Goal: Task Accomplishment & Management: Use online tool/utility

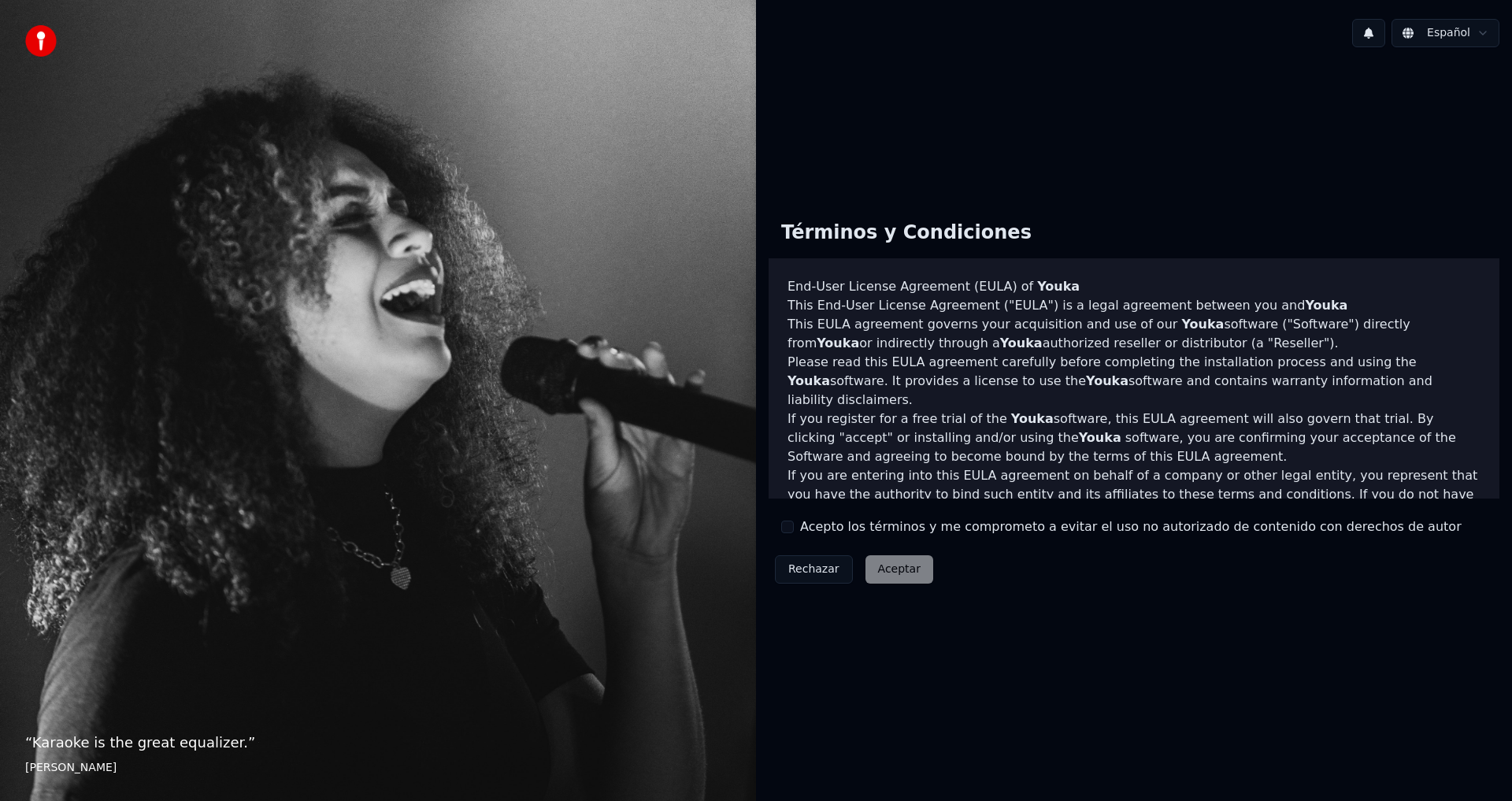
click at [900, 570] on div "Rechazar Aceptar" at bounding box center [854, 569] width 171 height 41
click at [1446, 35] on html "“ Karaoke is the great equalizer. ” Aisha Tyler Español Términos y Condiciones …" at bounding box center [756, 400] width 1512 height 801
click at [1446, 33] on html "“ Karaoke is the great equalizer. ” Aisha Tyler Español Términos y Condiciones …" at bounding box center [756, 400] width 1512 height 801
click at [886, 575] on html "“ Karaoke is the great equalizer. ” Aisha Tyler Español Términos y Condiciones …" at bounding box center [756, 400] width 1512 height 801
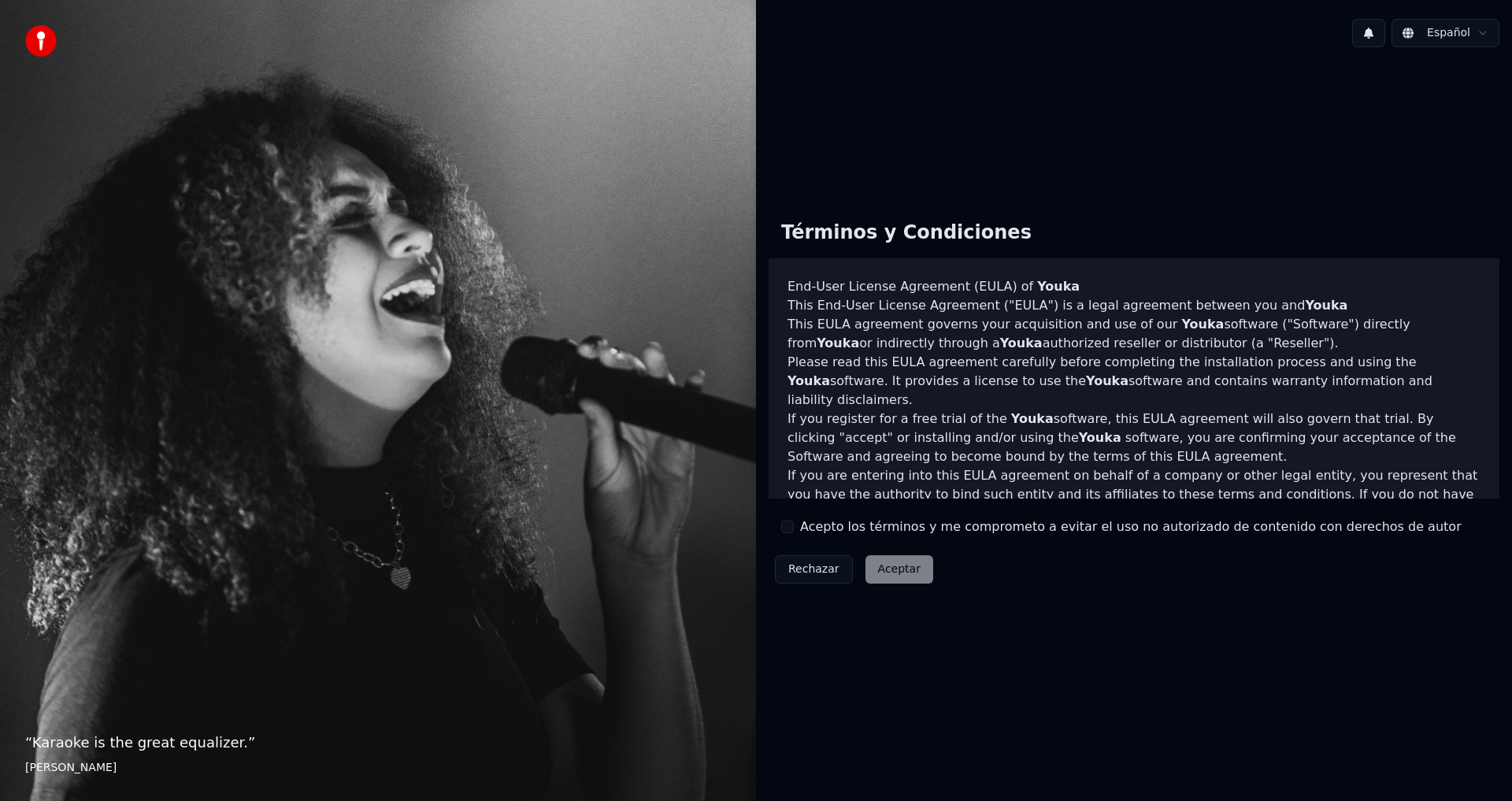
click at [885, 574] on div "Rechazar Aceptar" at bounding box center [854, 569] width 171 height 41
click at [884, 573] on div "Rechazar Aceptar" at bounding box center [854, 569] width 171 height 41
click at [811, 573] on button "Rechazar" at bounding box center [813, 570] width 78 height 28
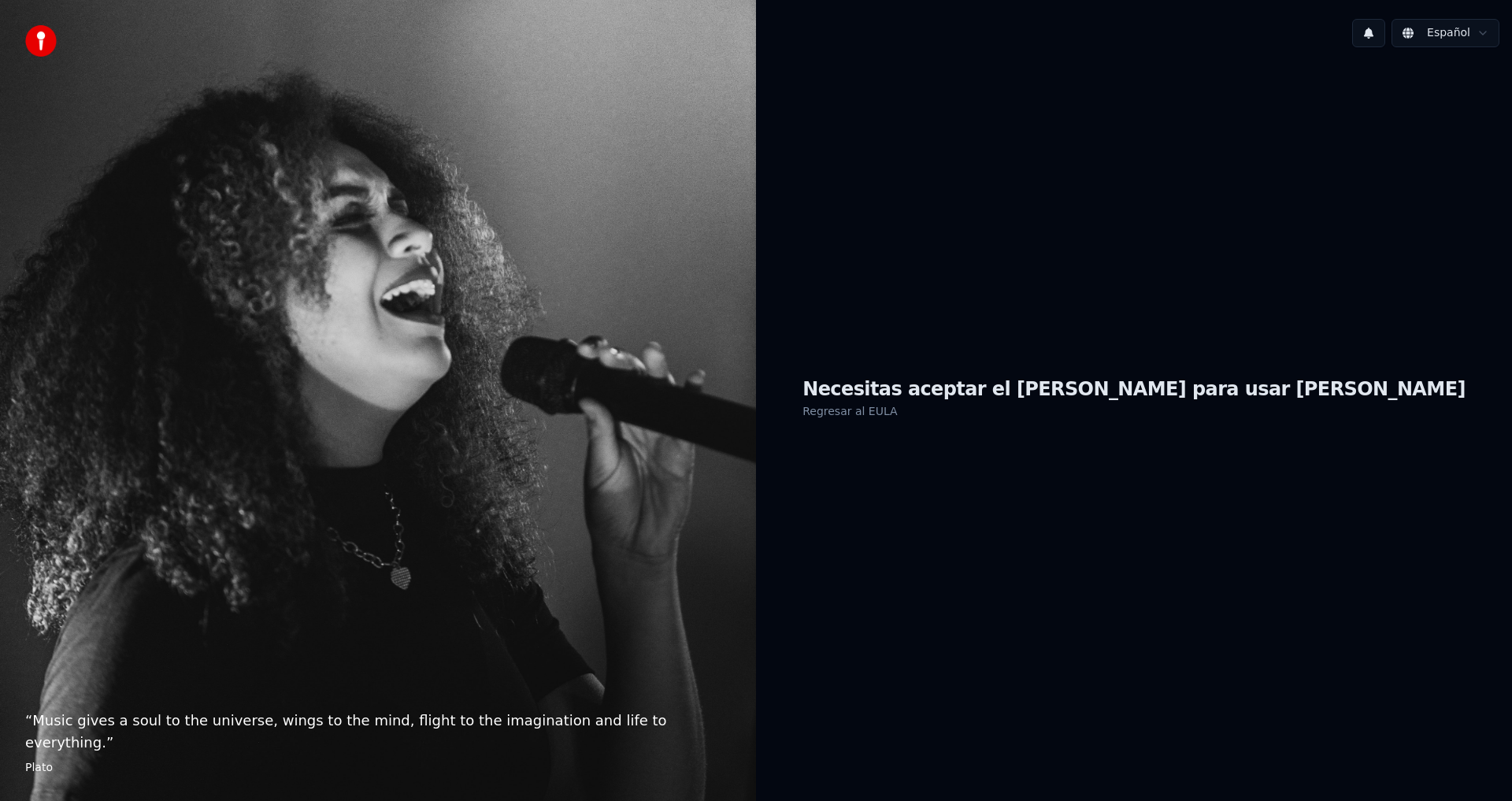
click at [1124, 401] on h1 "Necesitas aceptar el EULA para usar Youka" at bounding box center [1134, 390] width 664 height 25
click at [1140, 395] on h1 "Necesitas aceptar el EULA para usar Youka" at bounding box center [1134, 390] width 664 height 25
click at [1272, 393] on h1 "Necesitas aceptar el EULA para usar Youka" at bounding box center [1134, 390] width 664 height 25
click at [1272, 391] on h1 "Necesitas aceptar el EULA para usar Youka" at bounding box center [1134, 390] width 664 height 25
click at [897, 418] on link "Regresar al EULA" at bounding box center [849, 411] width 95 height 25
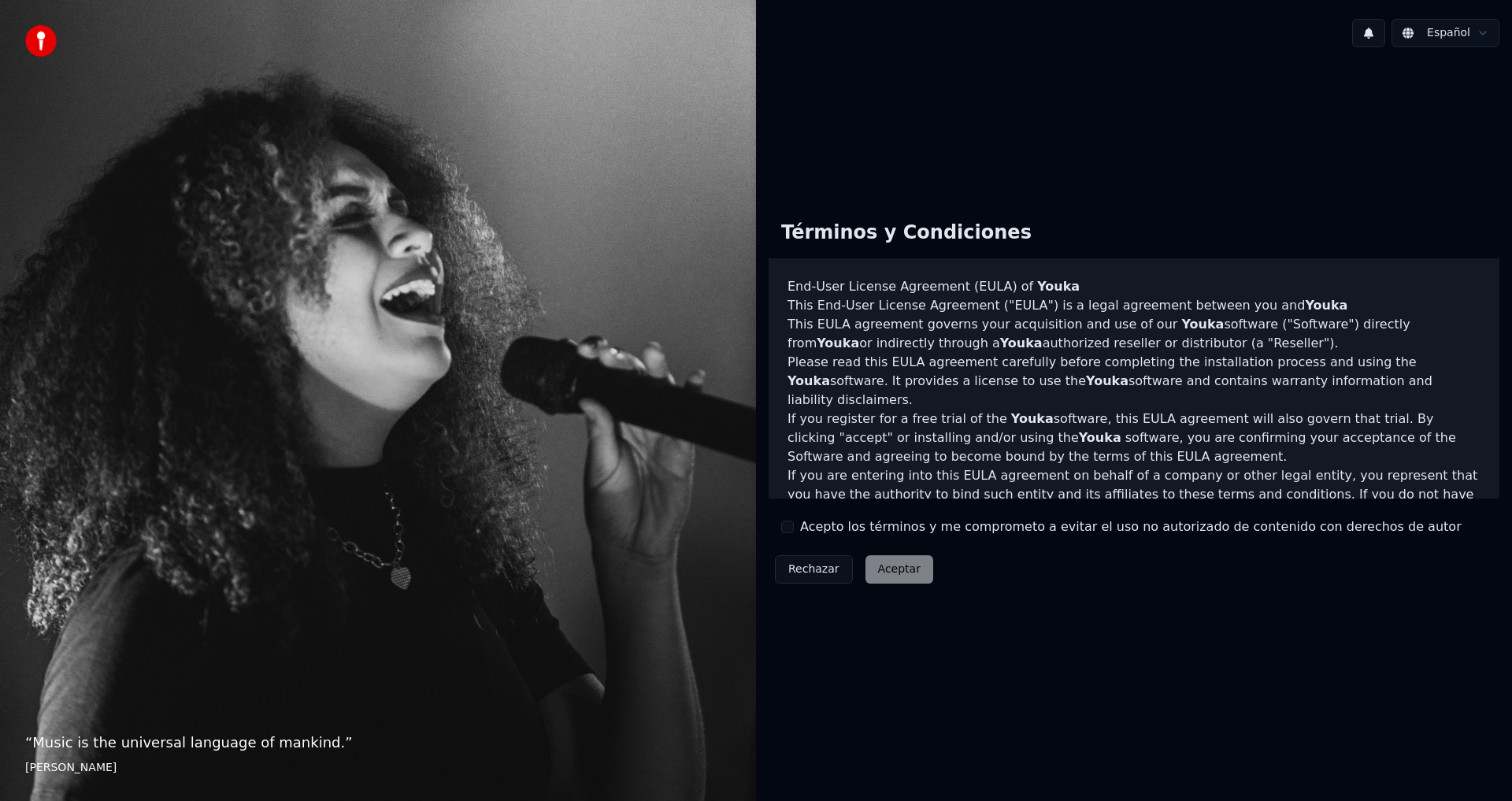
click at [784, 530] on button "Acepto los términos y me comprometo a evitar el uso no autorizado de contenido …" at bounding box center [787, 526] width 13 height 13
click at [881, 570] on button "Aceptar" at bounding box center [899, 570] width 68 height 28
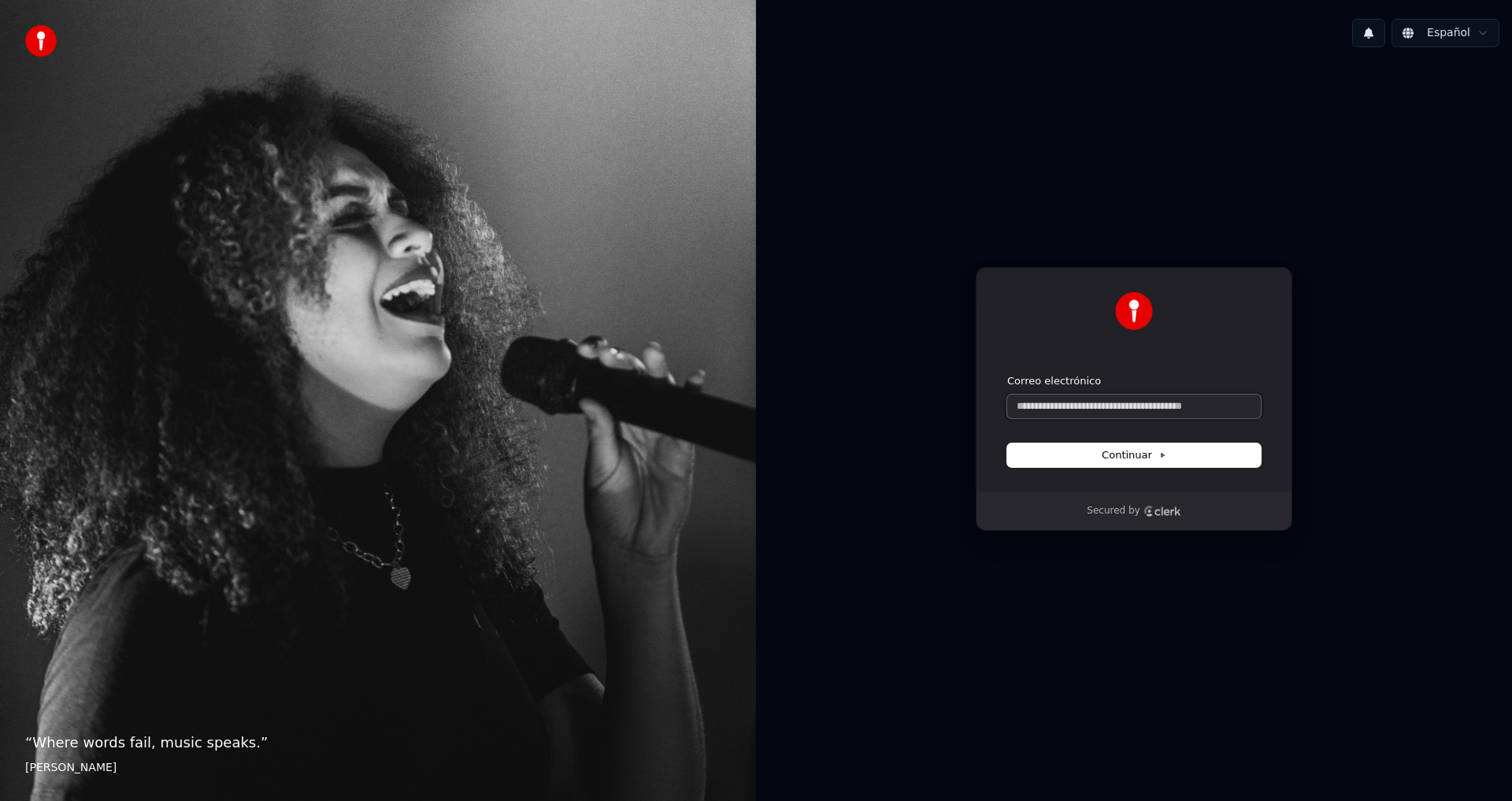
drag, startPoint x: 1014, startPoint y: 413, endPoint x: 1479, endPoint y: 423, distance: 465.1
click at [1479, 423] on div "Continuar con Google o Correo electrónico Continuar Secured by" at bounding box center [1135, 399] width 756 height 678
click at [1129, 456] on span "Continuar" at bounding box center [1134, 455] width 64 height 14
type input "**********"
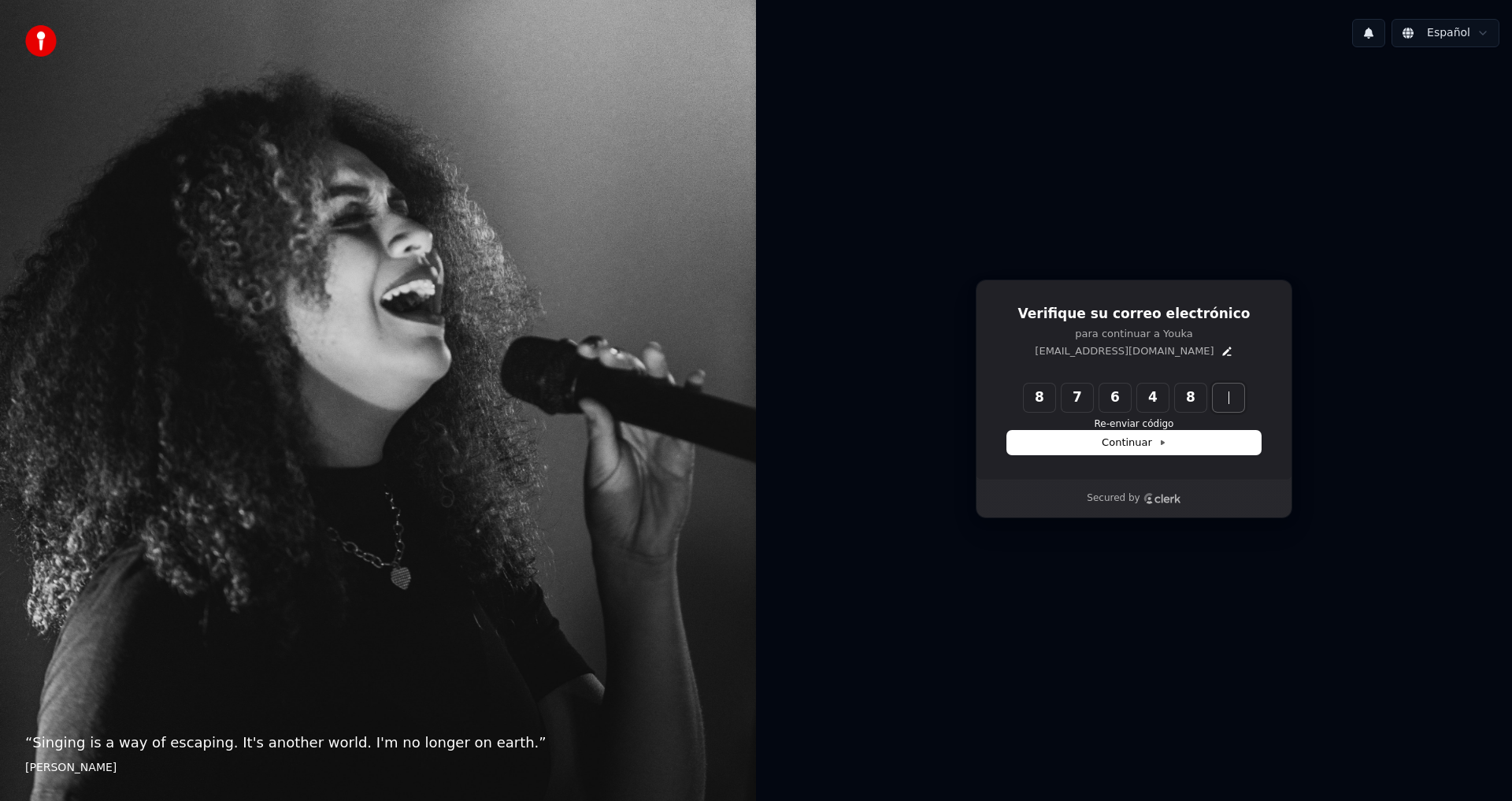
type input "******"
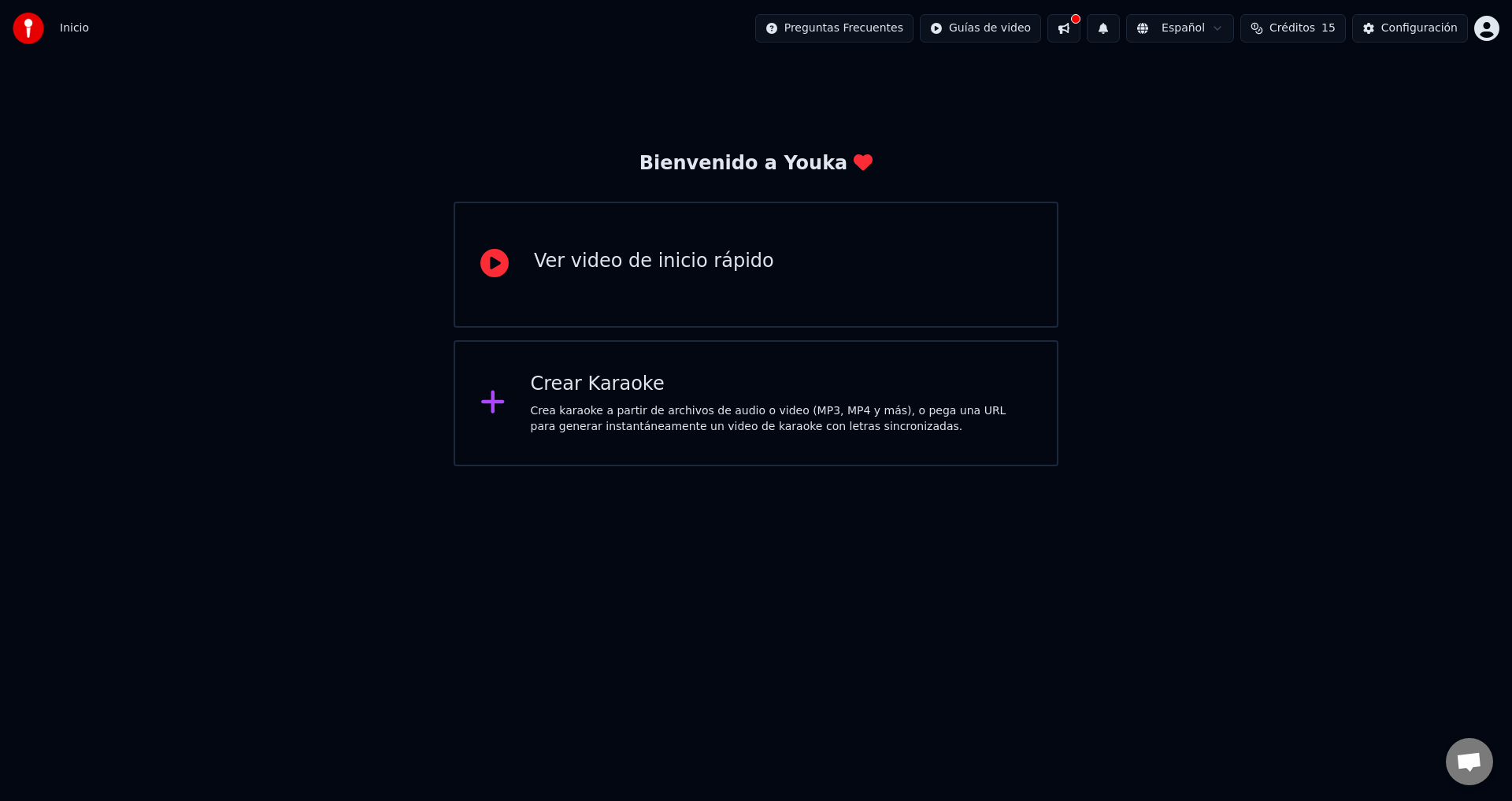
click at [685, 269] on div "Ver video de inicio rápido" at bounding box center [653, 261] width 240 height 25
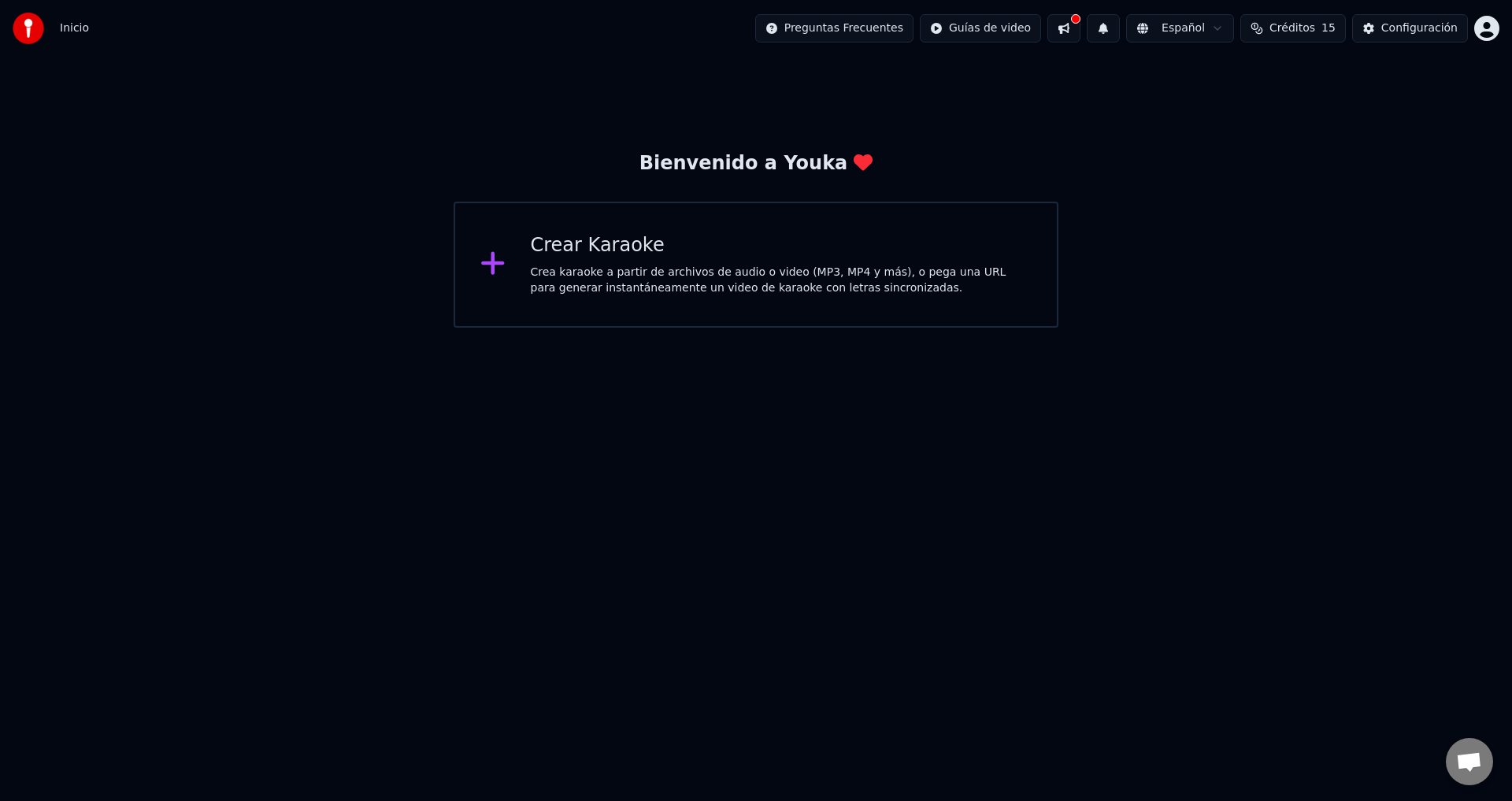
click at [631, 247] on div "Crear Karaoke" at bounding box center [782, 246] width 502 height 25
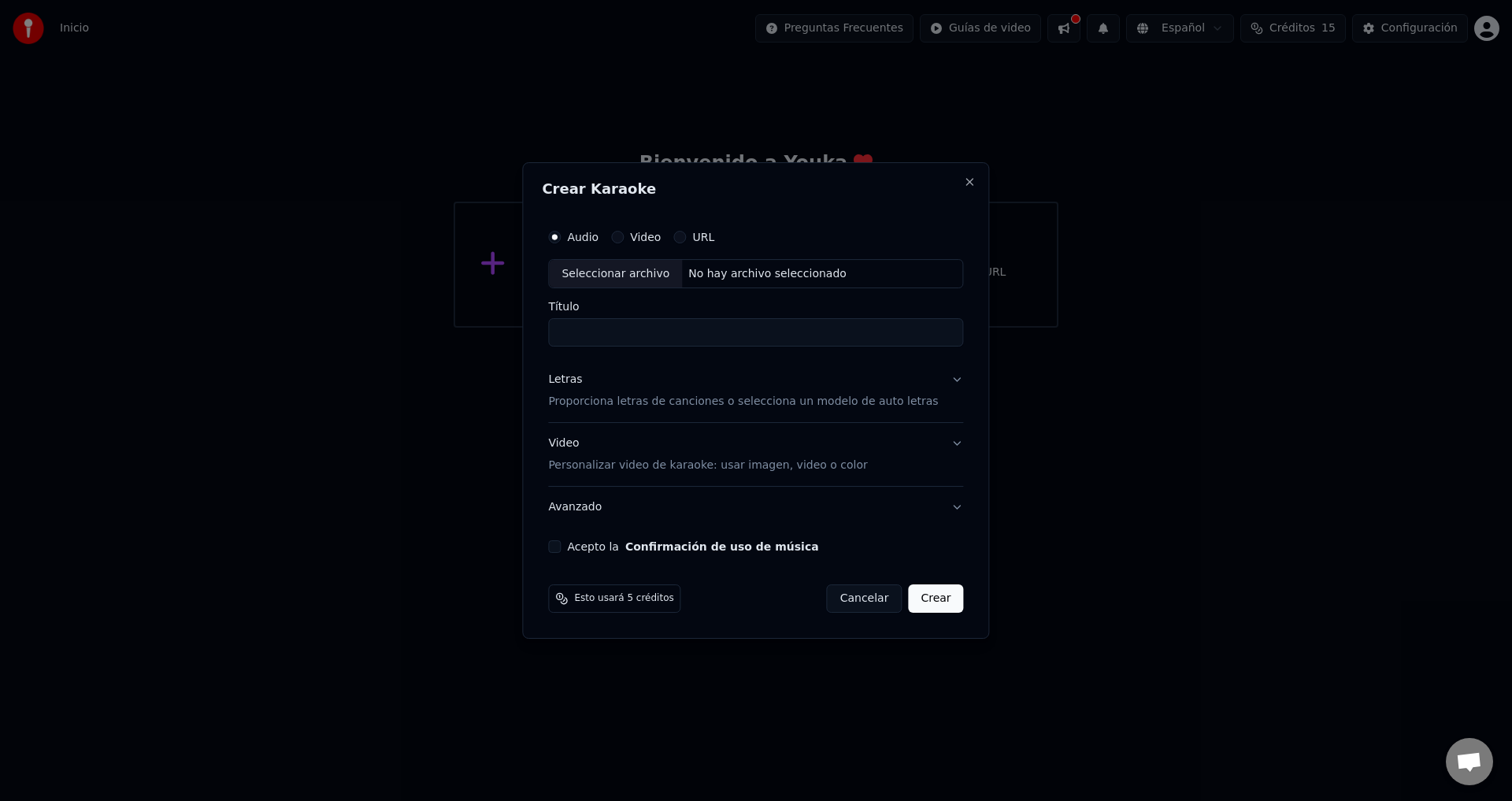
click at [631, 247] on div "Audio Video URL" at bounding box center [756, 237] width 415 height 32
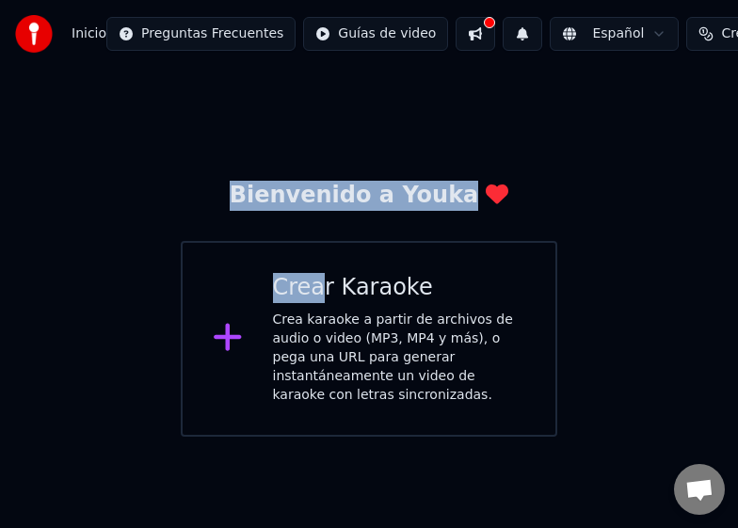
drag, startPoint x: 388, startPoint y: 2, endPoint x: 289, endPoint y: 78, distance: 124.8
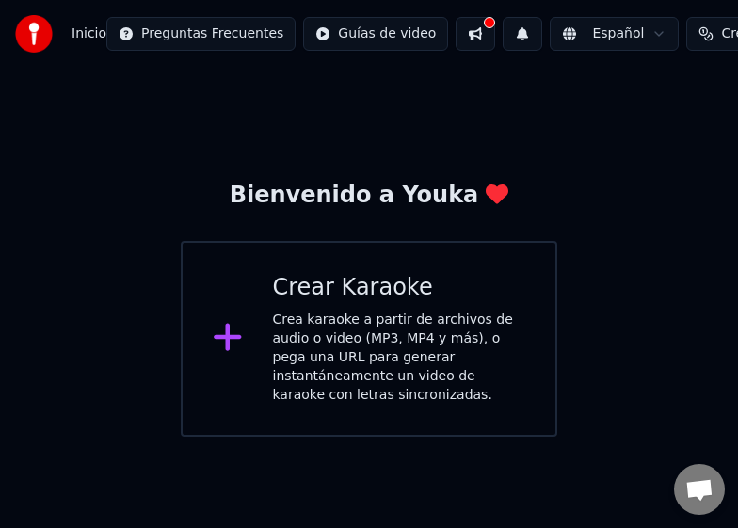
click at [575, 166] on div "Bienvenido a Youka Crear Karaoke Crea karaoke a partir de archivos de audio o v…" at bounding box center [369, 252] width 738 height 369
click at [361, 312] on div "Crea karaoke a partir de archivos de audio o video (MP3, MP4 y más), o pega una…" at bounding box center [399, 358] width 253 height 94
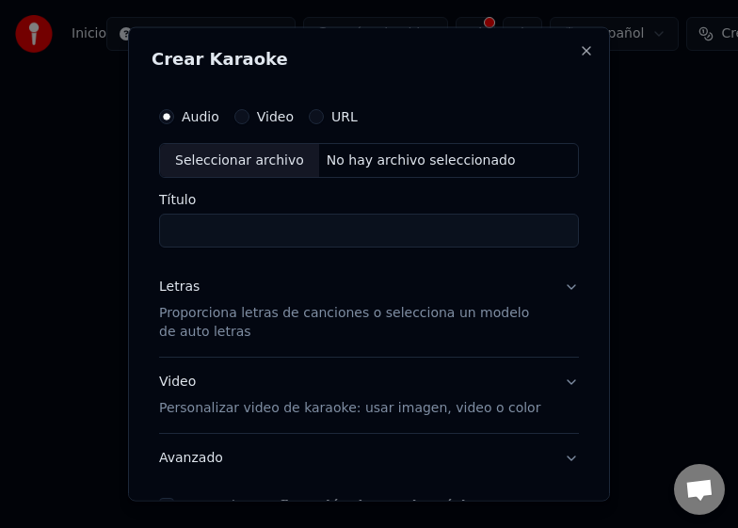
click at [361, 312] on body "Inicio Preguntas Frecuentes Guías de video Español Créditos 15 Configuración Bi…" at bounding box center [369, 218] width 738 height 437
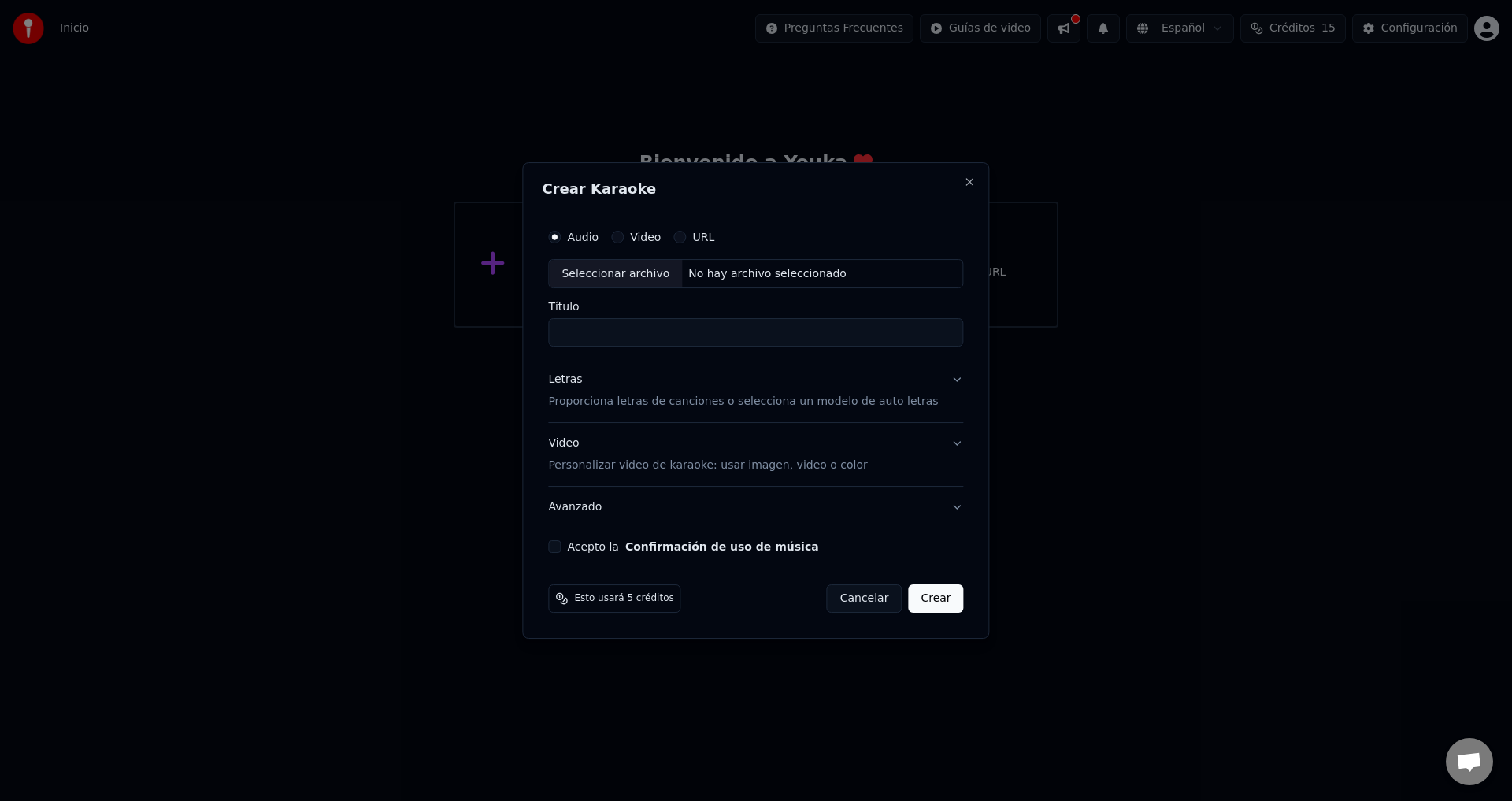
drag, startPoint x: 904, startPoint y: 165, endPoint x: 888, endPoint y: 207, distance: 44.9
click at [888, 207] on div "Crear Karaoke Audio Video URL Seleccionar archivo No hay archivo seleccionado T…" at bounding box center [756, 401] width 467 height 477
click at [651, 242] on label "Video" at bounding box center [645, 237] width 31 height 11
click at [623, 242] on button "Video" at bounding box center [617, 237] width 13 height 13
click at [602, 326] on input "Título" at bounding box center [756, 333] width 415 height 28
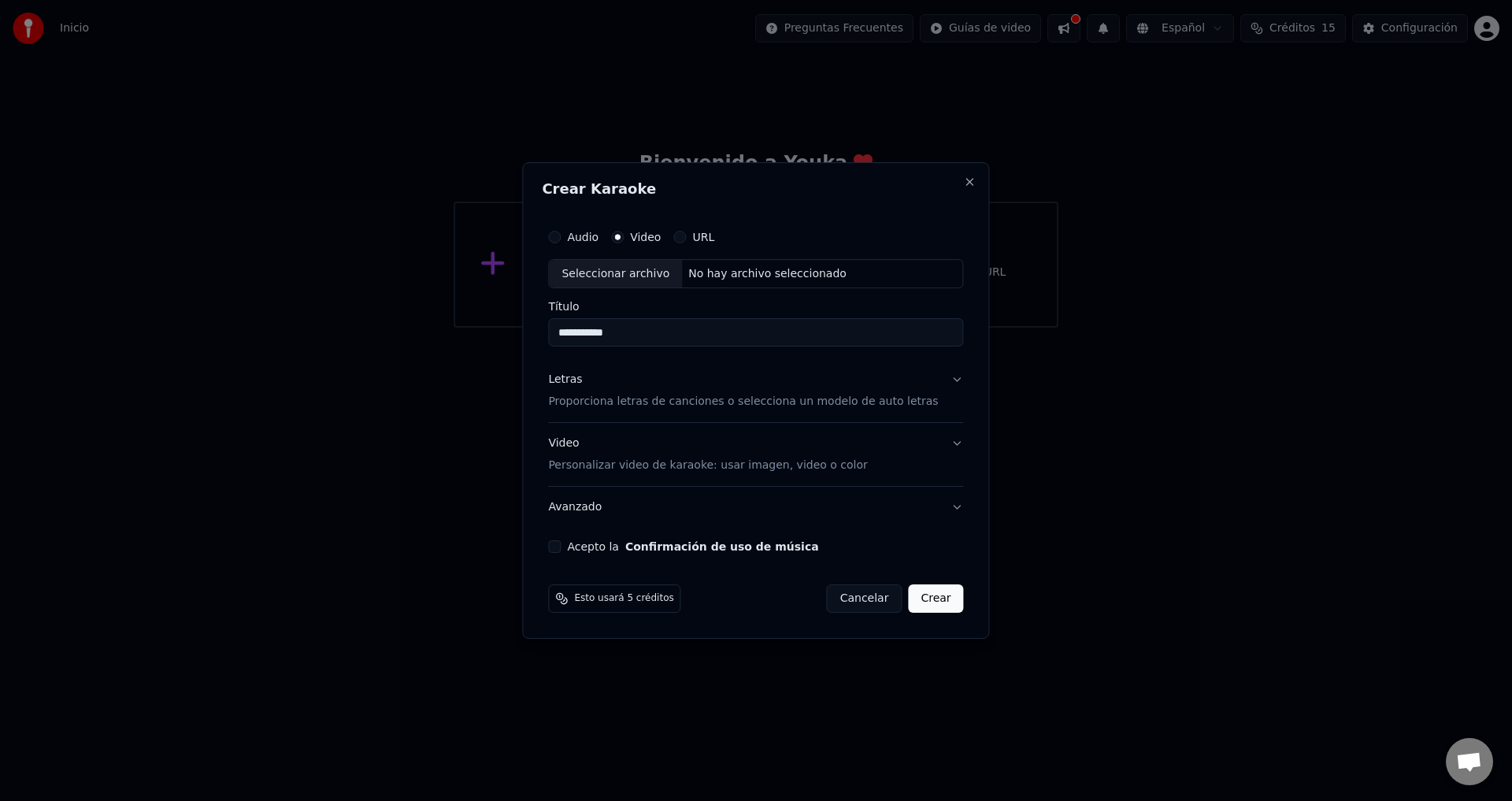
type input "**********"
click at [587, 400] on p "Proporciona letras de canciones o selecciona un modelo de auto letras" at bounding box center [743, 403] width 390 height 16
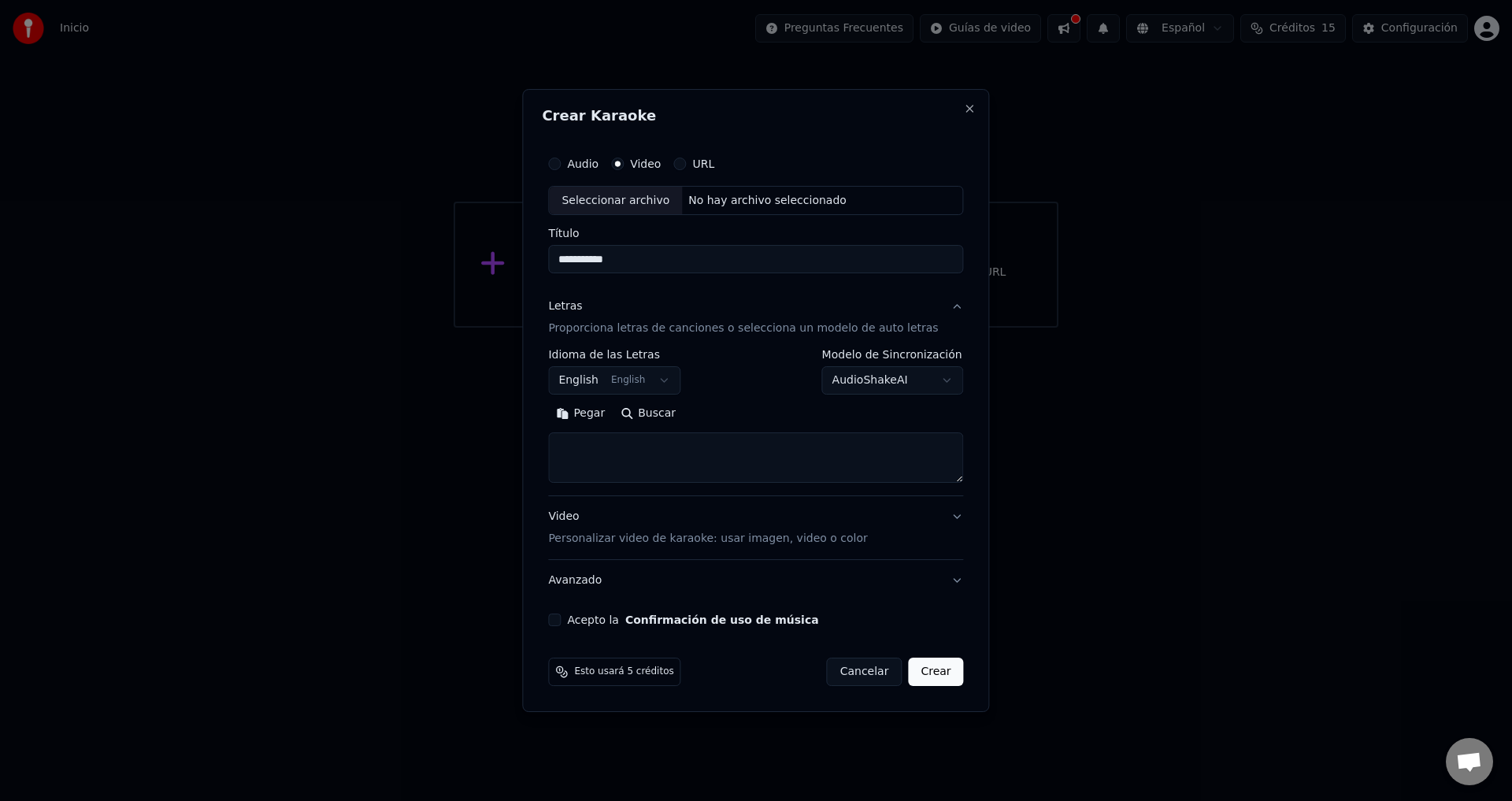
click at [673, 379] on button "English English" at bounding box center [614, 382] width 132 height 28
select select "**"
click at [576, 460] on textarea at bounding box center [756, 459] width 415 height 50
click at [579, 449] on textarea at bounding box center [756, 459] width 415 height 50
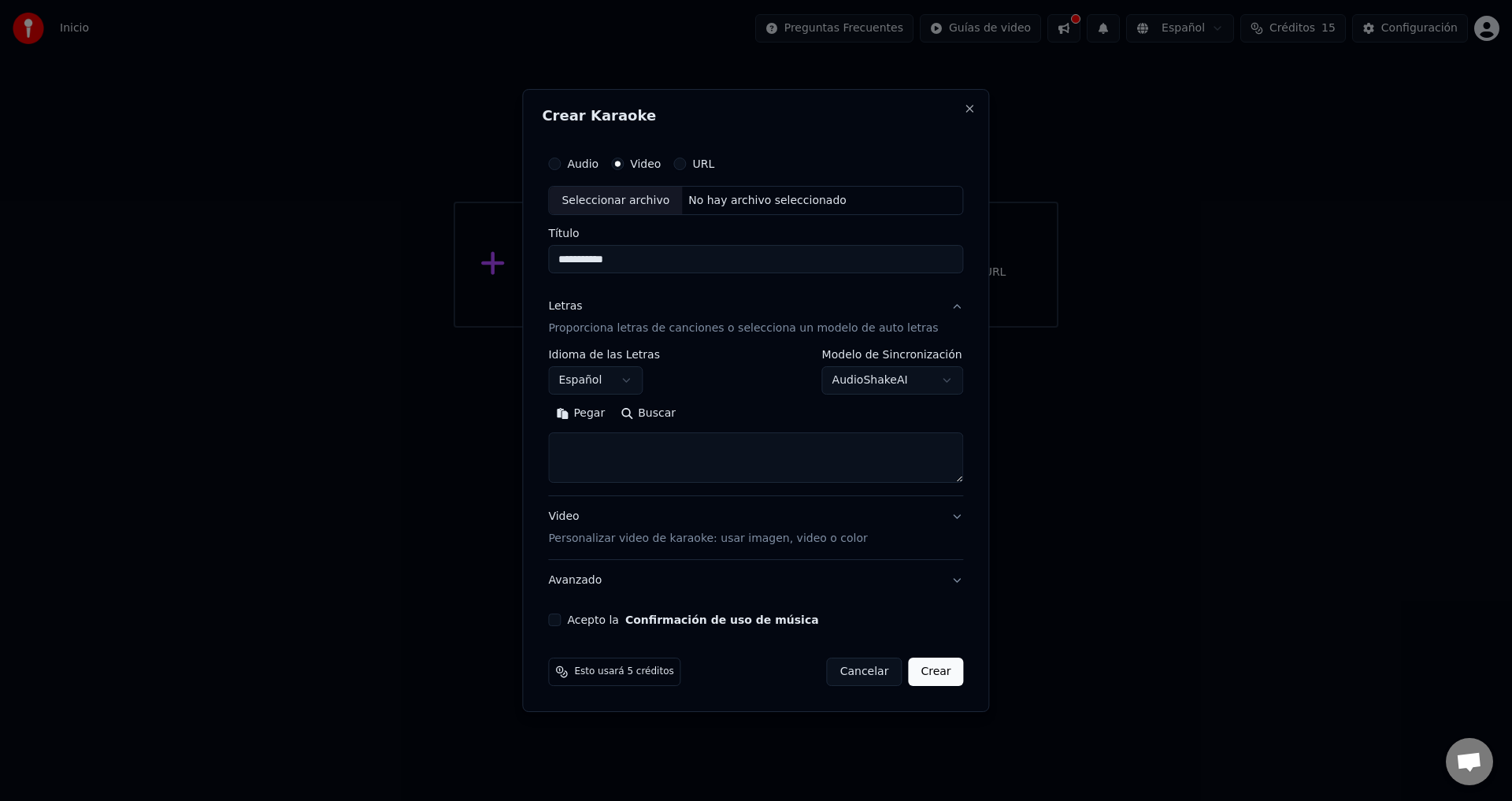
click at [640, 411] on button "Buscar" at bounding box center [648, 414] width 71 height 25
type textarea "**********"
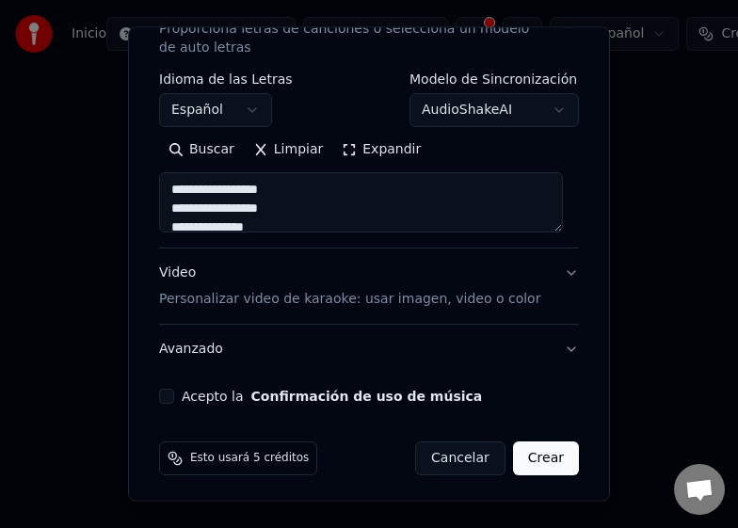
scroll to position [280, 0]
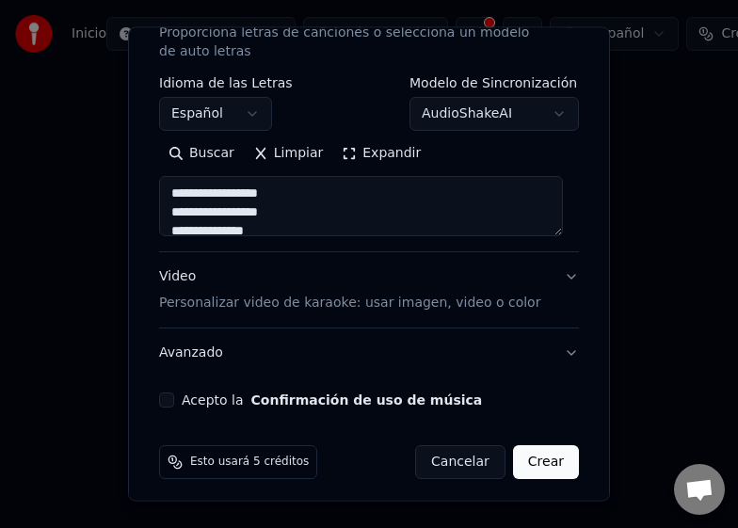
click at [372, 289] on div "Video Personalizar video de karaoke: usar imagen, video o color" at bounding box center [349, 289] width 381 height 45
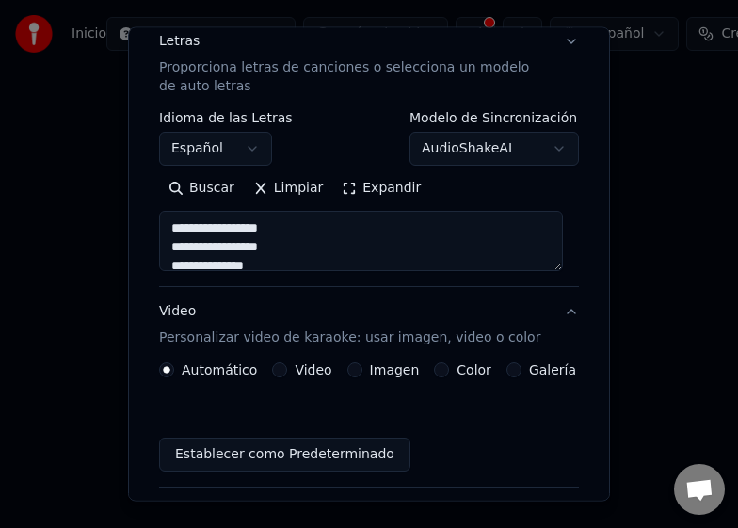
scroll to position [238, 0]
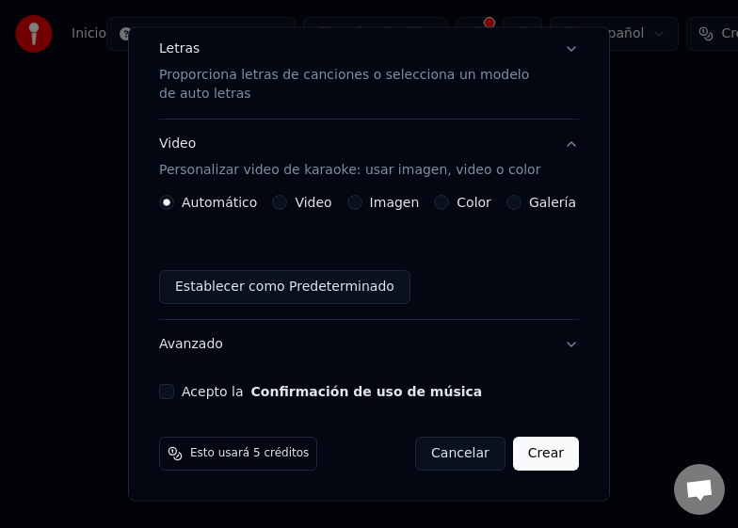
click at [315, 199] on label "Video" at bounding box center [313, 202] width 37 height 13
click at [287, 199] on button "Video" at bounding box center [279, 202] width 15 height 15
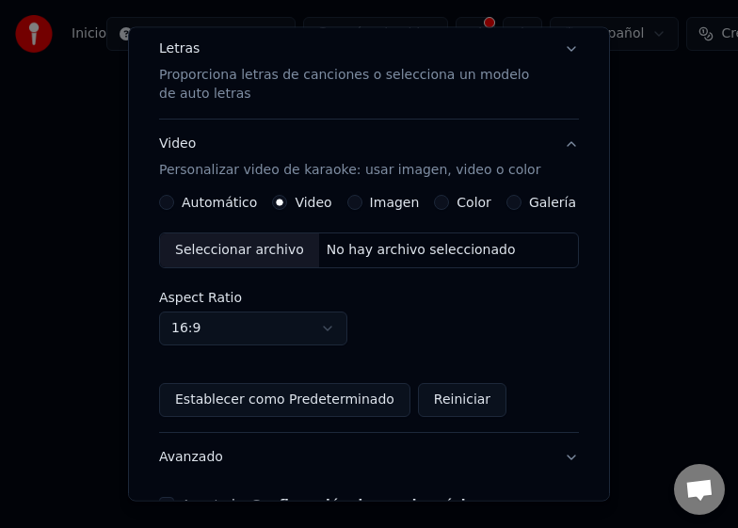
click at [314, 204] on label "Video" at bounding box center [313, 202] width 37 height 13
click at [287, 204] on button "Video" at bounding box center [279, 202] width 15 height 15
click at [298, 203] on label "Video" at bounding box center [313, 202] width 37 height 13
click at [287, 203] on button "Video" at bounding box center [279, 202] width 15 height 15
click at [557, 144] on button "Video Personalizar video de karaoke: usar imagen, video o color" at bounding box center [369, 157] width 420 height 75
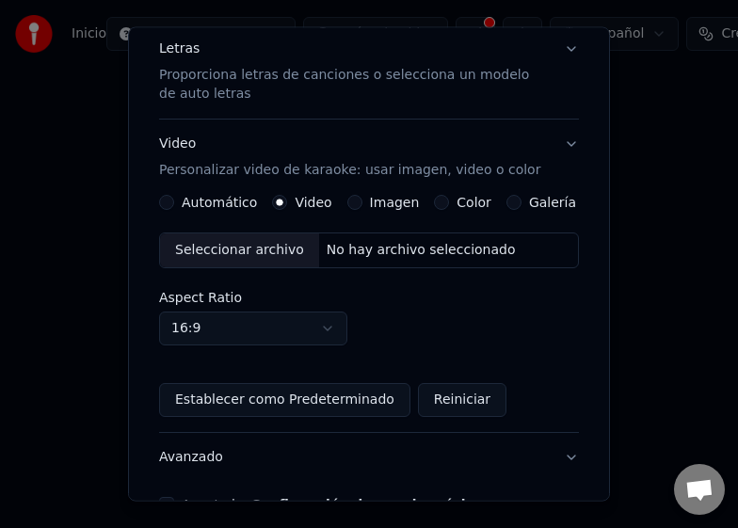
scroll to position [114, 0]
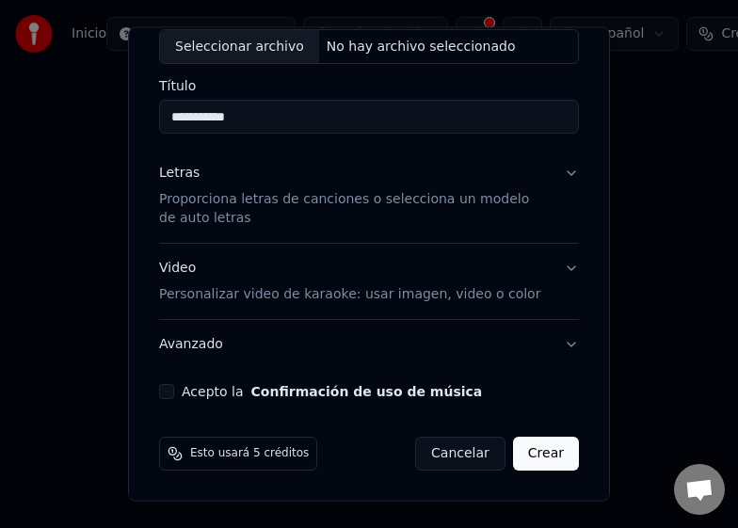
click at [202, 188] on div "Letras Proporciona letras de canciones o selecciona un modelo de auto letras" at bounding box center [354, 196] width 390 height 64
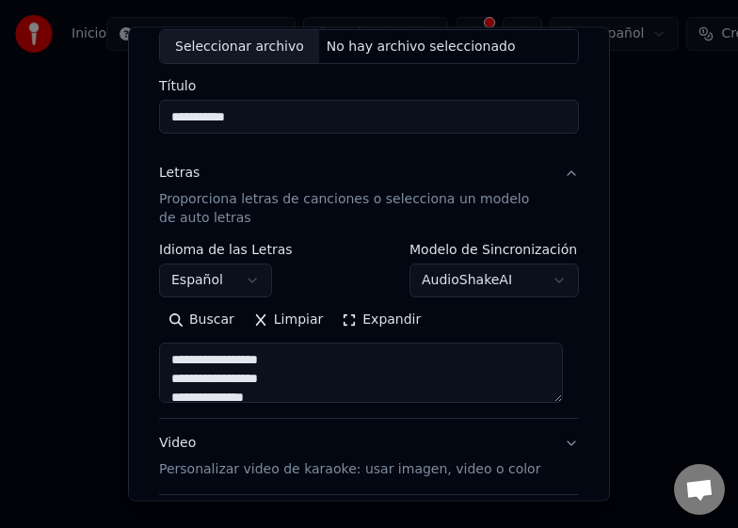
click at [202, 188] on div "Letras Proporciona letras de canciones o selecciona un modelo de auto letras" at bounding box center [354, 196] width 390 height 64
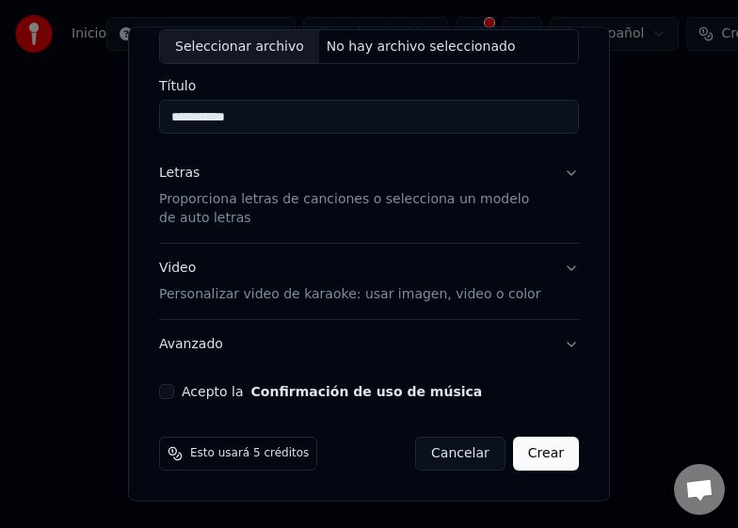
click at [202, 188] on div "Letras Proporciona letras de canciones o selecciona un modelo de auto letras" at bounding box center [354, 196] width 390 height 64
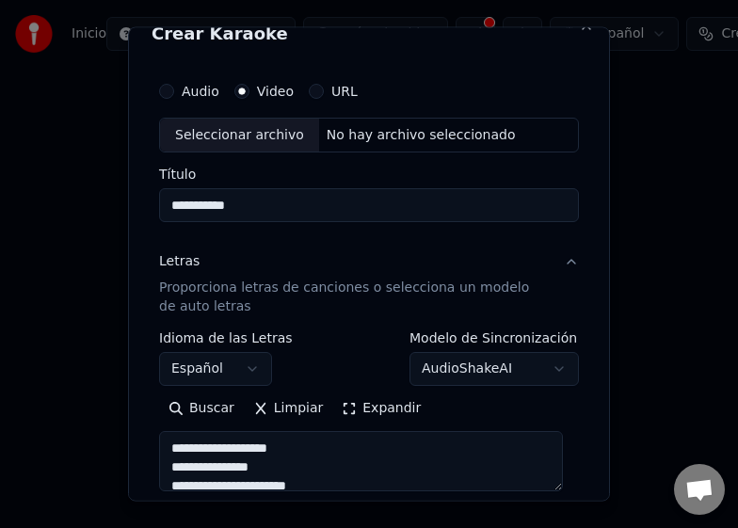
scroll to position [0, 0]
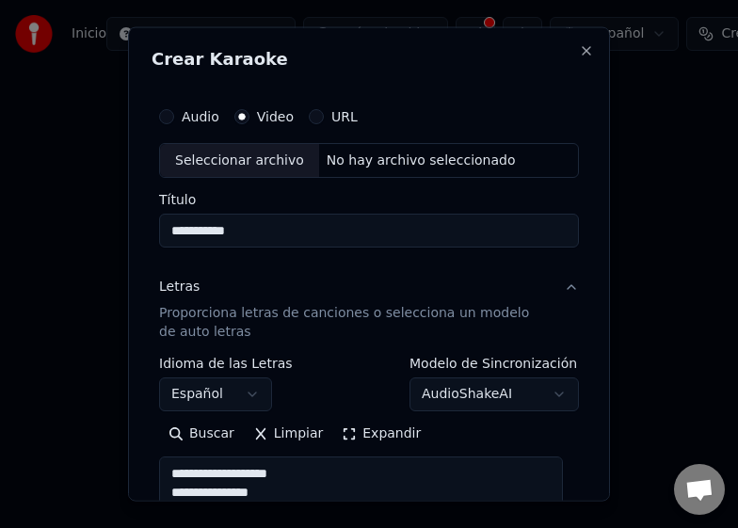
click at [422, 162] on div "No hay archivo seleccionado" at bounding box center [421, 160] width 204 height 19
type input "**********"
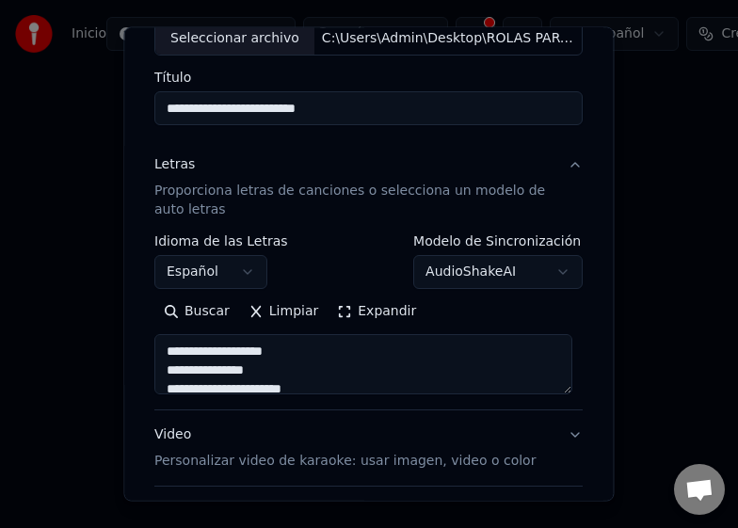
scroll to position [188, 0]
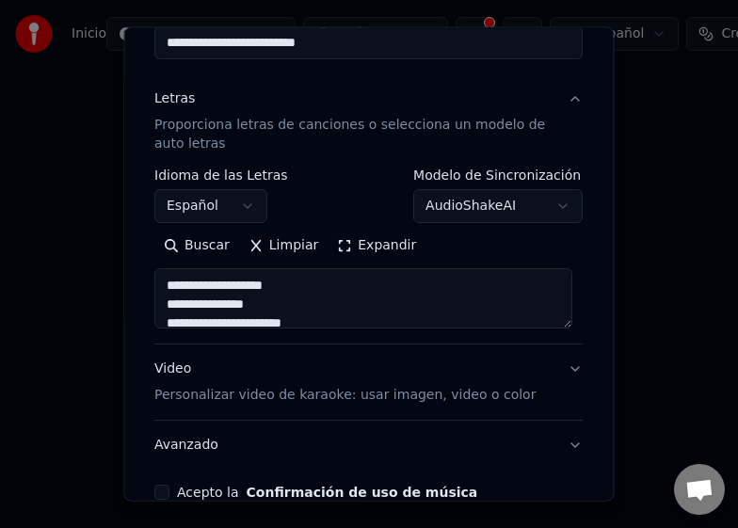
click at [549, 207] on body "**********" at bounding box center [369, 218] width 738 height 437
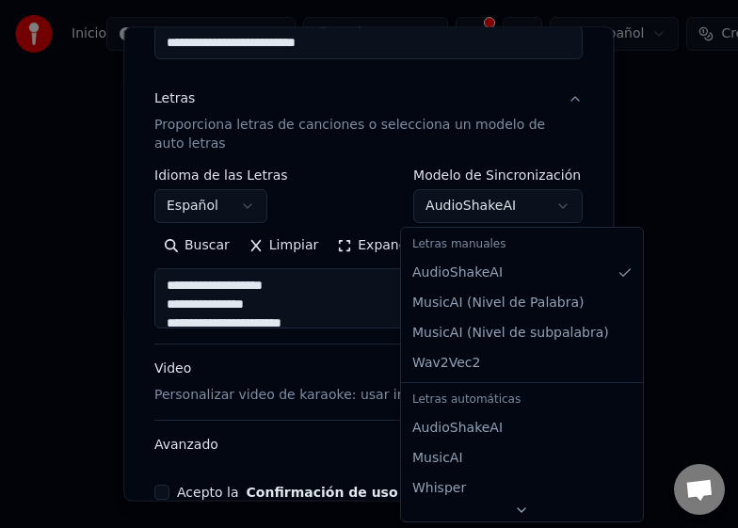
select select "**********"
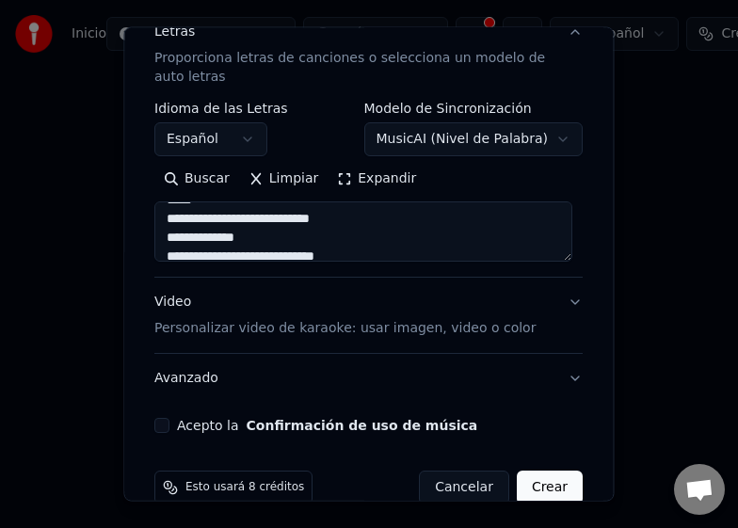
scroll to position [282, 0]
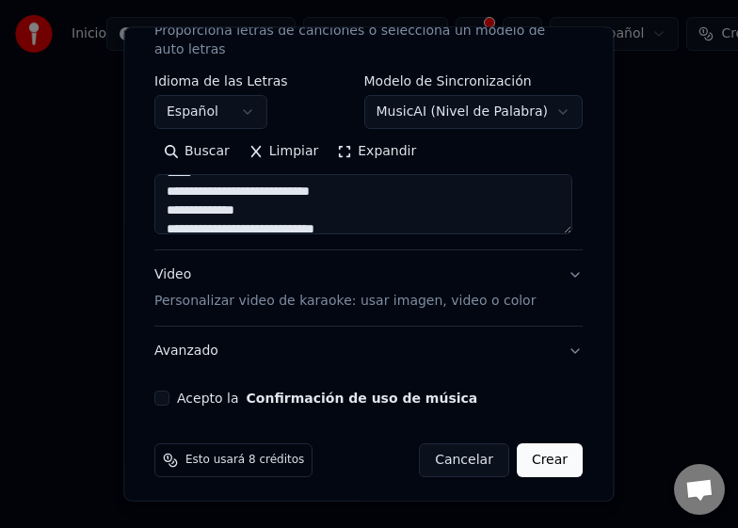
click at [531, 457] on button "Crear" at bounding box center [550, 460] width 66 height 34
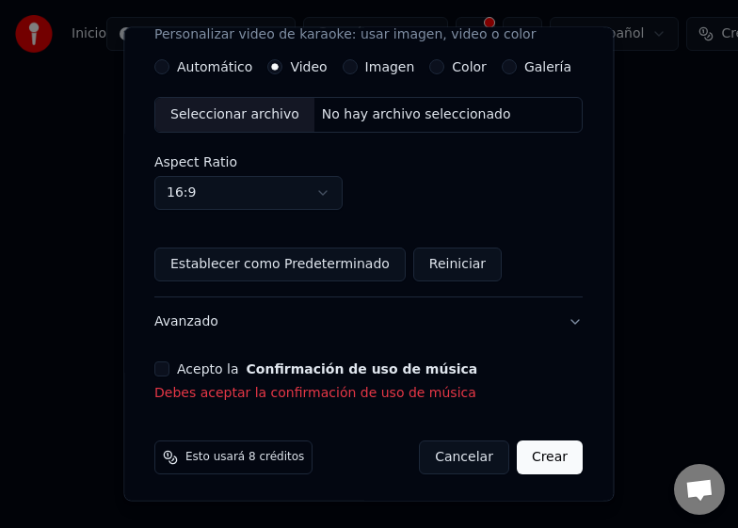
scroll to position [376, 0]
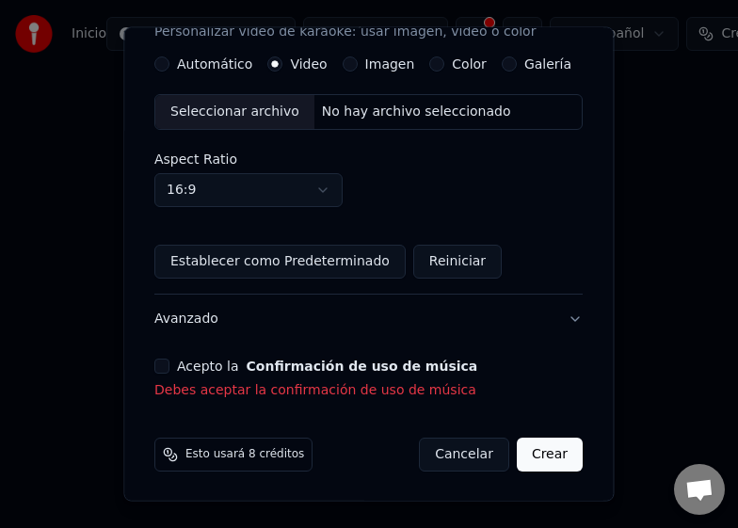
click at [168, 363] on div "Acepto la Confirmación de uso de música" at bounding box center [368, 366] width 428 height 15
click at [160, 364] on button "Acepto la Confirmación de uso de música" at bounding box center [161, 366] width 15 height 15
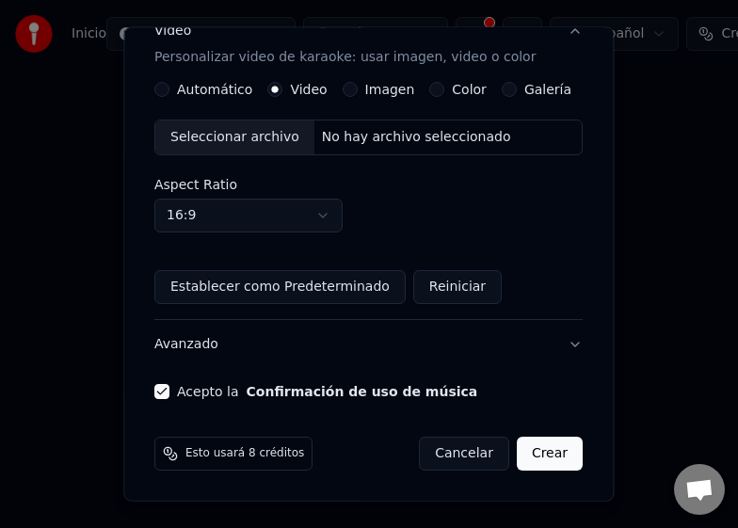
scroll to position [351, 0]
click at [160, 364] on button "Avanzado" at bounding box center [368, 344] width 428 height 49
click at [160, 364] on body "**********" at bounding box center [369, 218] width 738 height 437
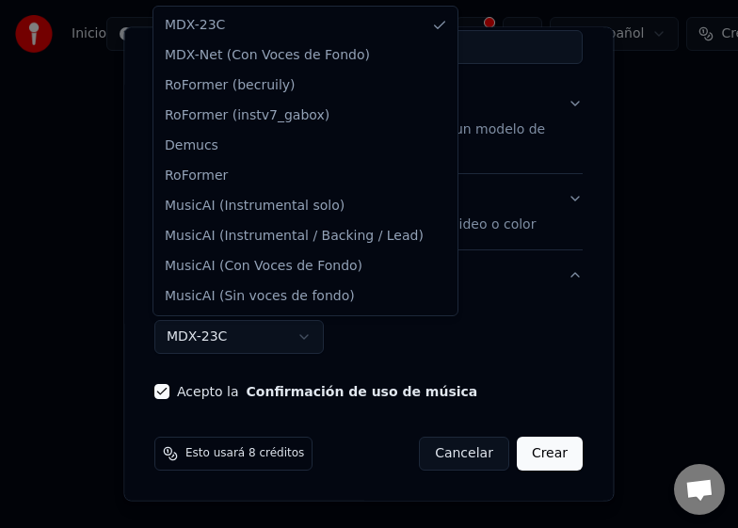
scroll to position [184, 0]
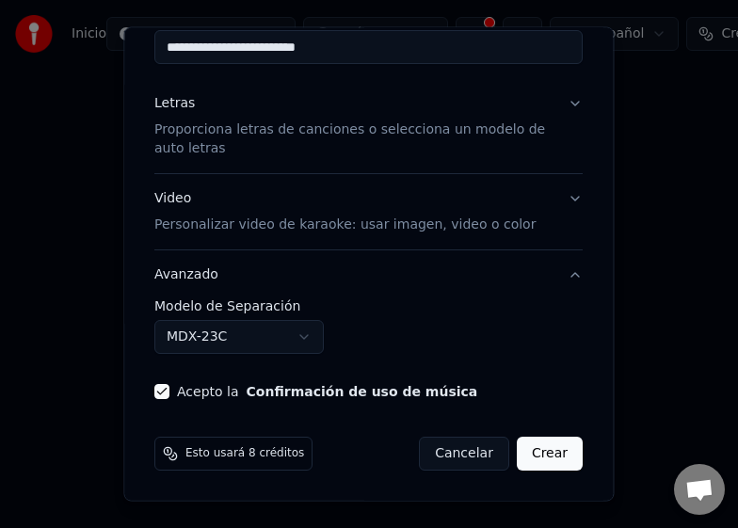
click at [532, 437] on body "**********" at bounding box center [369, 218] width 738 height 437
click at [532, 452] on button "Crear" at bounding box center [550, 454] width 66 height 34
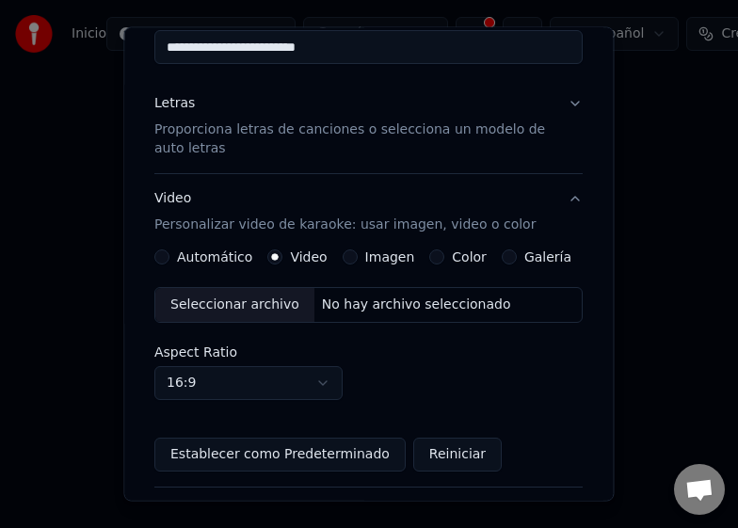
click at [431, 457] on button "Reiniciar" at bounding box center [457, 455] width 88 height 34
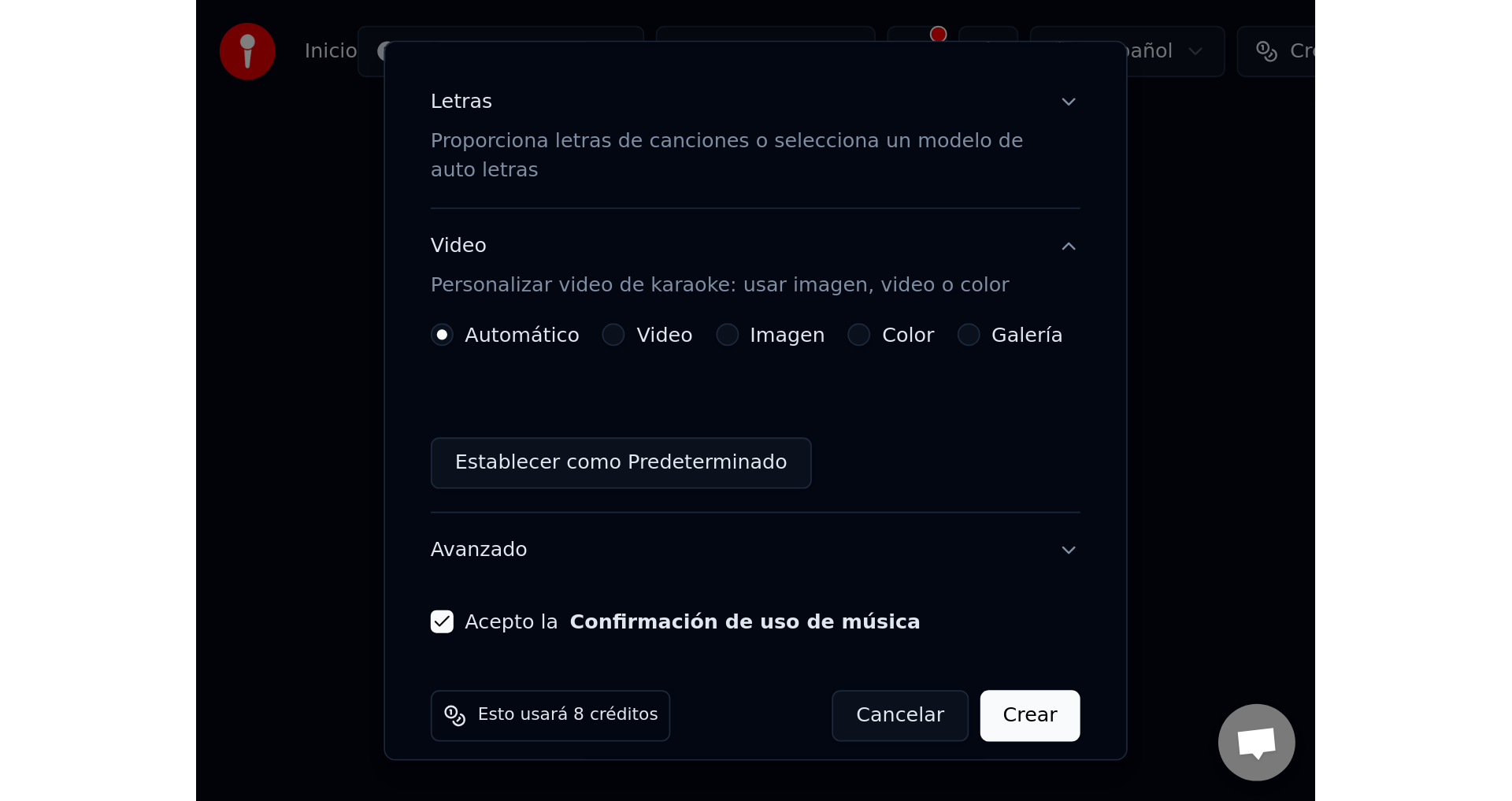
scroll to position [199, 0]
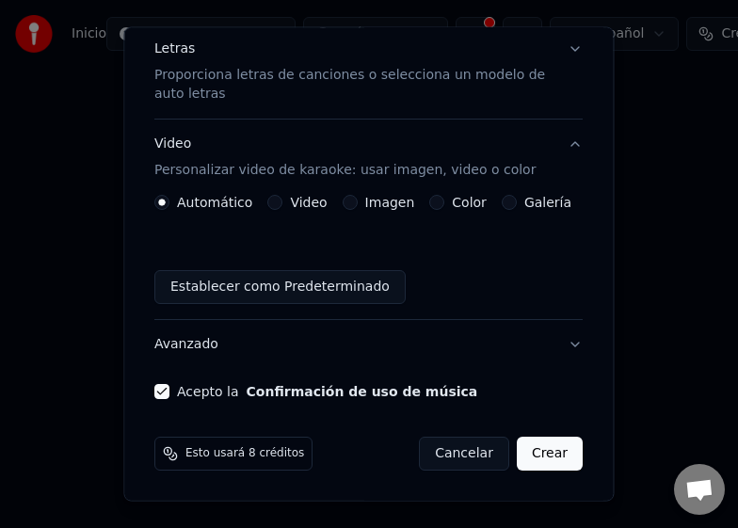
click at [533, 453] on button "Crear" at bounding box center [550, 454] width 66 height 34
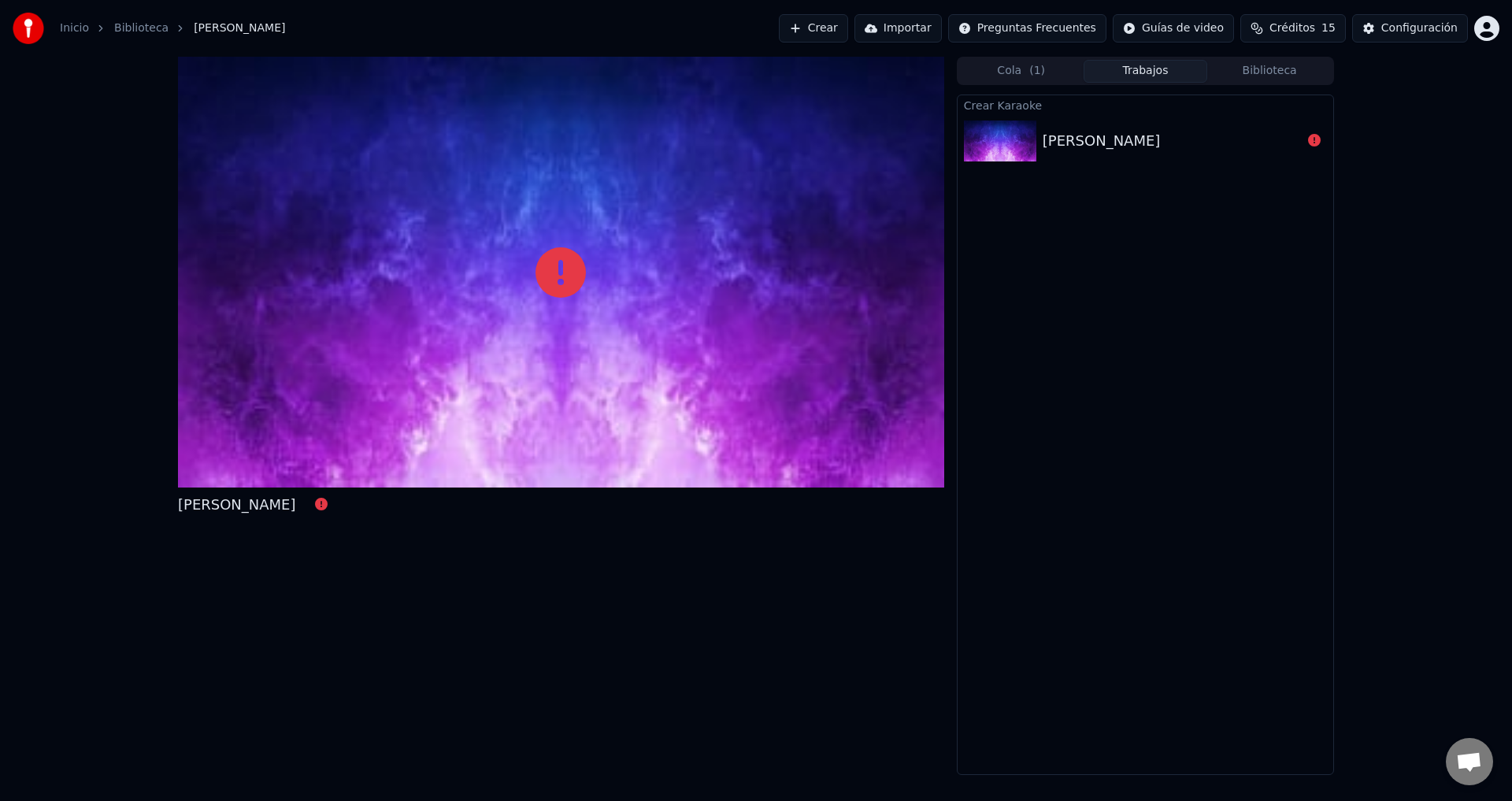
click at [477, 367] on div at bounding box center [561, 272] width 766 height 431
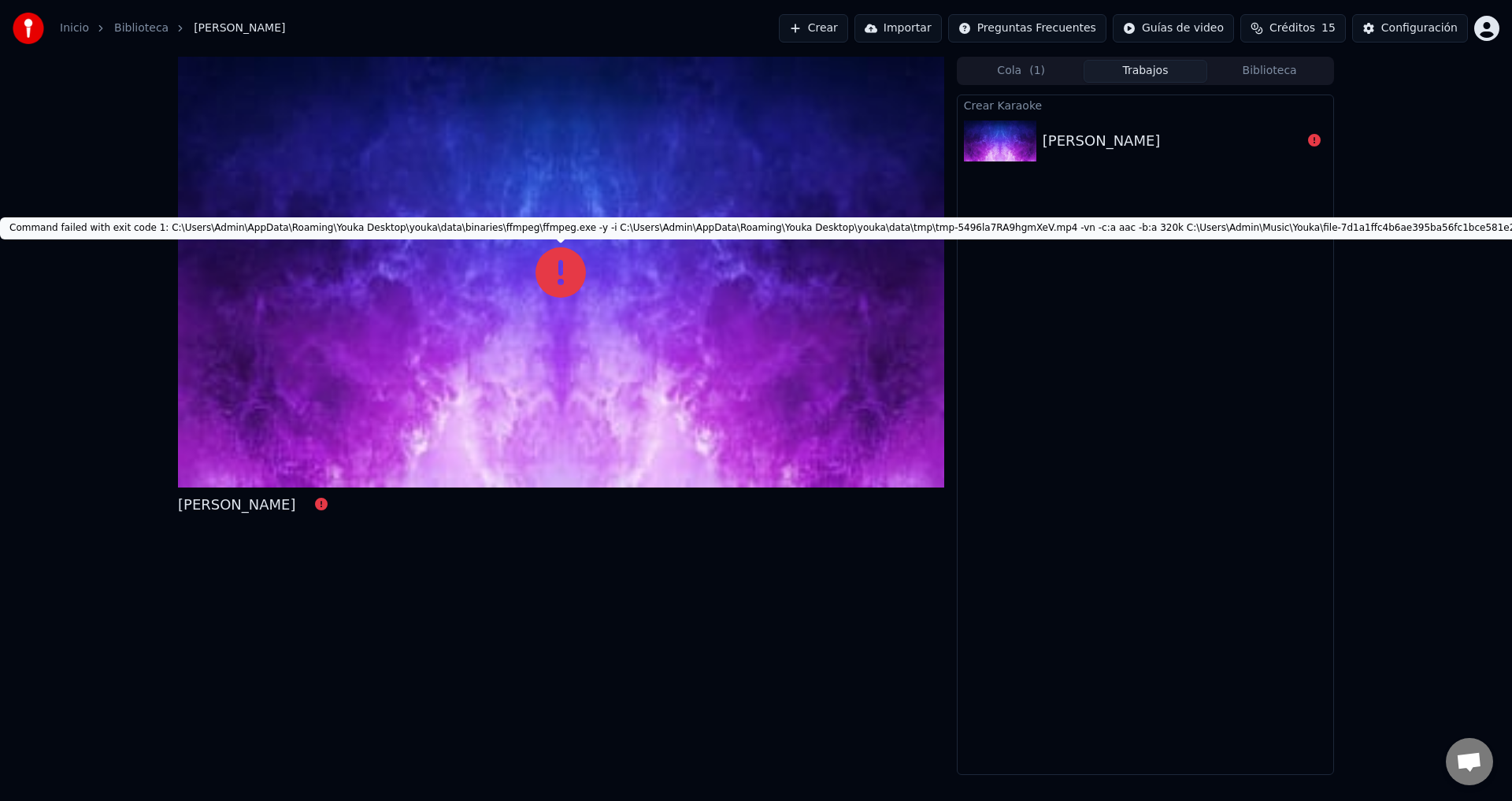
click at [563, 276] on icon at bounding box center [561, 273] width 50 height 50
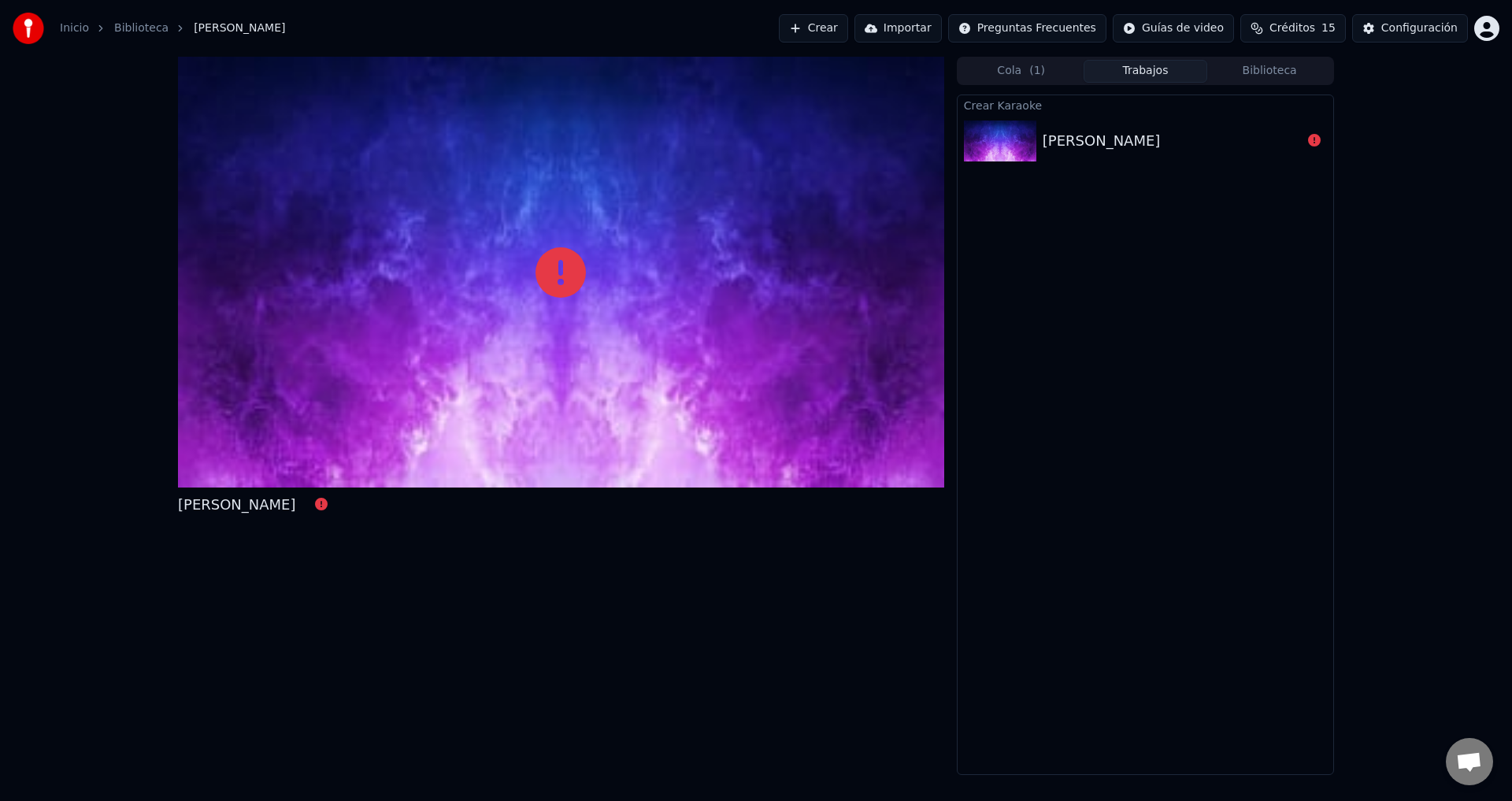
click at [563, 277] on icon at bounding box center [561, 273] width 50 height 50
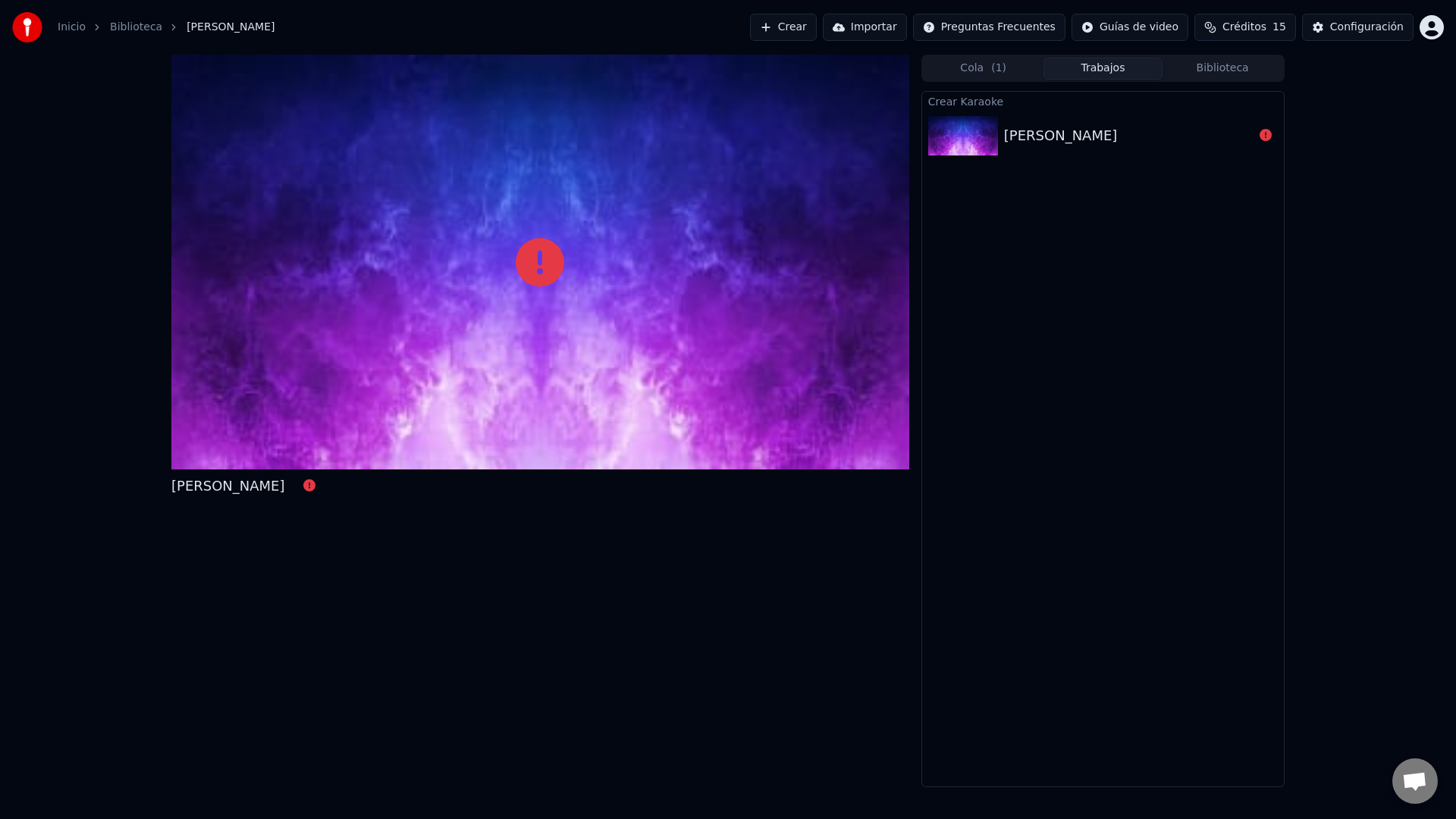
drag, startPoint x: 542, startPoint y: 267, endPoint x: 542, endPoint y: 285, distance: 18.0
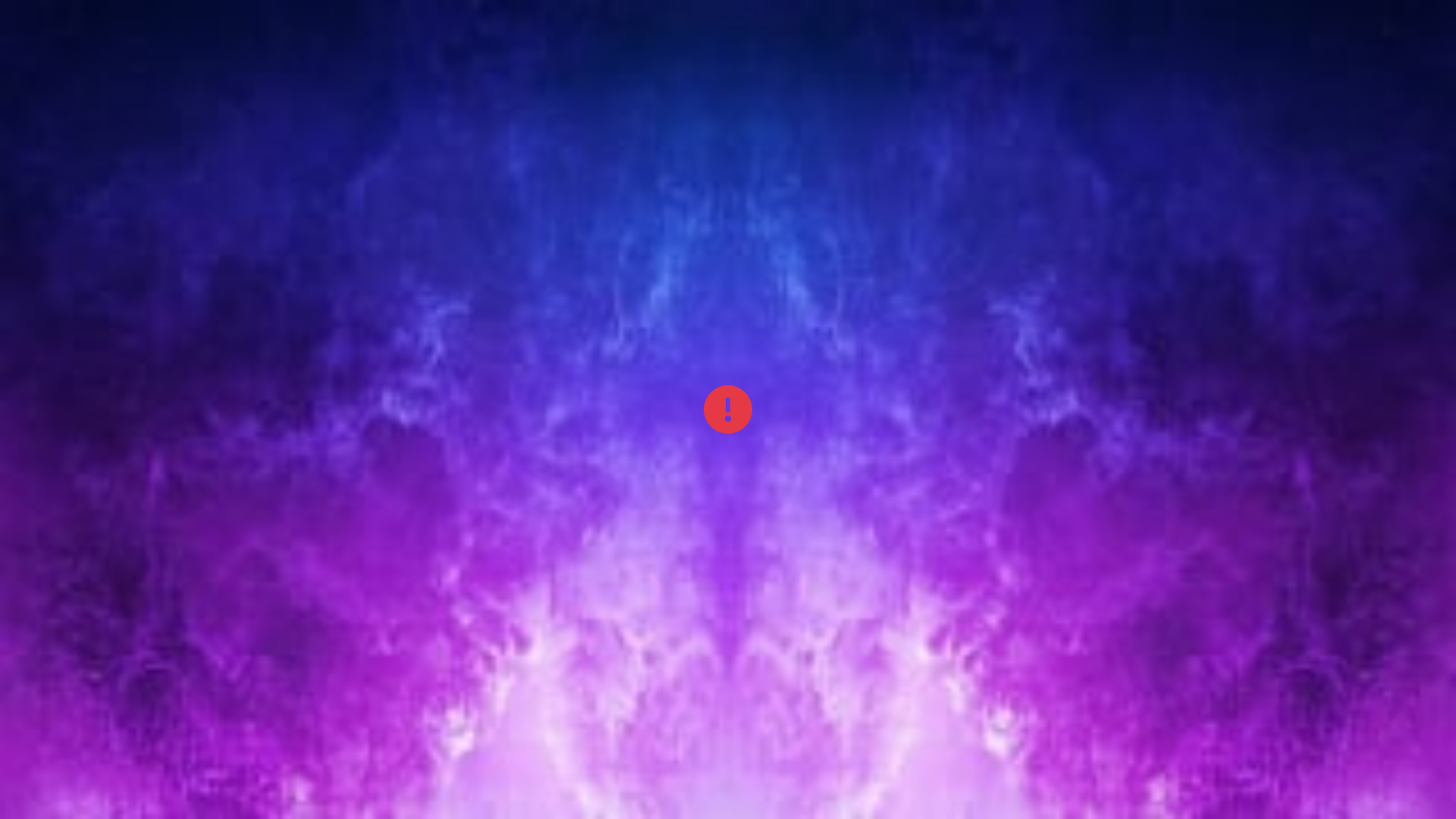
click at [542, 285] on div at bounding box center [728, 409] width 1456 height 819
click at [1273, 630] on div at bounding box center [728, 409] width 1456 height 819
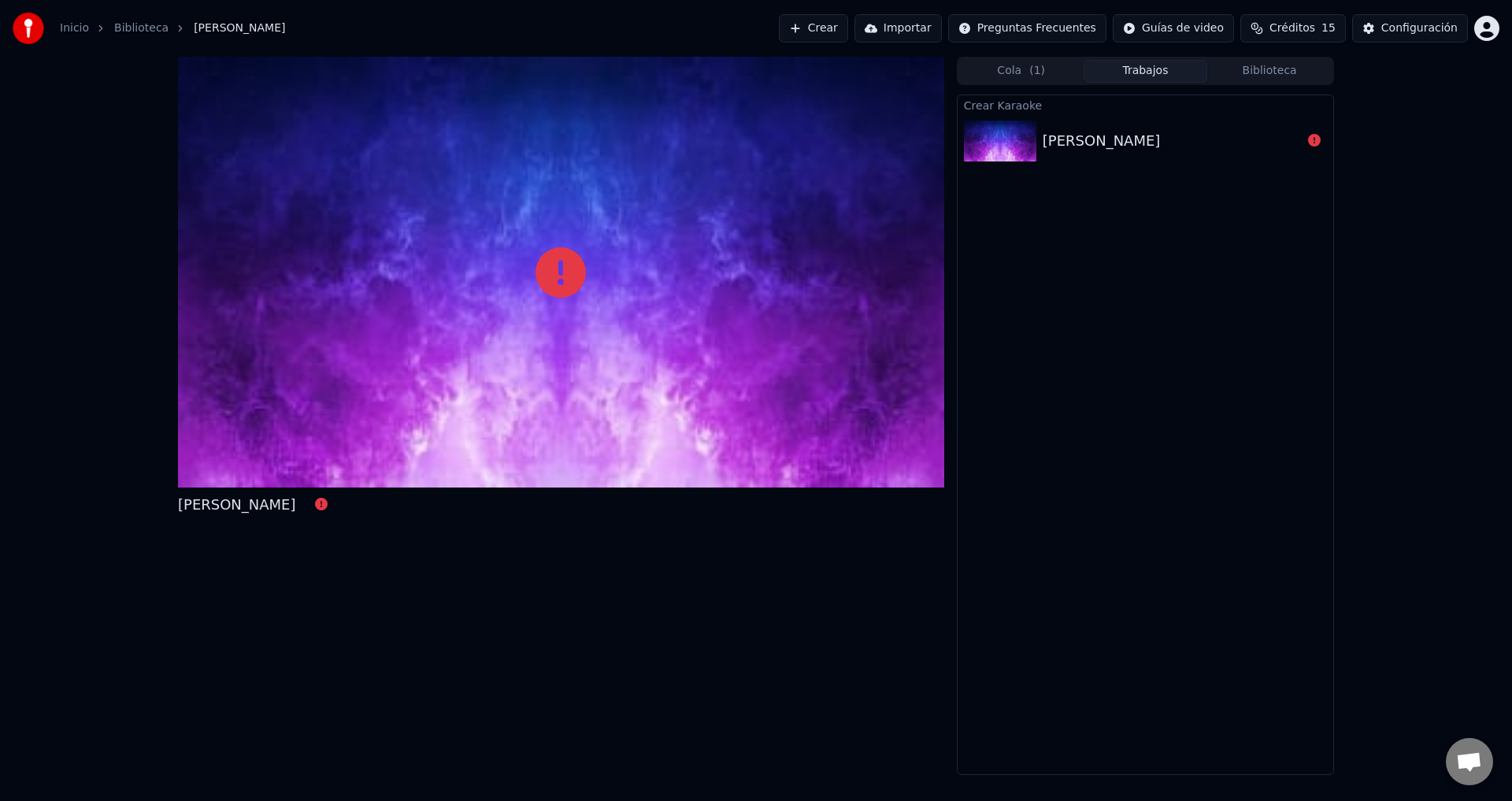
click at [988, 147] on img at bounding box center [1000, 141] width 73 height 41
click at [1256, 77] on button "Biblioteca" at bounding box center [1269, 71] width 125 height 23
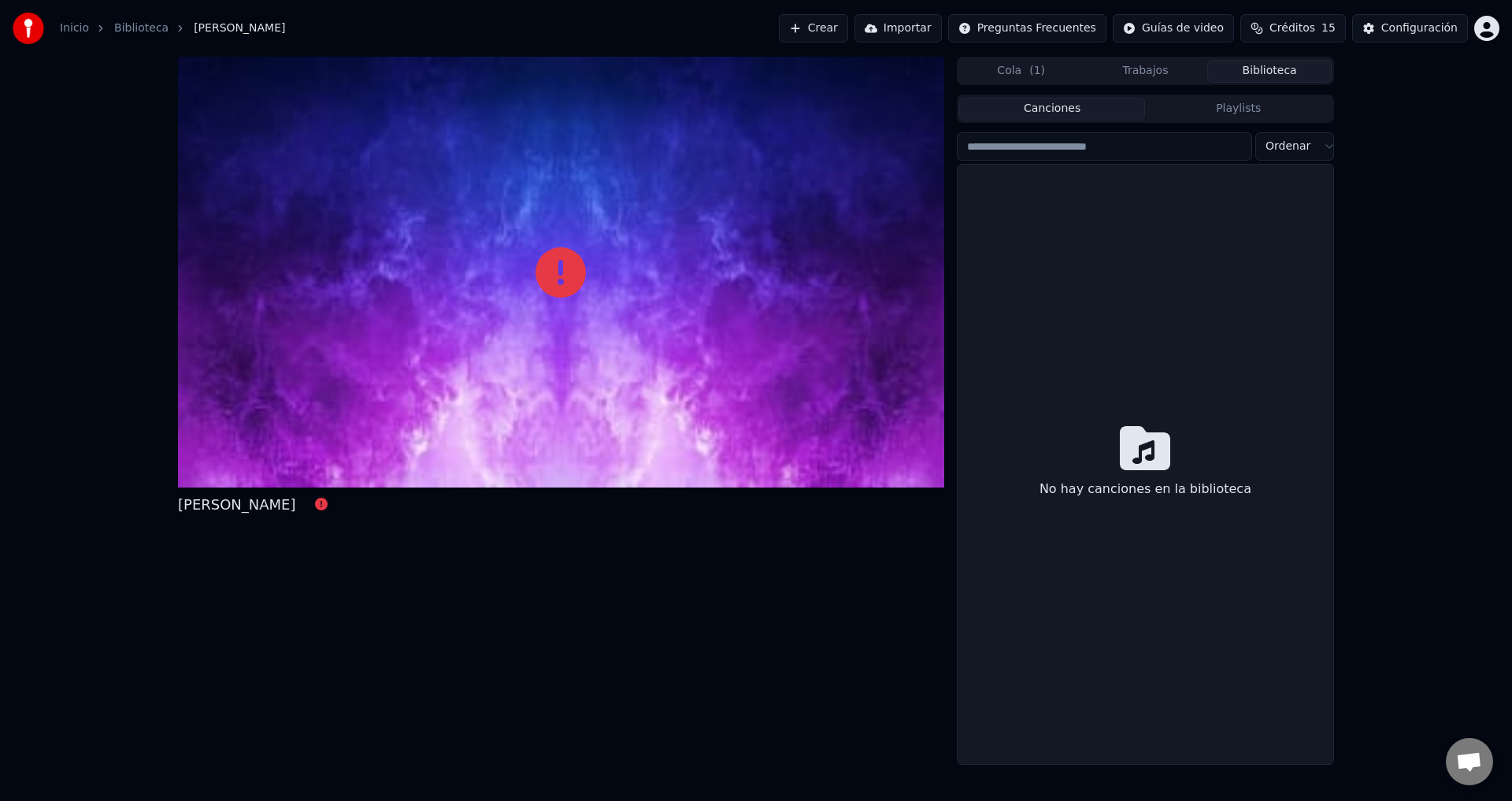
click at [1131, 202] on div "No hay canciones en la biblioteca" at bounding box center [1146, 465] width 376 height 599
click at [674, 269] on div at bounding box center [561, 272] width 766 height 431
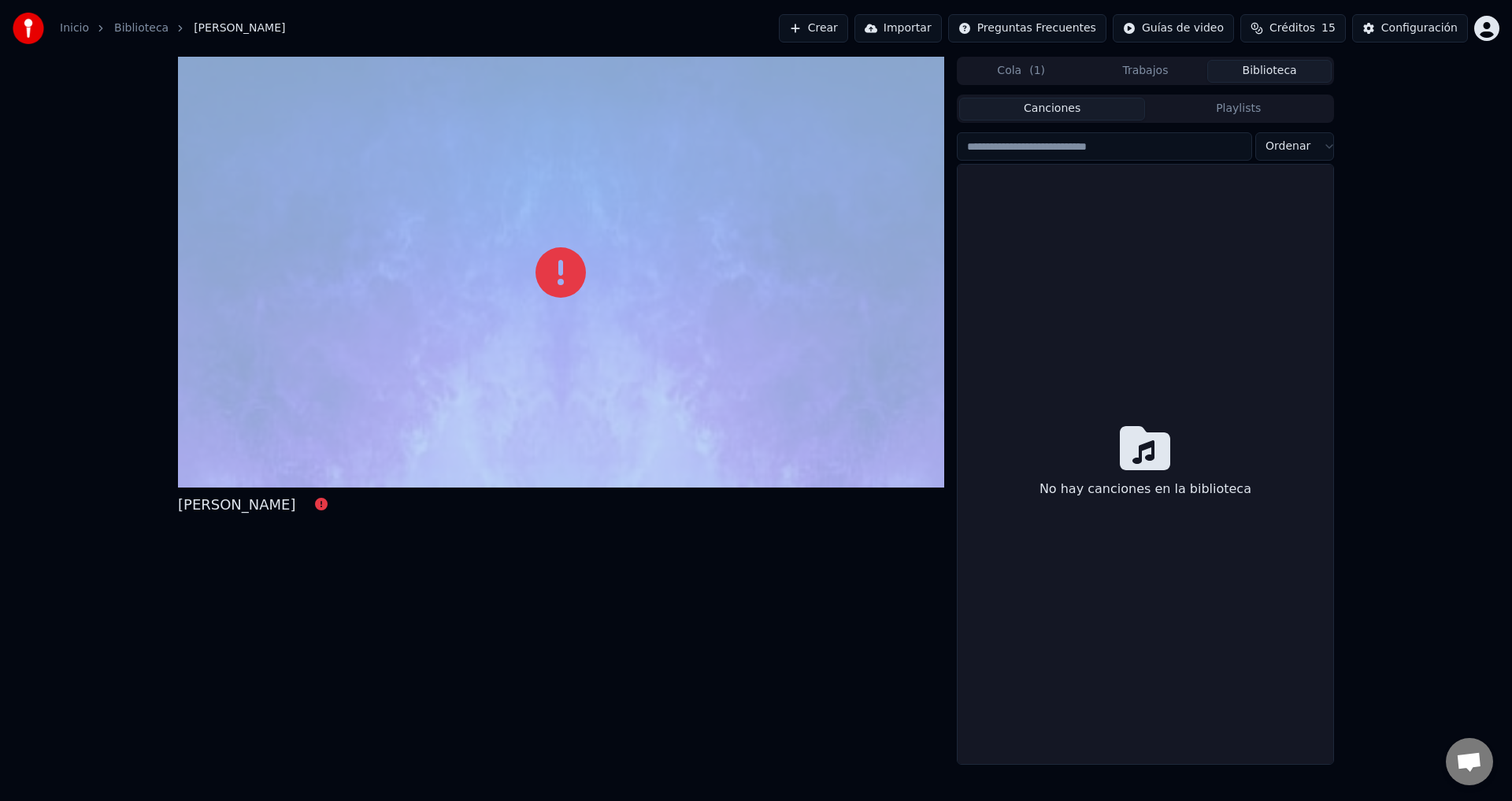
drag, startPoint x: 674, startPoint y: 269, endPoint x: 674, endPoint y: 286, distance: 17.0
click at [674, 268] on div at bounding box center [561, 272] width 766 height 431
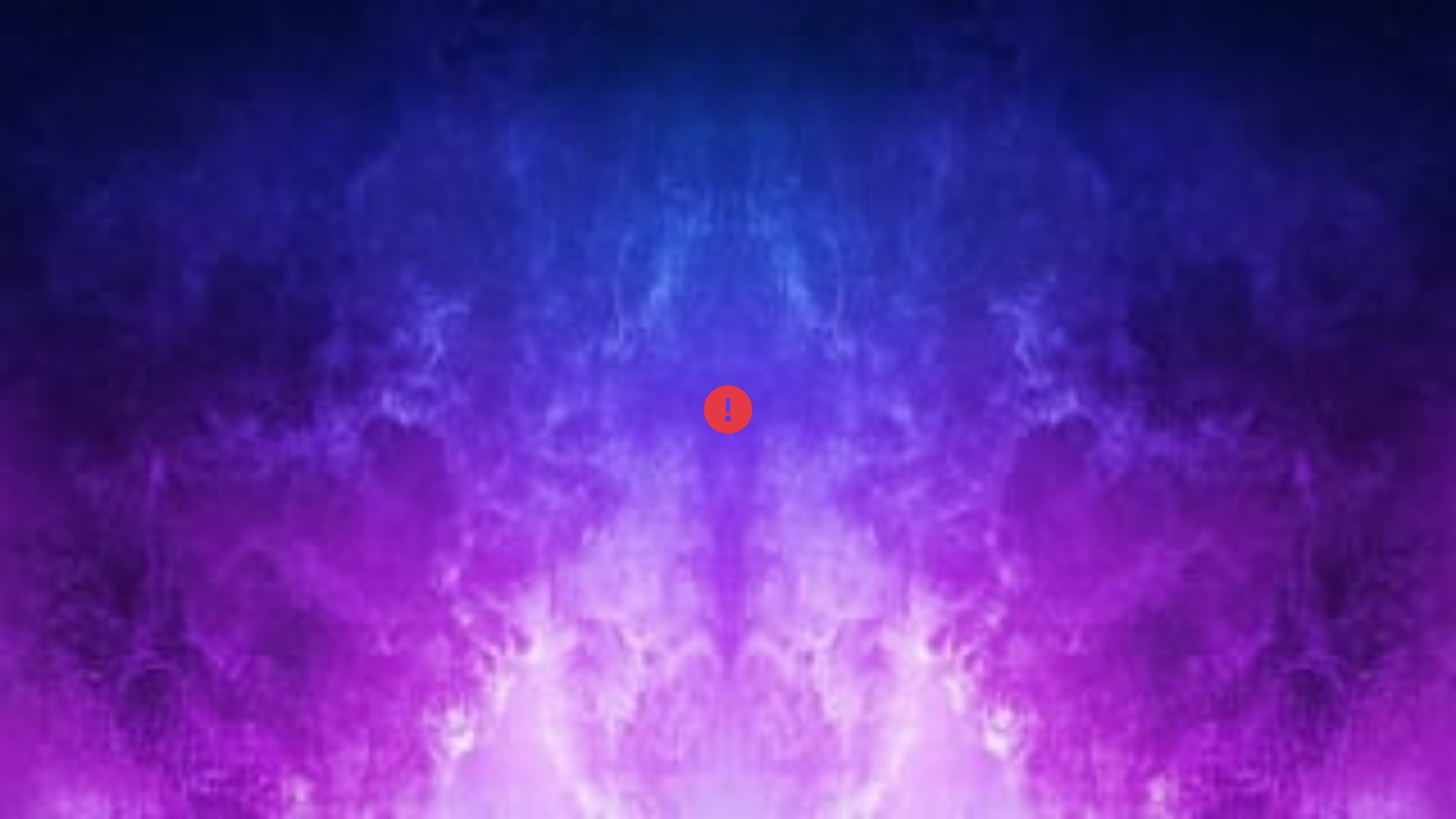
click at [649, 275] on div at bounding box center [728, 409] width 1456 height 819
click at [1439, 770] on div at bounding box center [728, 409] width 1456 height 819
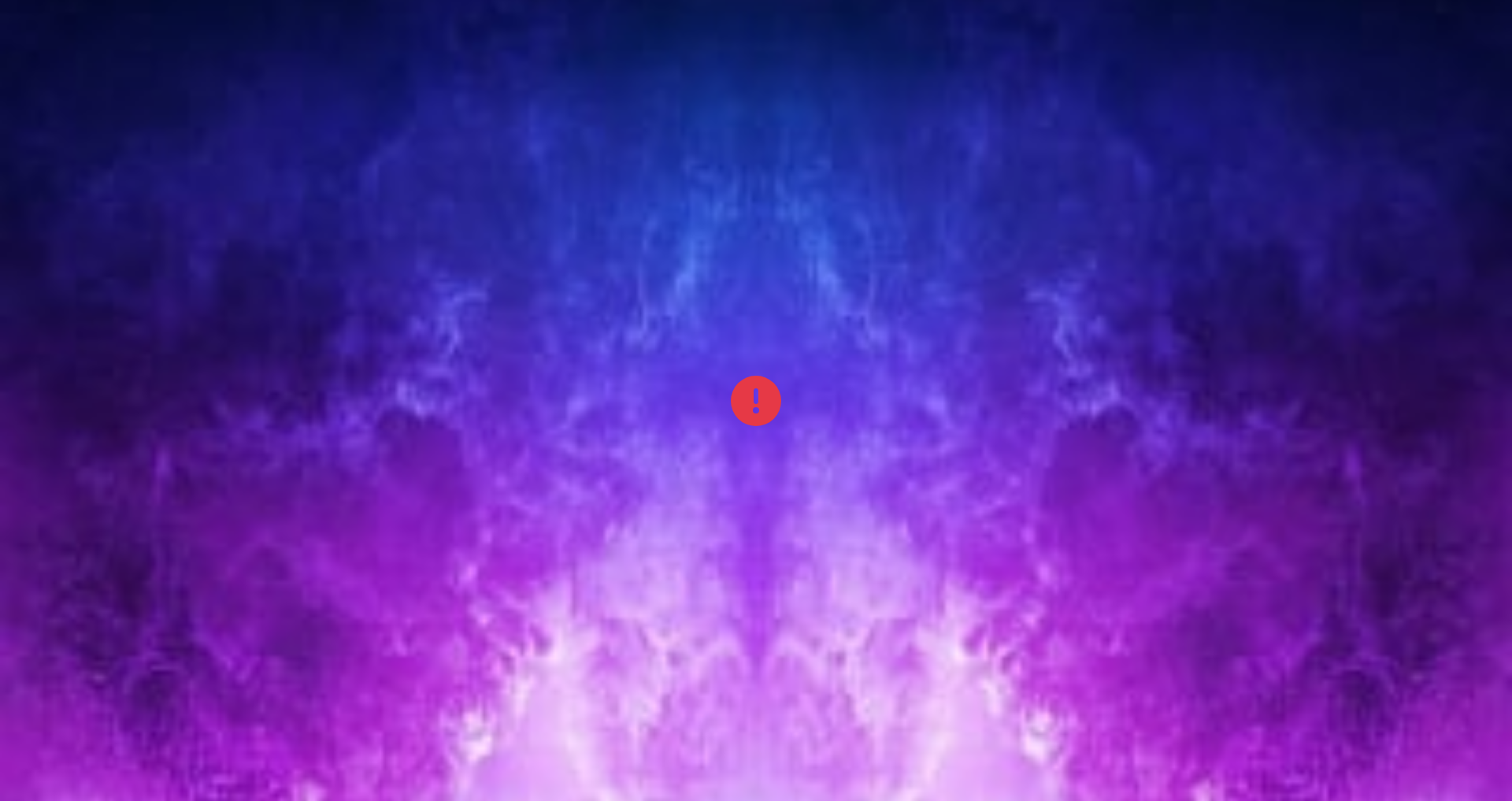
click at [237, 29] on span "BEATRIZ ADRIANA LA BASURITA" at bounding box center [239, 28] width 91 height 16
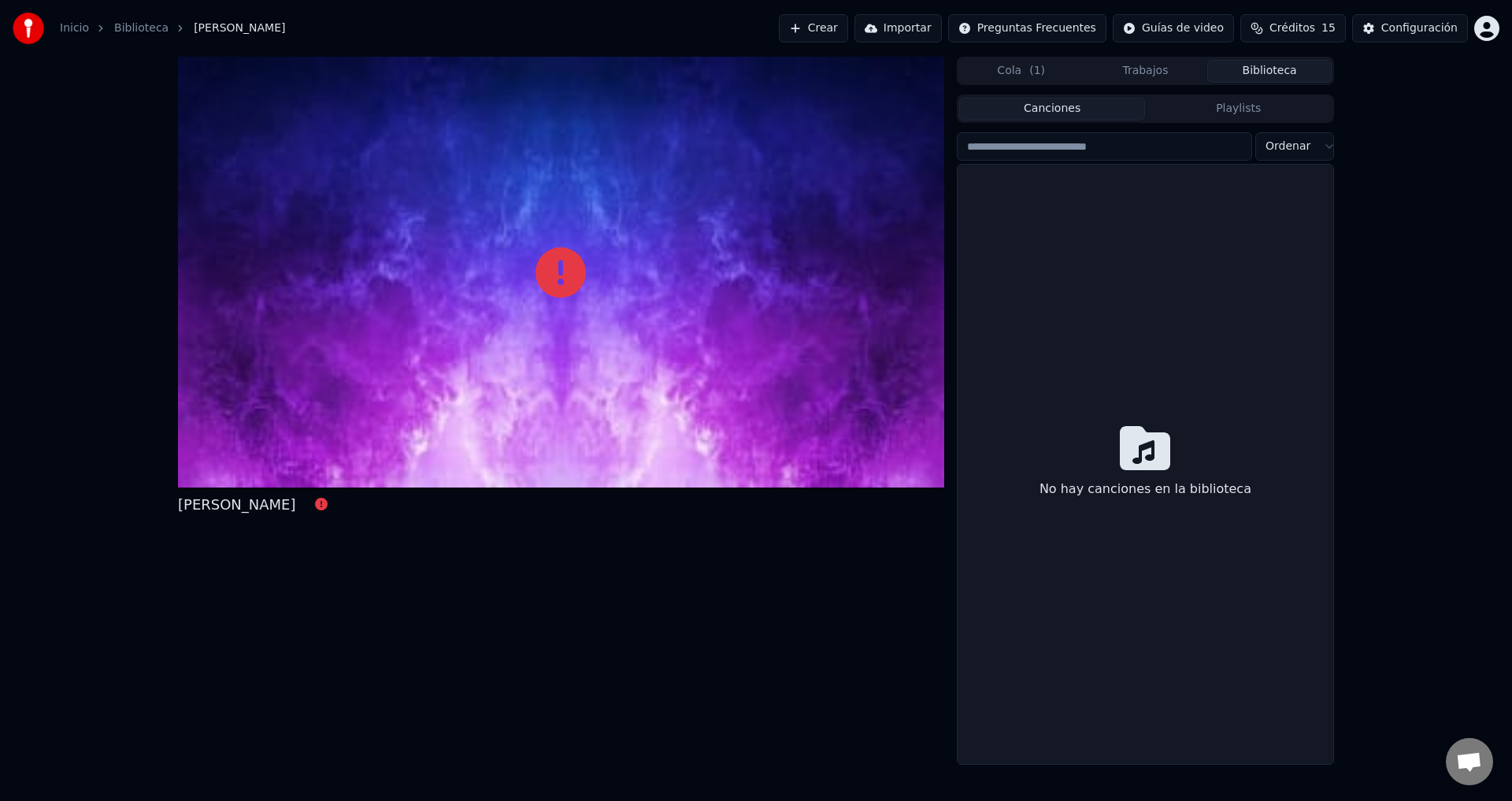
click at [237, 29] on span "BEATRIZ ADRIANA LA BASURITA" at bounding box center [239, 28] width 91 height 16
click at [74, 28] on link "Inicio" at bounding box center [74, 28] width 29 height 16
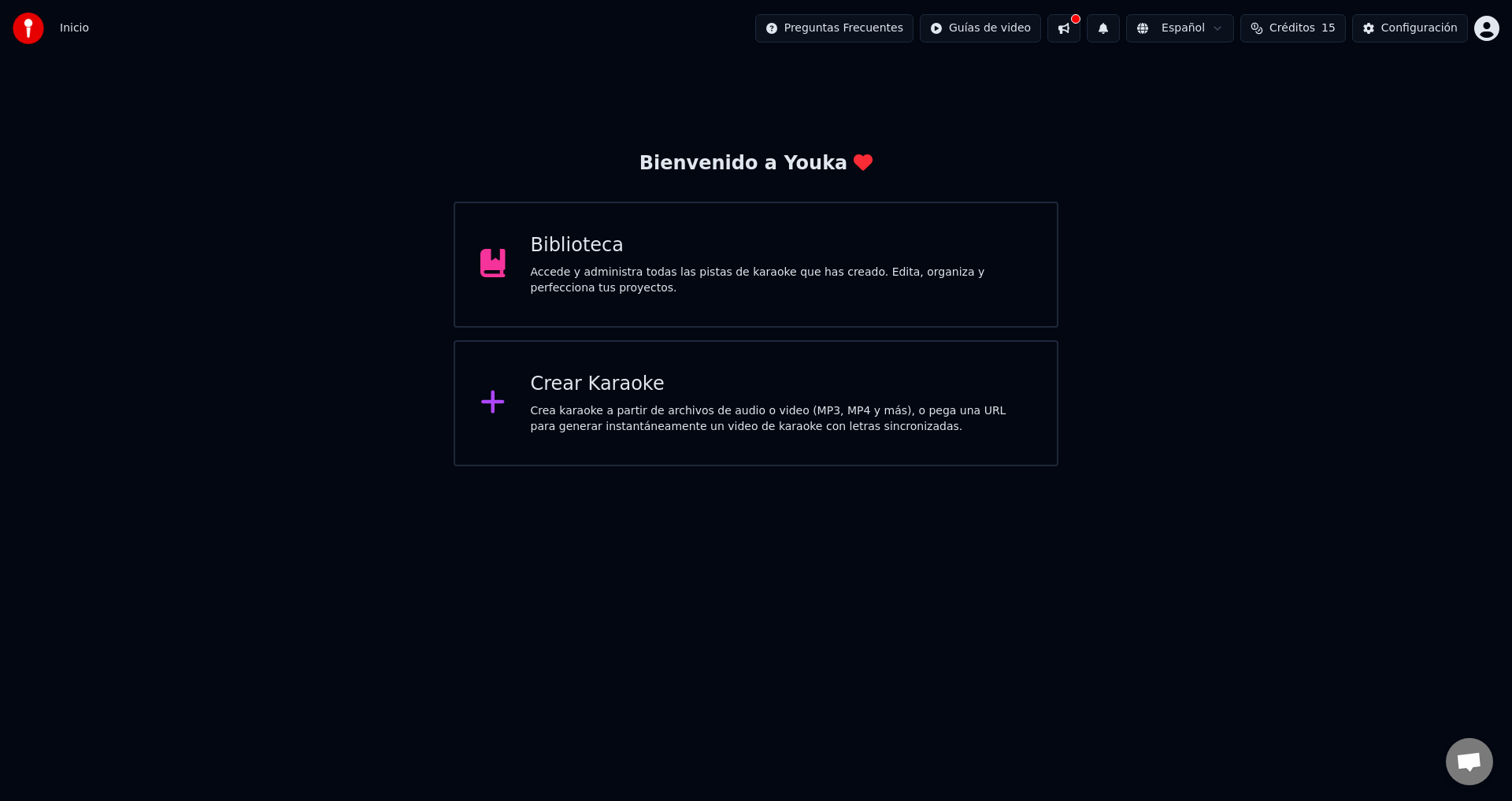
click at [72, 26] on span "Inicio" at bounding box center [74, 28] width 29 height 16
click at [853, 30] on html "Inicio Preguntas Frecuentes Guías de video Español Créditos 15 Configuración Bi…" at bounding box center [756, 233] width 1512 height 466
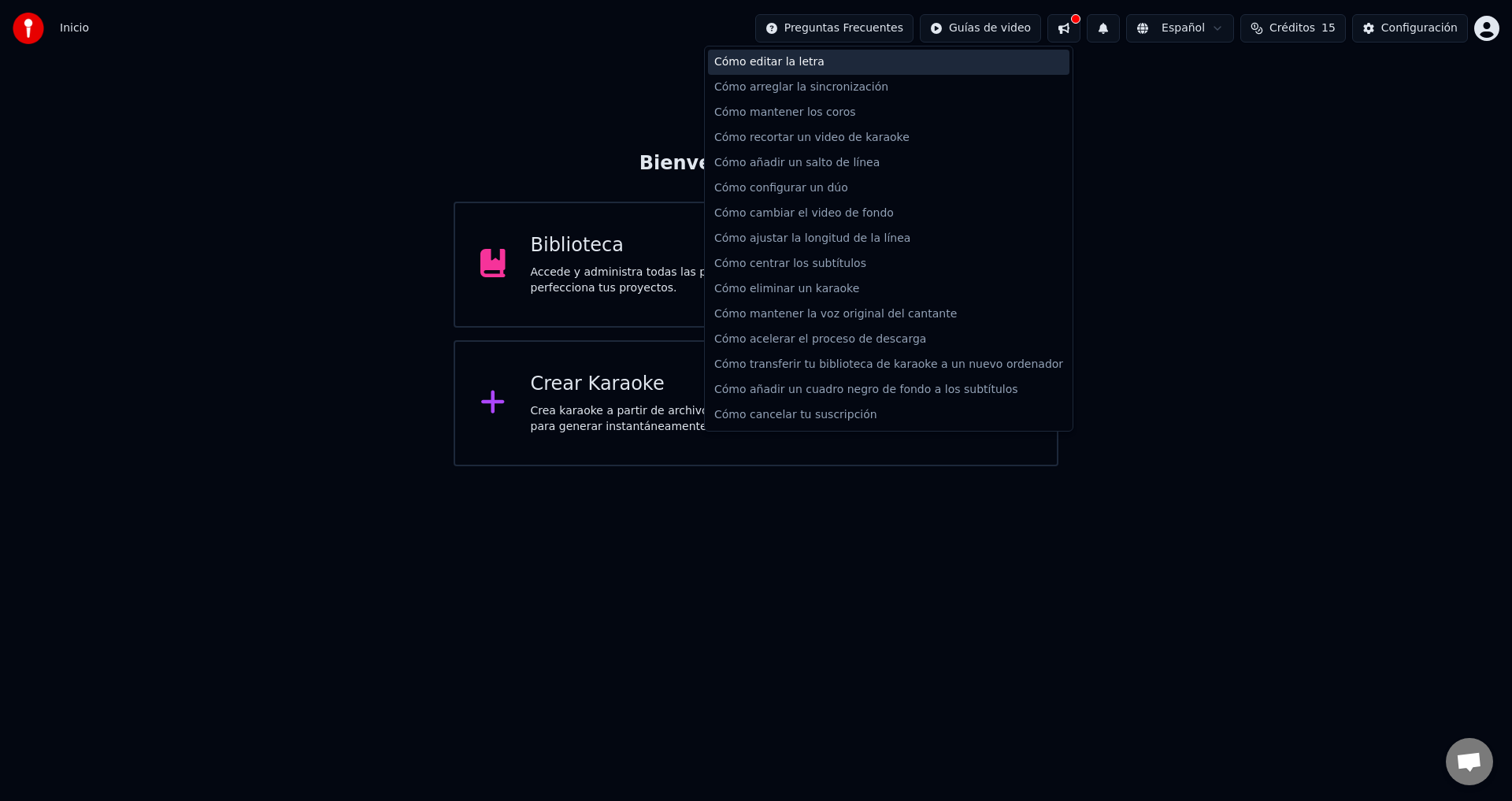
click at [771, 64] on div "Cómo editar la letra" at bounding box center [889, 62] width 361 height 25
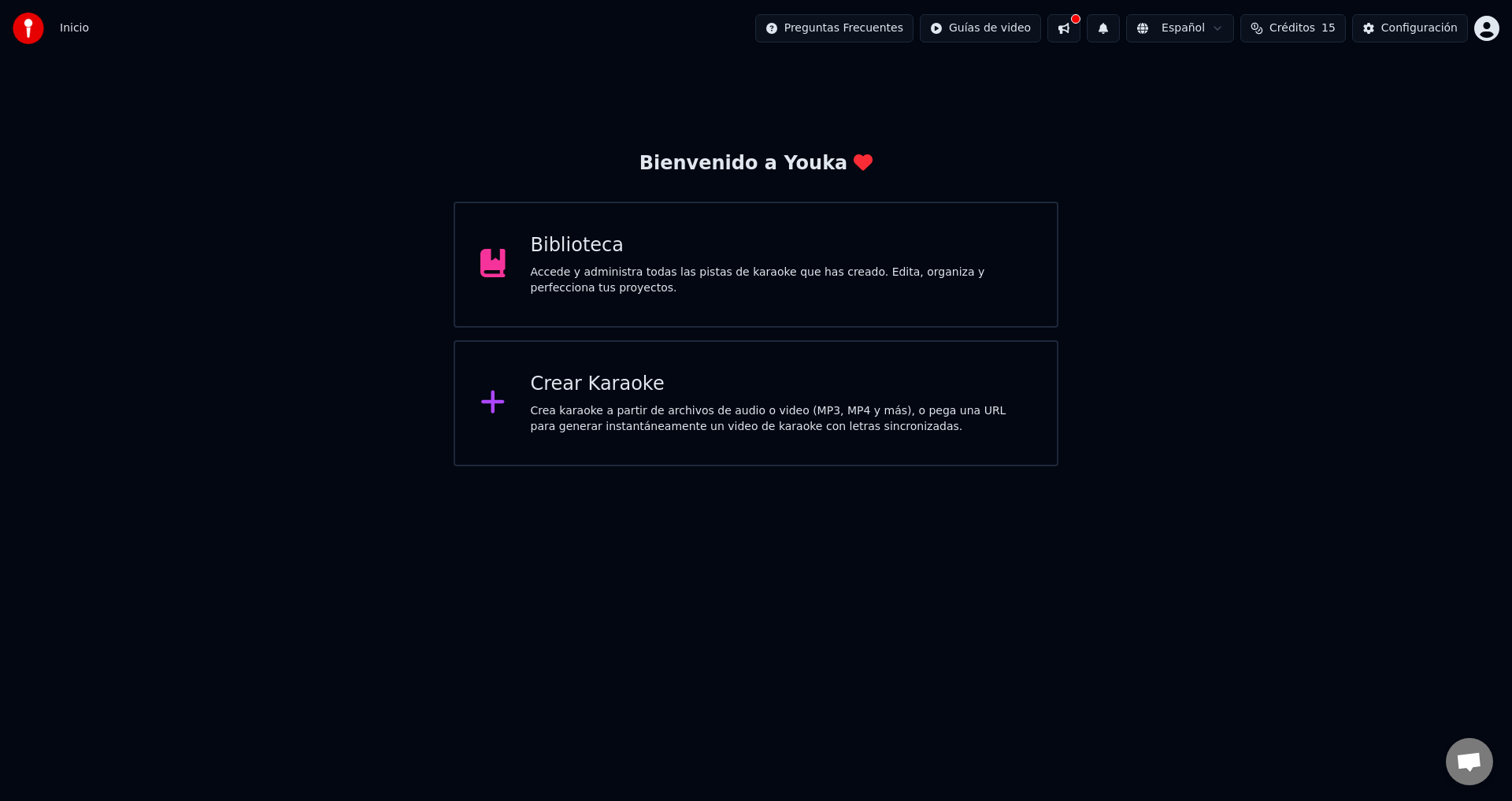
click at [928, 466] on html "Inicio Preguntas Frecuentes Guías de video Español Créditos 15 Configuración Bi…" at bounding box center [756, 233] width 1512 height 466
click at [623, 264] on div "Accede y administra todas las pistas de karaoke que has creado. Edita, organiza…" at bounding box center [782, 280] width 502 height 32
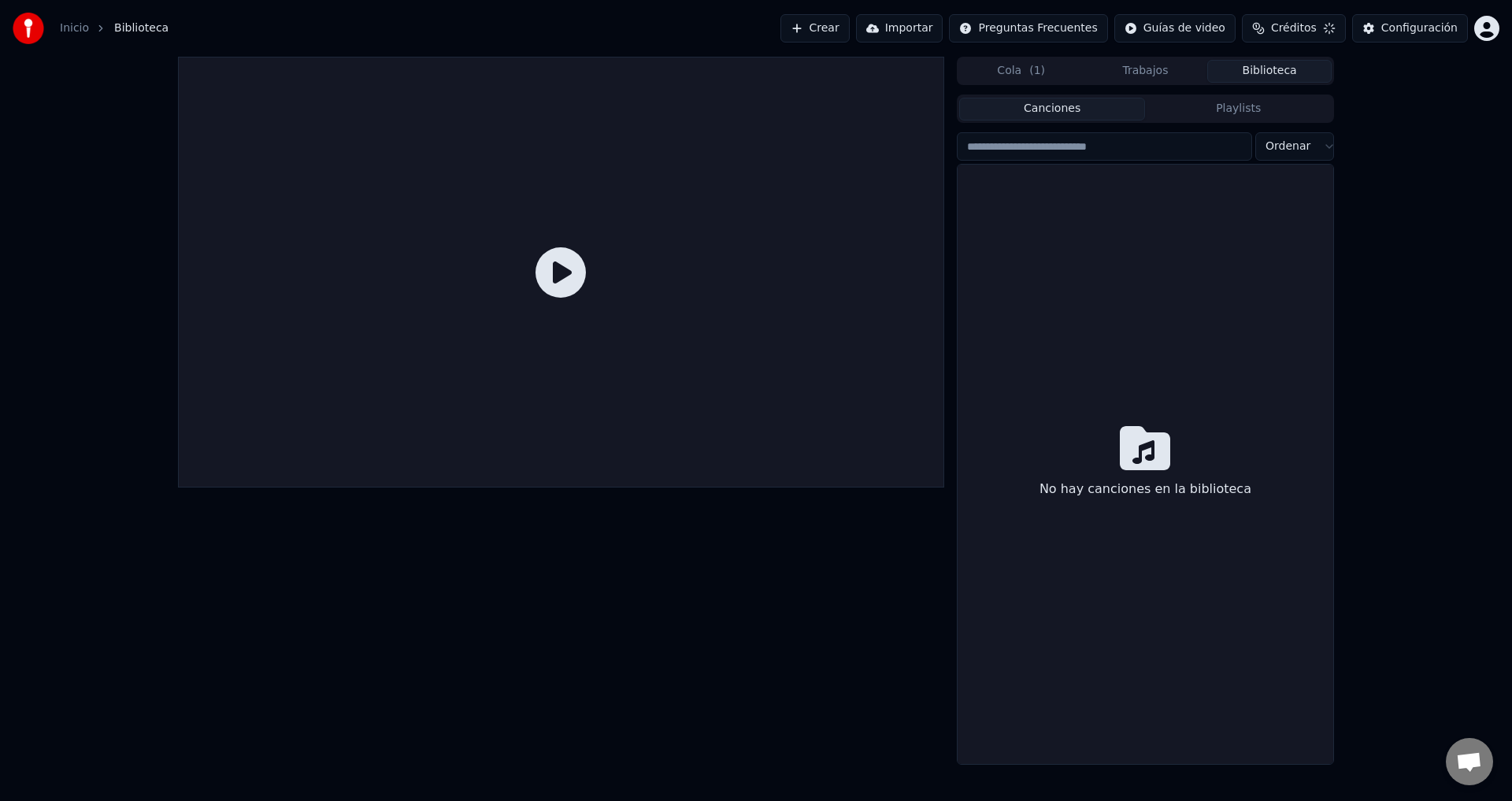
click at [566, 280] on icon at bounding box center [561, 273] width 50 height 50
click at [561, 277] on icon at bounding box center [561, 273] width 50 height 50
click at [563, 277] on icon at bounding box center [561, 273] width 50 height 50
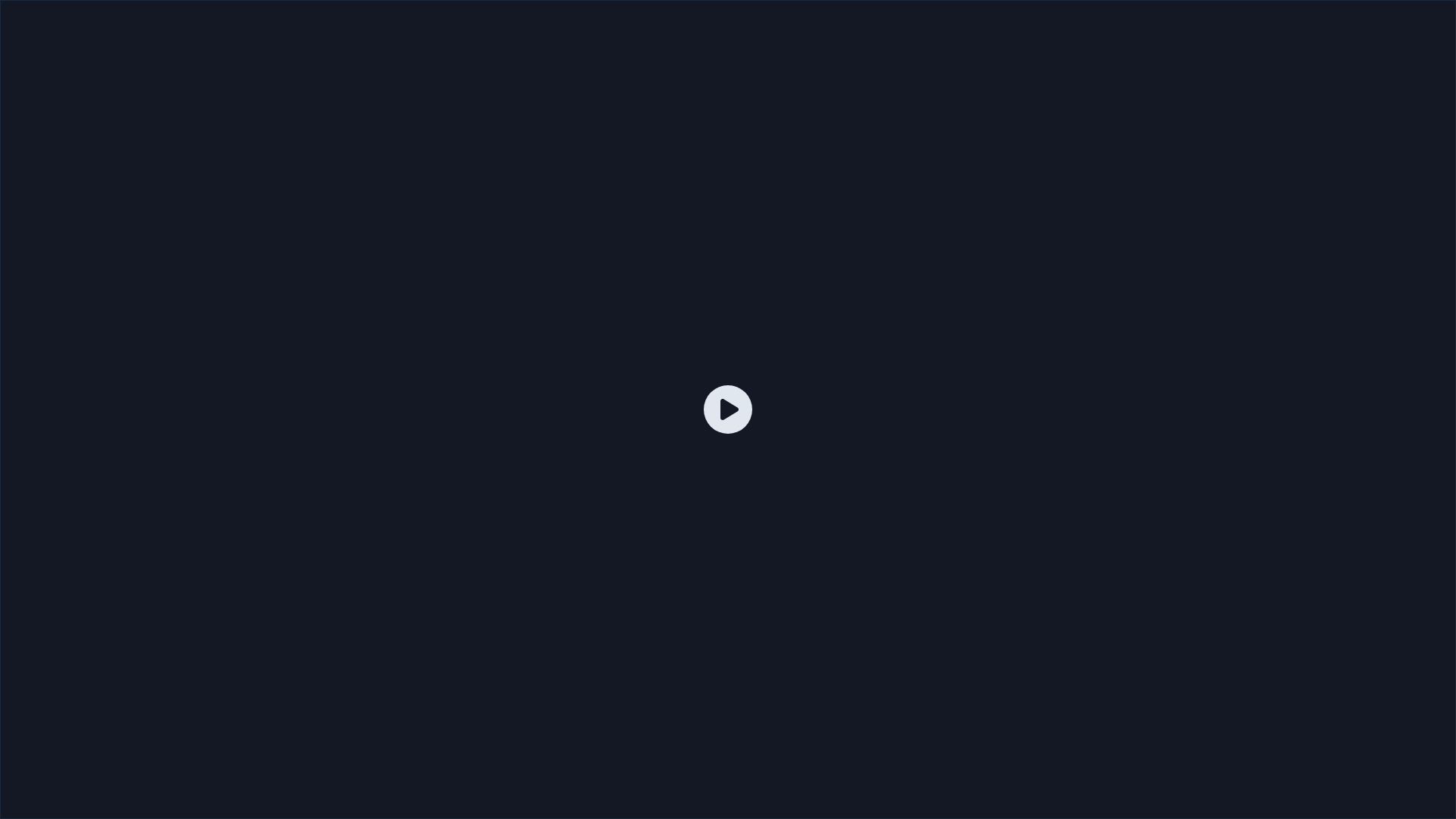
click at [542, 284] on div at bounding box center [728, 409] width 1456 height 819
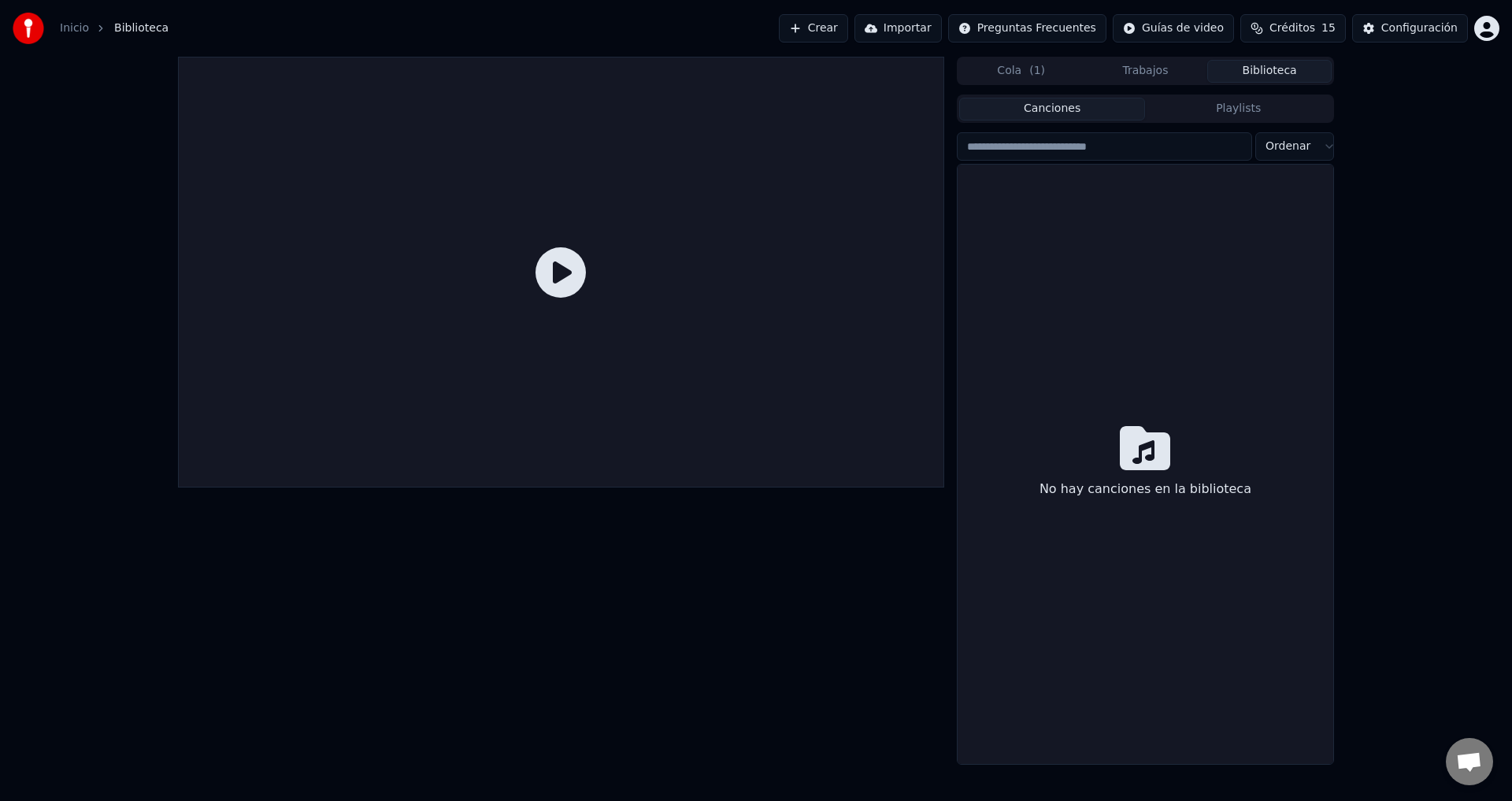
click at [569, 277] on icon at bounding box center [561, 273] width 50 height 50
click at [35, 27] on img at bounding box center [28, 28] width 32 height 32
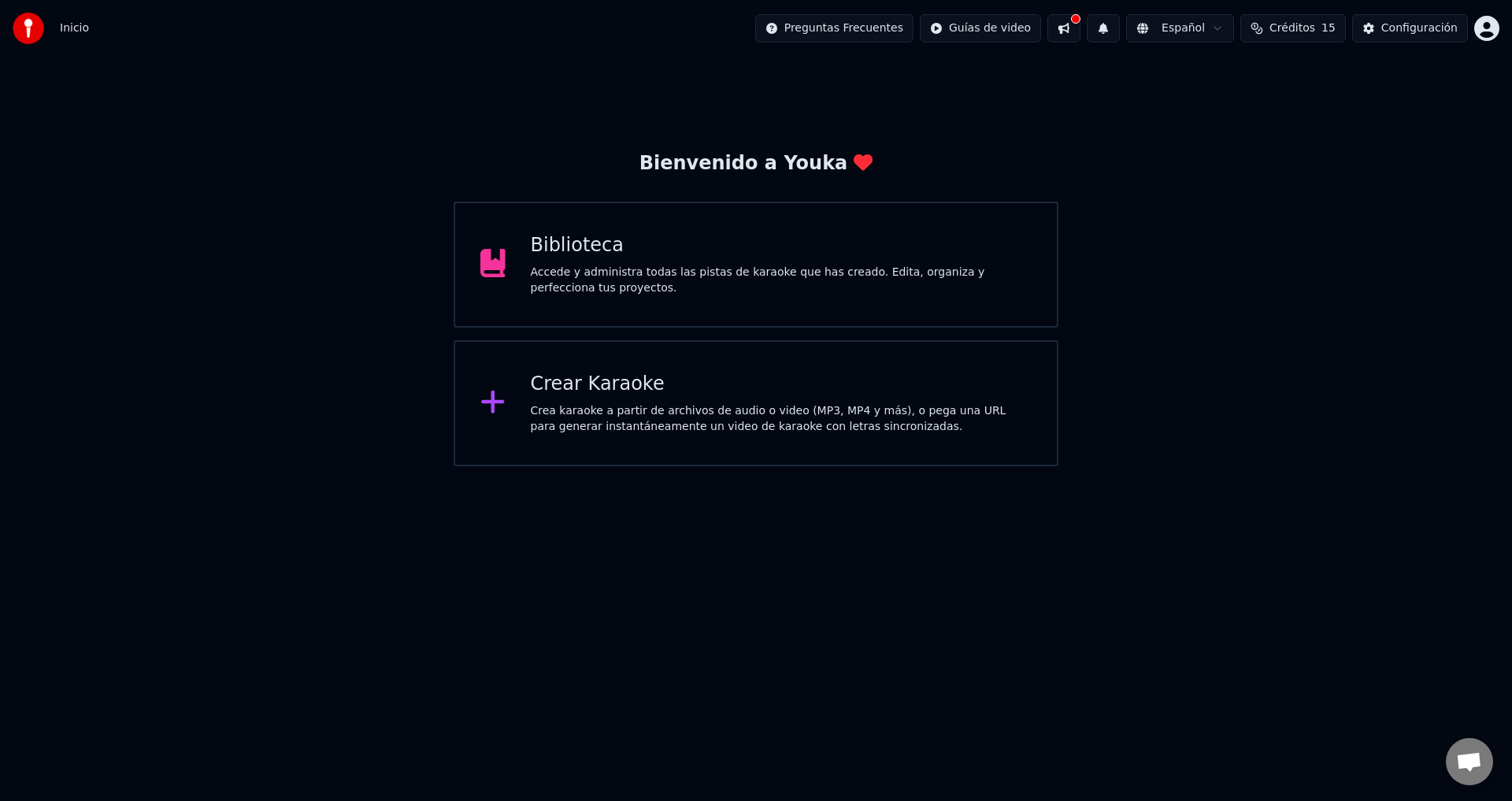
click at [71, 33] on span "Inicio" at bounding box center [74, 28] width 29 height 16
click at [71, 31] on span "Inicio" at bounding box center [74, 28] width 29 height 16
click at [630, 382] on div "Crear Karaoke" at bounding box center [782, 384] width 502 height 25
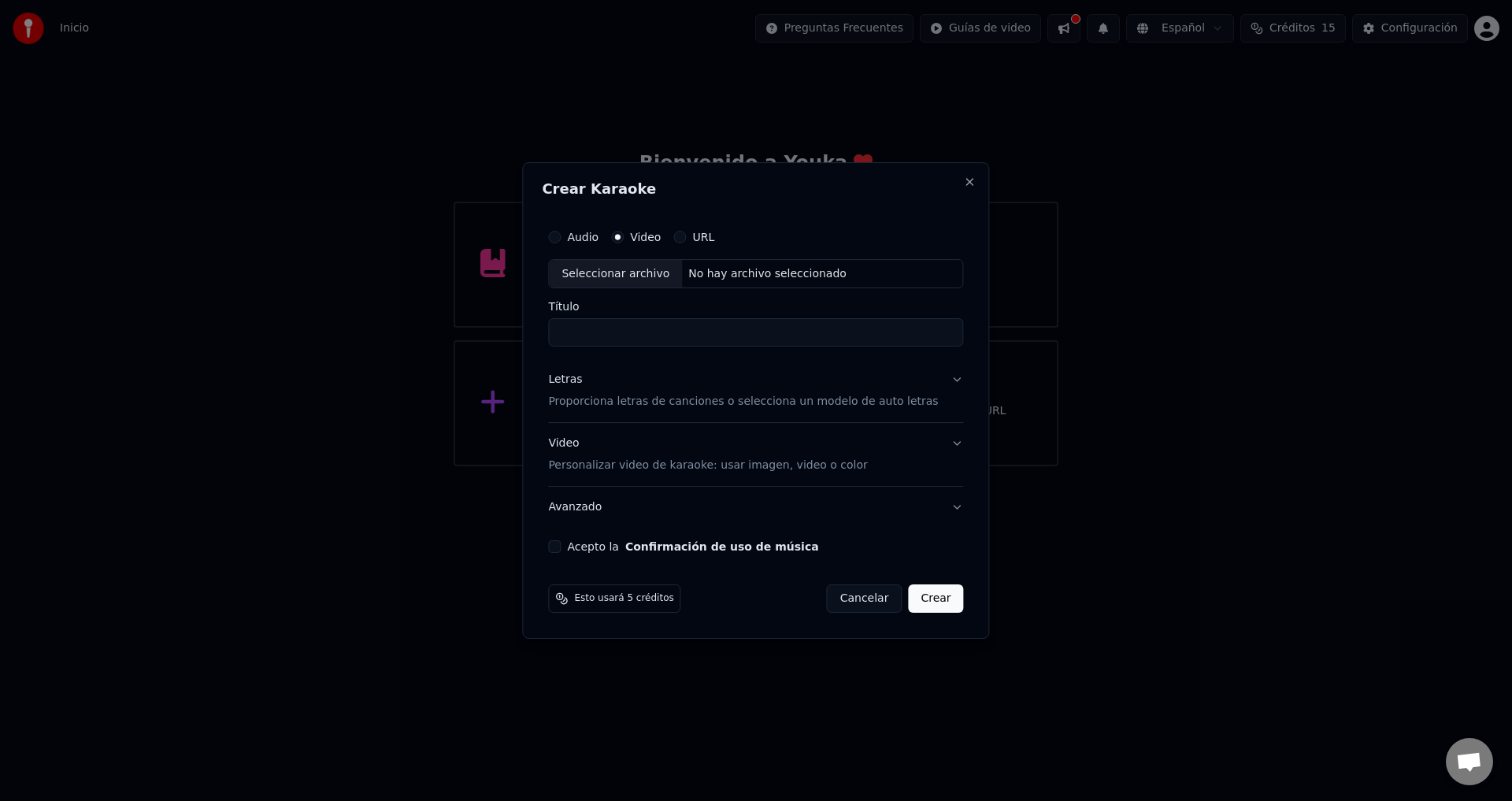
click at [656, 241] on label "Video" at bounding box center [645, 237] width 31 height 11
click at [623, 241] on button "Video" at bounding box center [617, 237] width 13 height 13
click at [730, 239] on div "Audio Video URL" at bounding box center [756, 237] width 415 height 32
click at [767, 244] on div "Audio Video URL" at bounding box center [756, 237] width 415 height 32
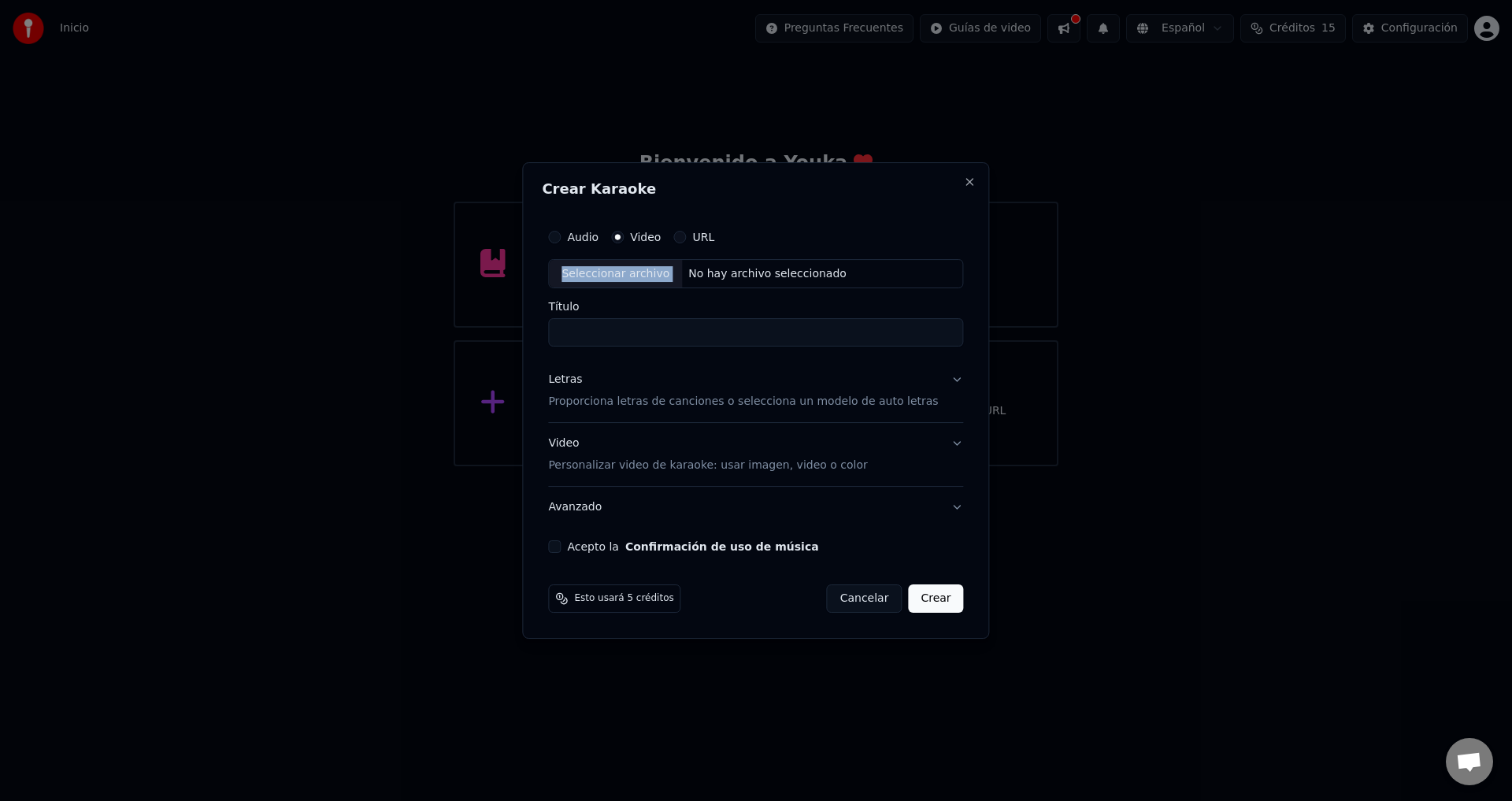
click at [768, 244] on div "Audio Video URL" at bounding box center [756, 237] width 415 height 32
click at [914, 243] on div "Audio Video URL" at bounding box center [756, 237] width 415 height 32
click at [582, 336] on input "Título" at bounding box center [756, 333] width 415 height 28
type input "**********"
click at [739, 244] on div "Audio Video URL" at bounding box center [756, 237] width 415 height 32
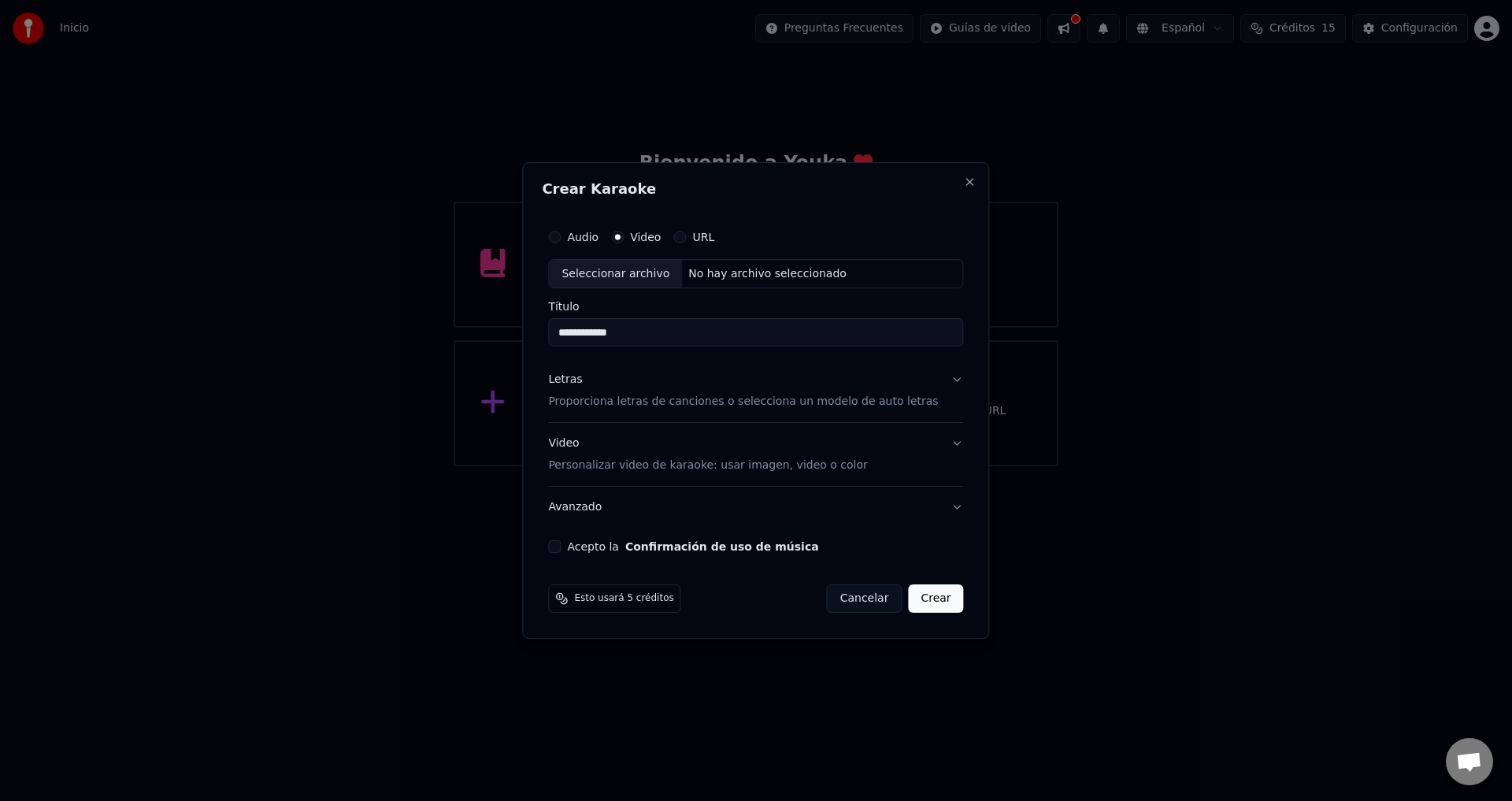
click at [729, 239] on div "Audio Video URL" at bounding box center [756, 237] width 415 height 32
click at [715, 237] on label "URL" at bounding box center [703, 237] width 22 height 11
click at [686, 237] on button "URL" at bounding box center [679, 237] width 13 height 13
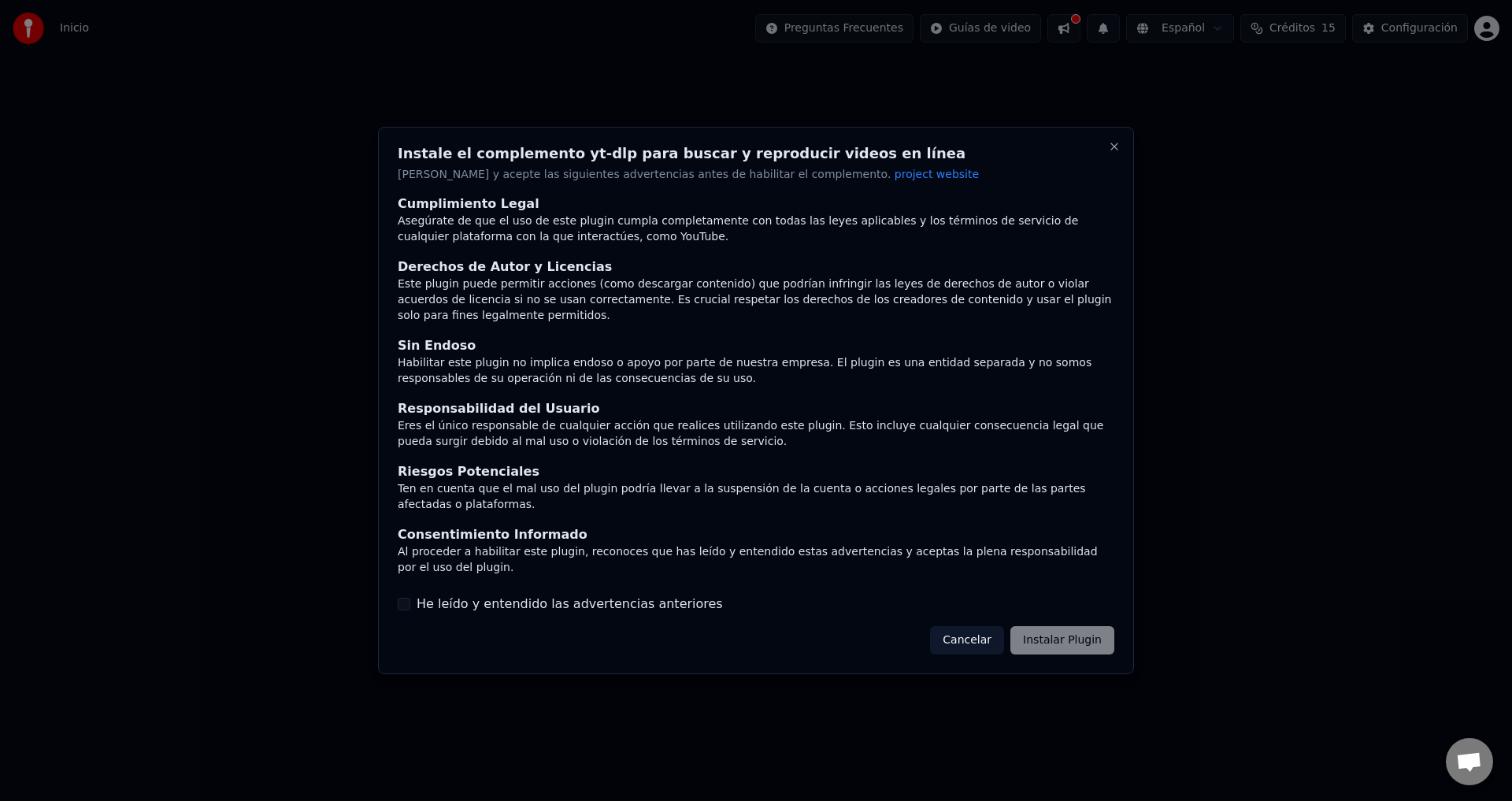
click at [421, 83] on div at bounding box center [756, 400] width 1512 height 801
click at [27, 31] on div at bounding box center [756, 400] width 1512 height 801
click at [84, 29] on div at bounding box center [756, 400] width 1512 height 801
click at [79, 27] on div at bounding box center [756, 400] width 1512 height 801
click at [76, 27] on div at bounding box center [756, 400] width 1512 height 801
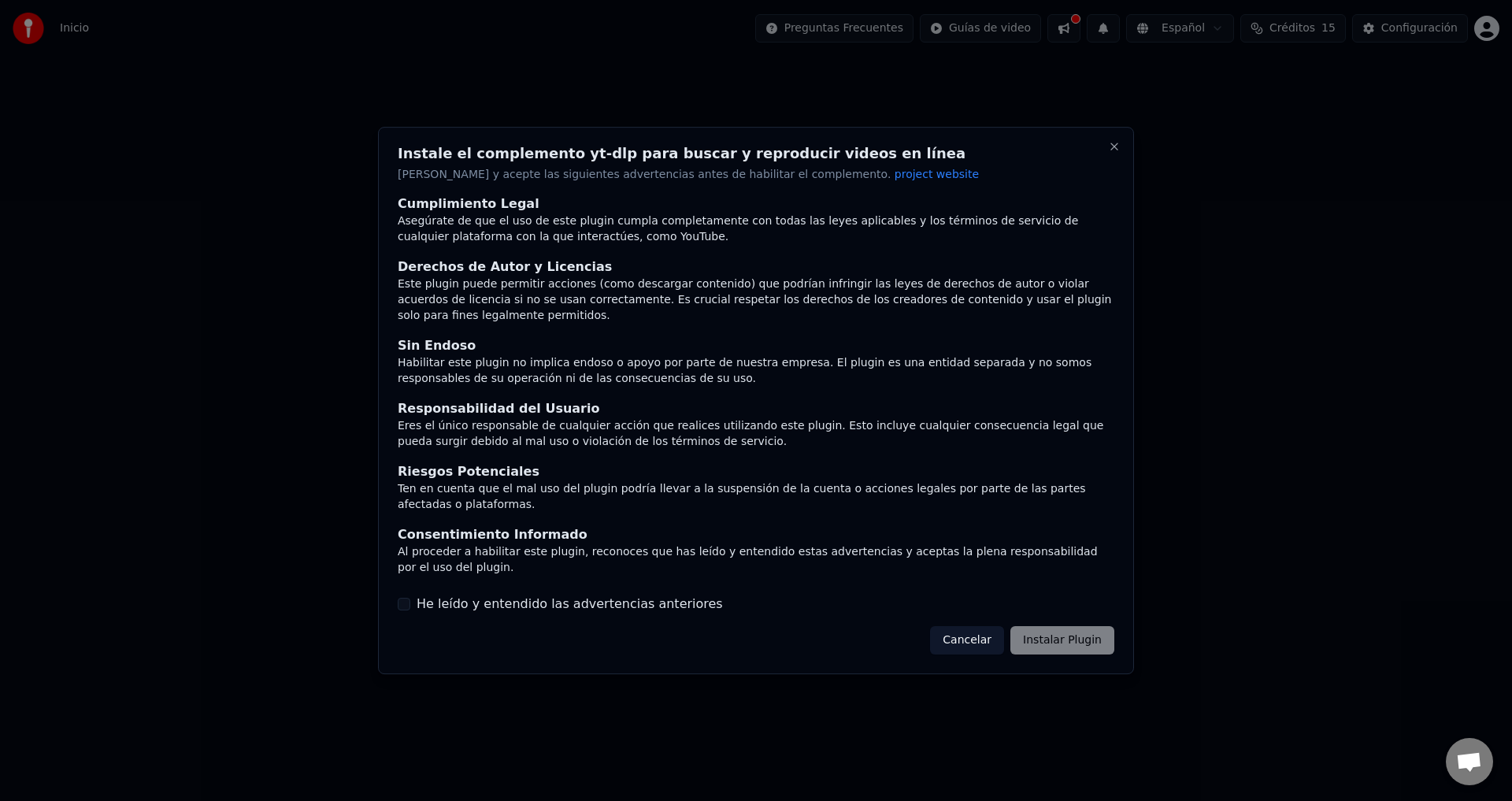
click at [976, 630] on button "Cancelar" at bounding box center [967, 640] width 74 height 28
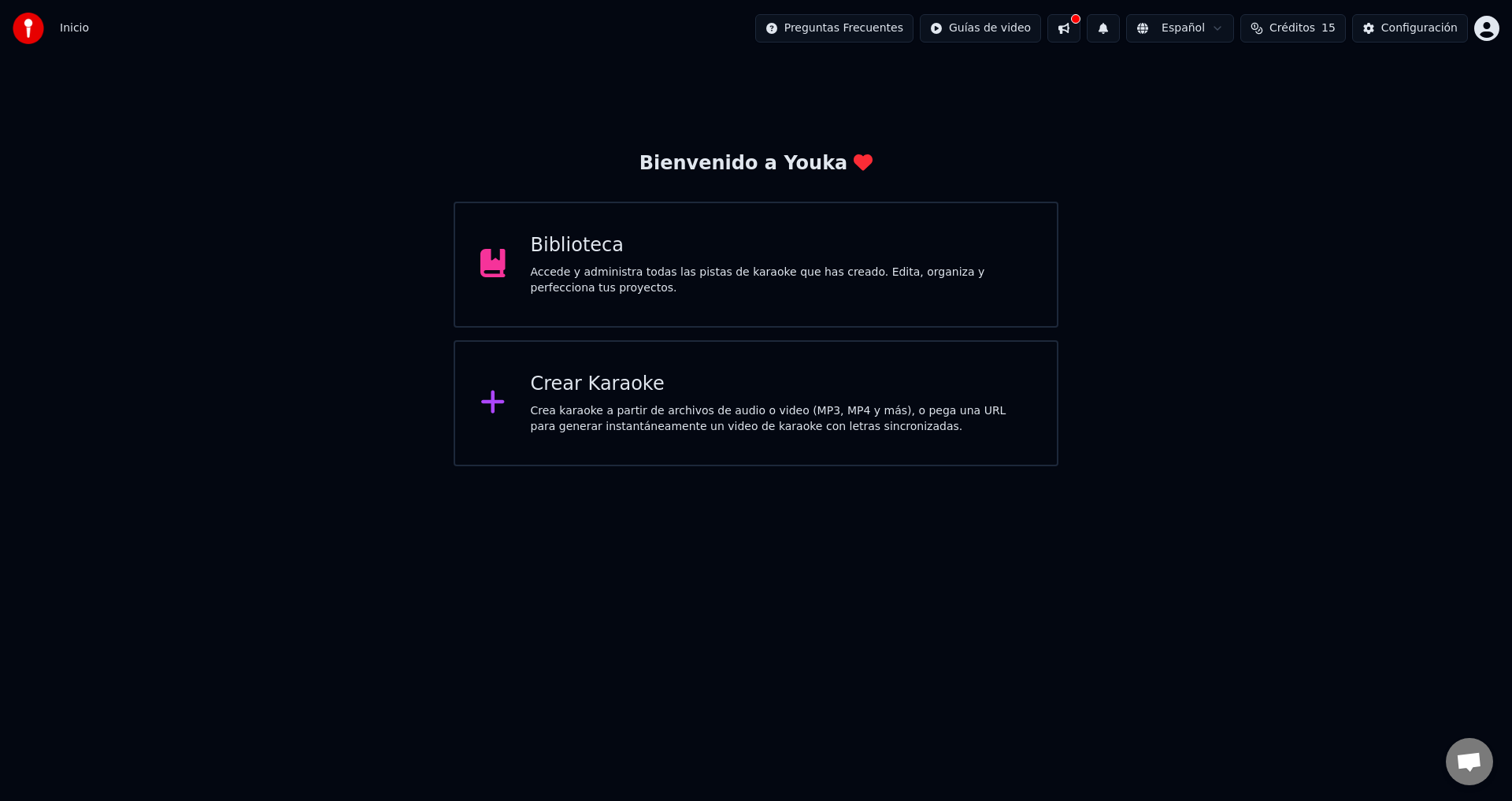
click at [606, 382] on div "Crear Karaoke" at bounding box center [782, 384] width 502 height 25
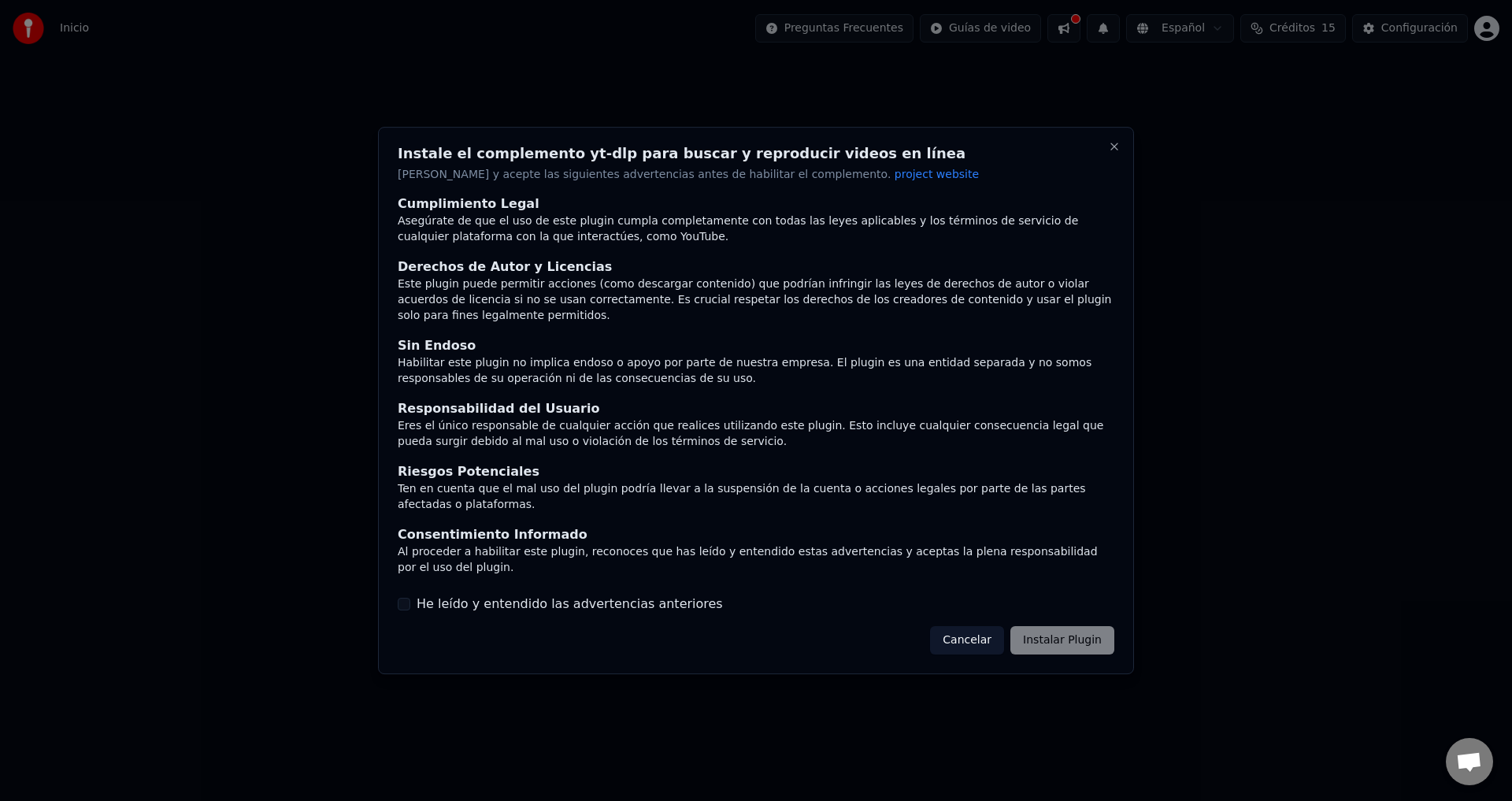
click at [985, 626] on button "Cancelar" at bounding box center [967, 640] width 74 height 28
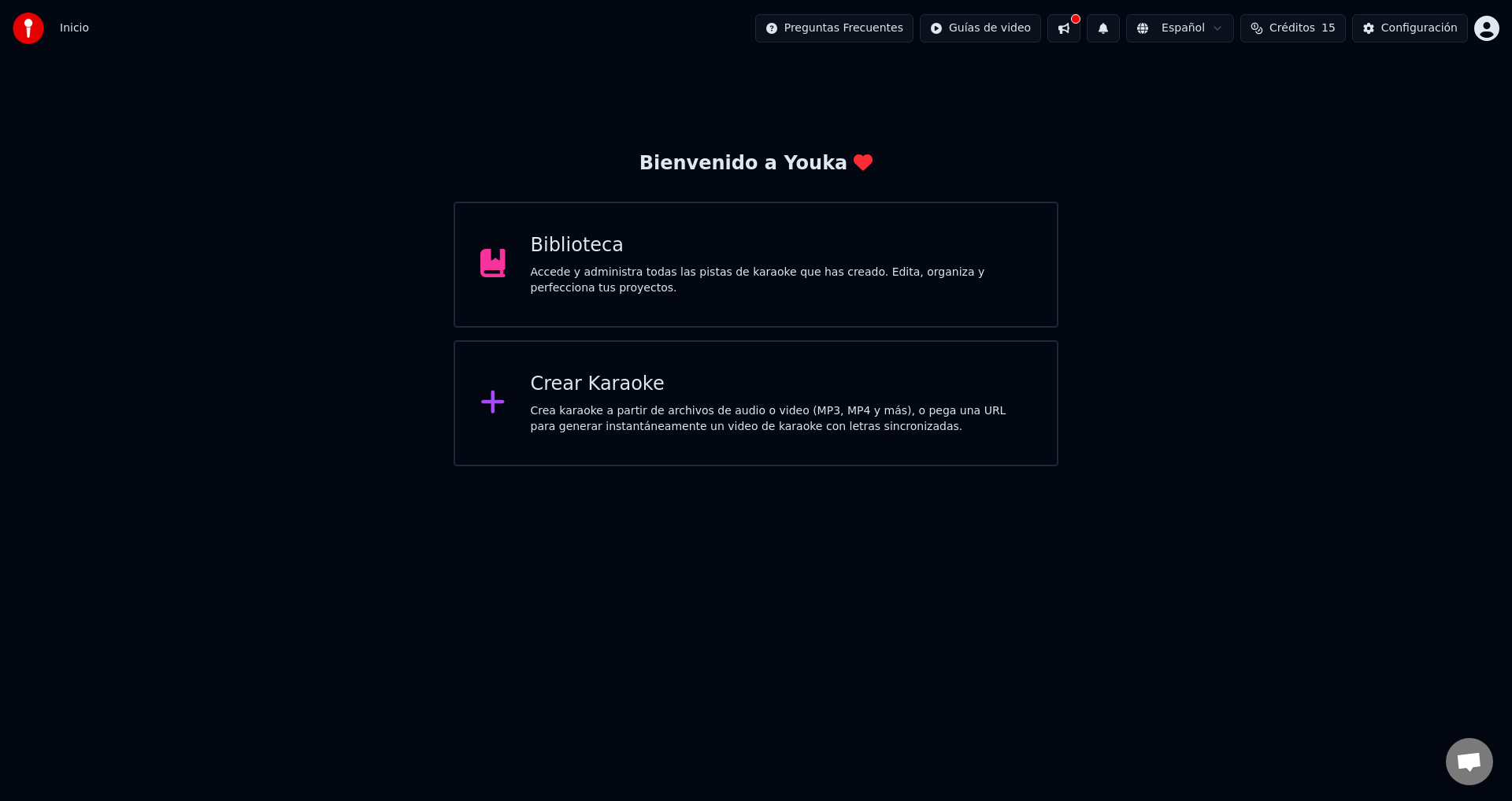
click at [641, 251] on div "Biblioteca" at bounding box center [782, 246] width 502 height 25
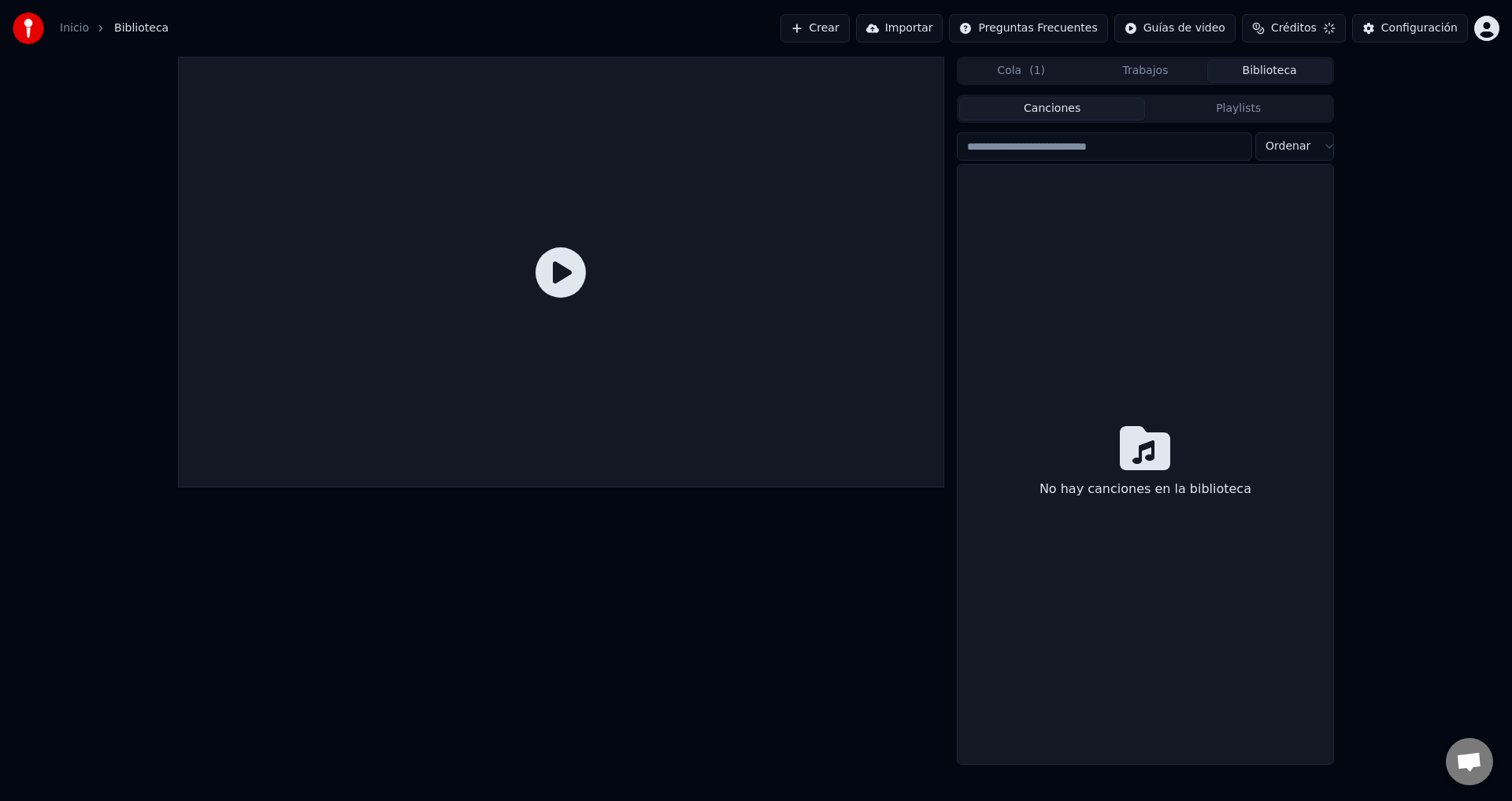
click at [641, 251] on div at bounding box center [561, 272] width 766 height 431
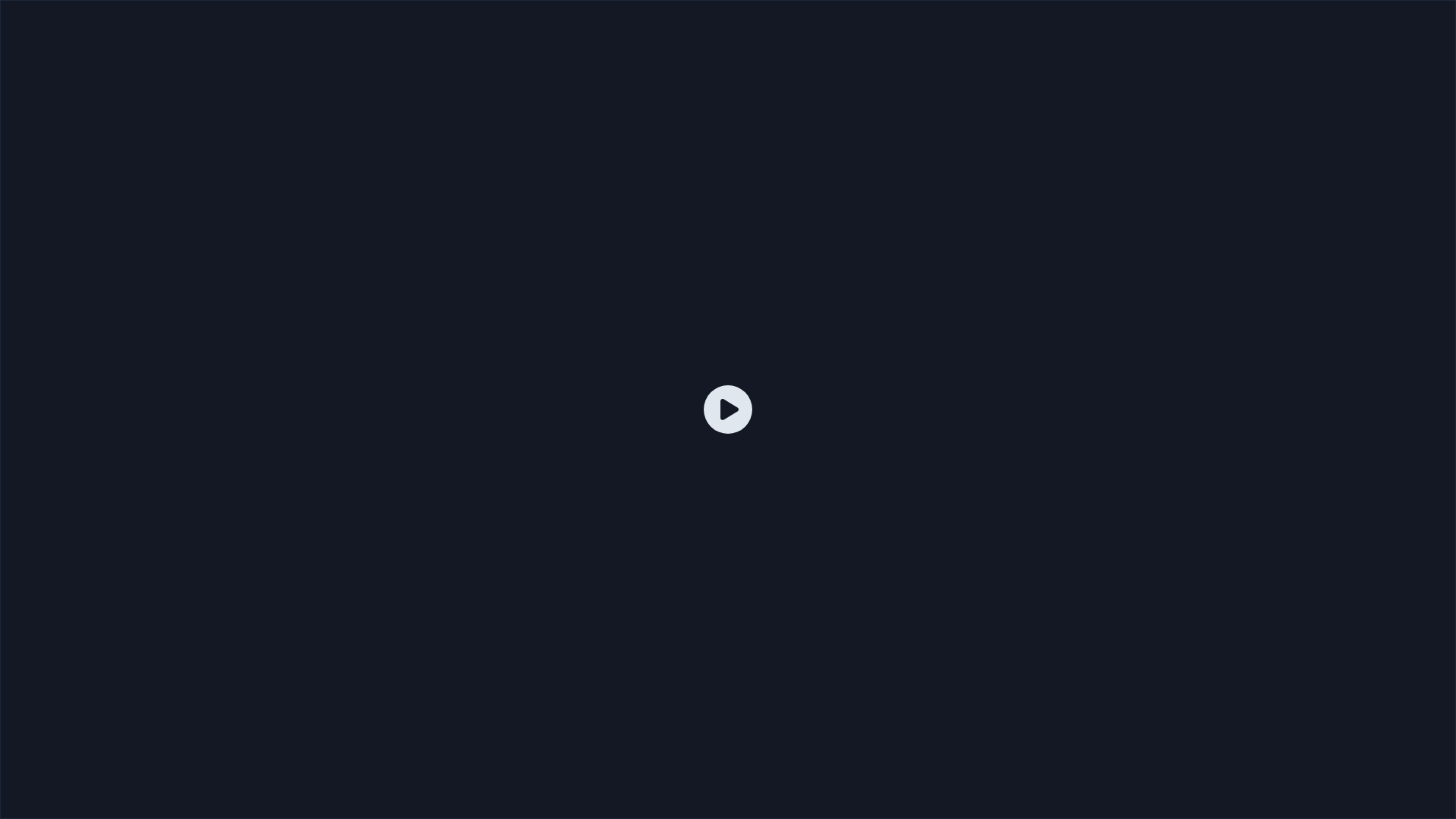
click at [711, 406] on icon at bounding box center [728, 409] width 48 height 48
click at [724, 419] on icon at bounding box center [728, 409] width 48 height 48
drag, startPoint x: 724, startPoint y: 419, endPoint x: 1006, endPoint y: 249, distance: 329.3
click at [724, 419] on icon at bounding box center [728, 409] width 48 height 48
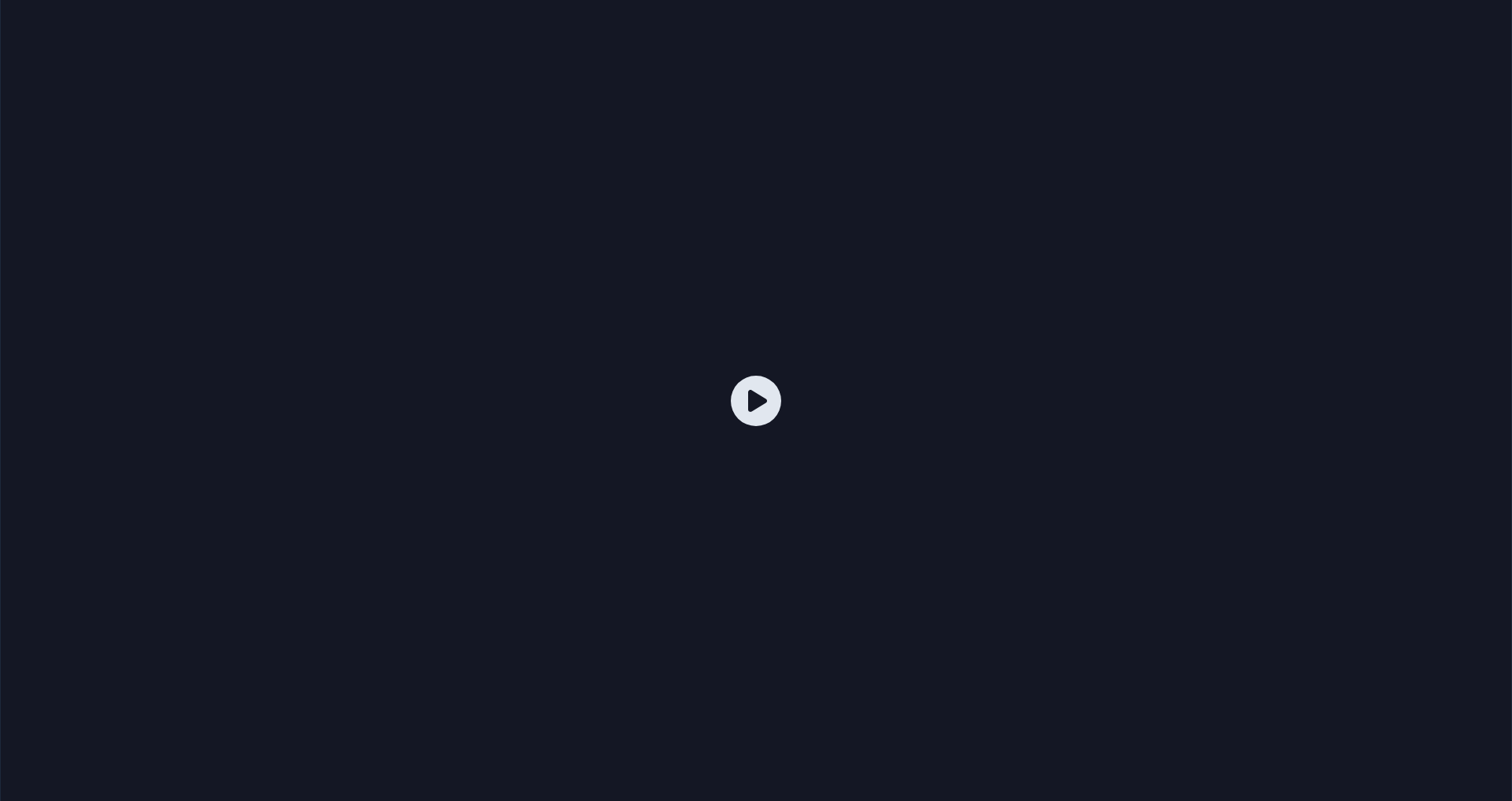
click at [1452, 226] on div "Cola ( 1 ) Trabajos Biblioteca Canciones Playlists Ordenar No hay canciones en …" at bounding box center [756, 411] width 1512 height 708
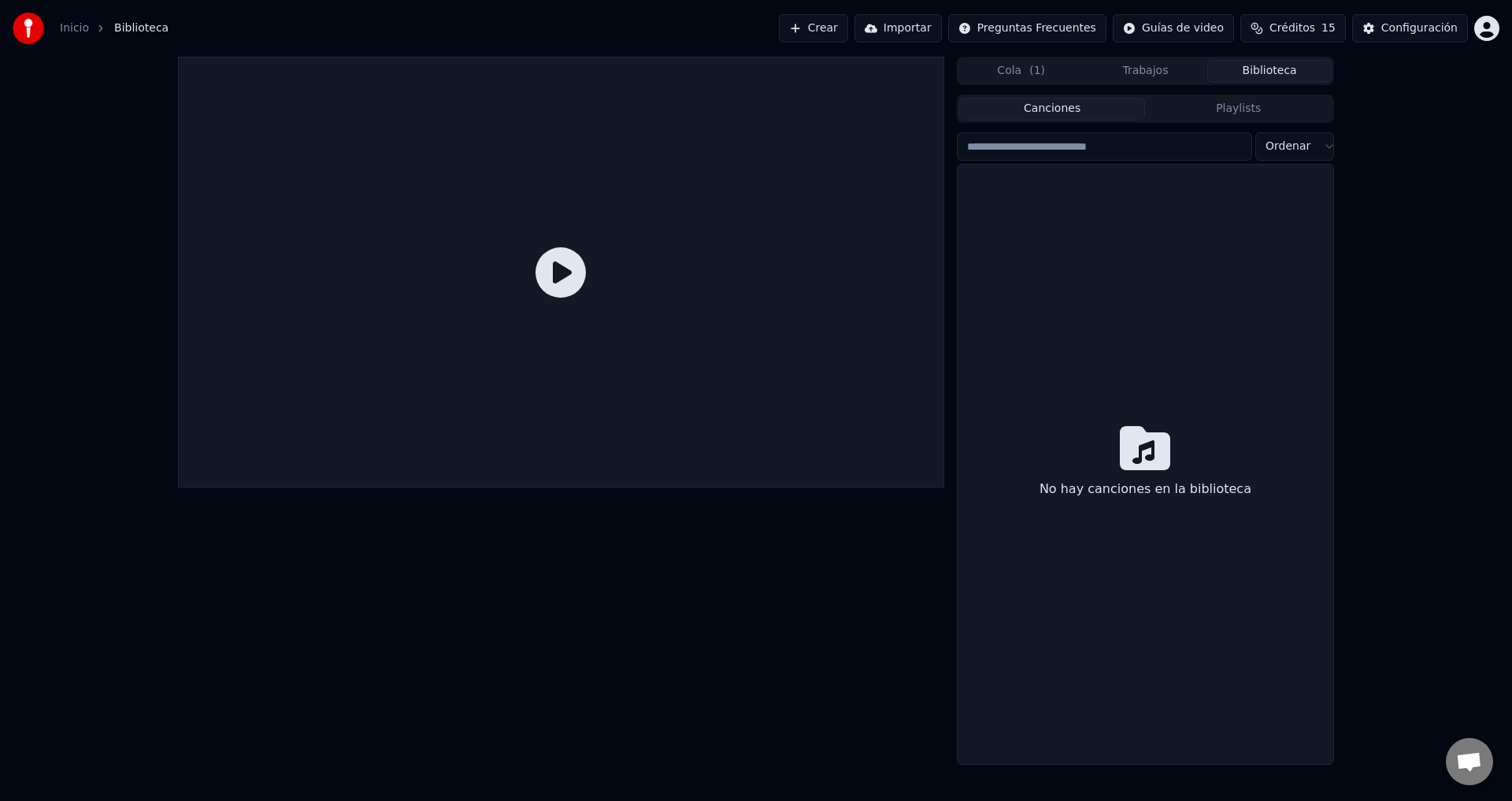
click at [33, 26] on img at bounding box center [28, 28] width 32 height 32
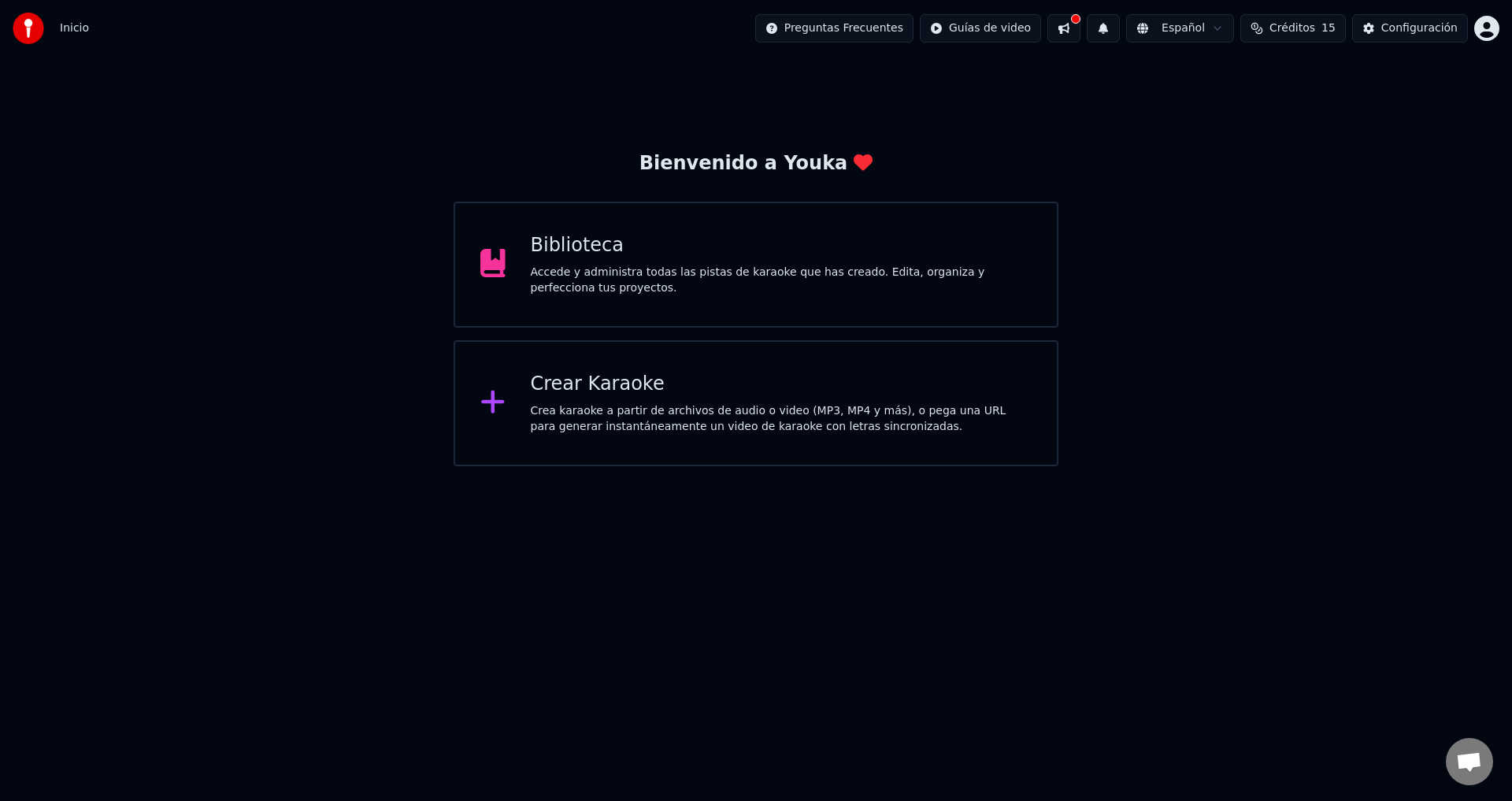
click at [736, 158] on div "Bienvenido a Youka" at bounding box center [756, 164] width 234 height 25
click at [638, 287] on div "Accede y administra todas las pistas de karaoke que has creado. Edita, organiza…" at bounding box center [782, 280] width 502 height 32
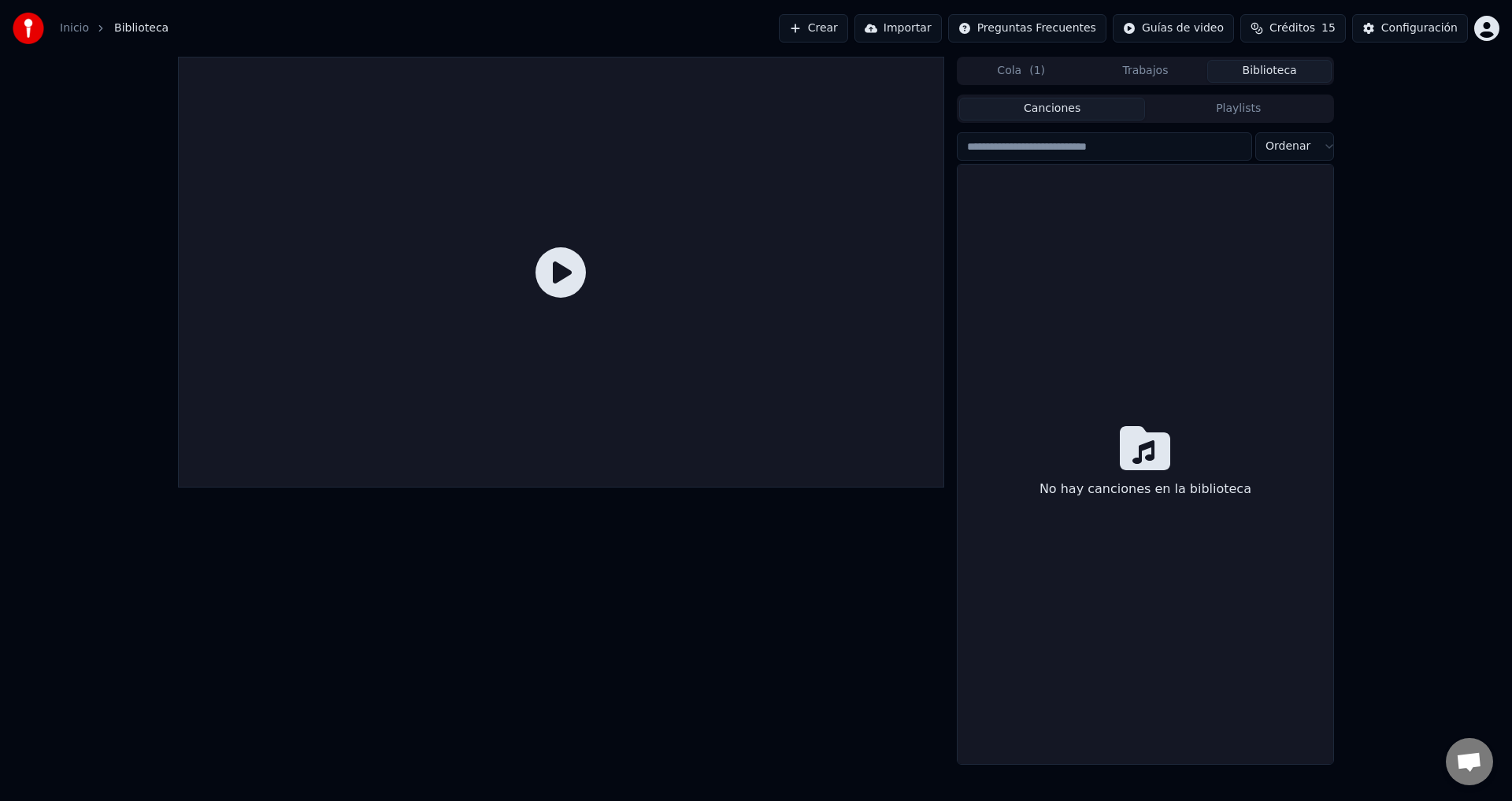
click at [566, 281] on icon at bounding box center [561, 273] width 50 height 50
click at [566, 280] on icon at bounding box center [561, 273] width 50 height 50
click at [564, 280] on icon at bounding box center [561, 273] width 50 height 50
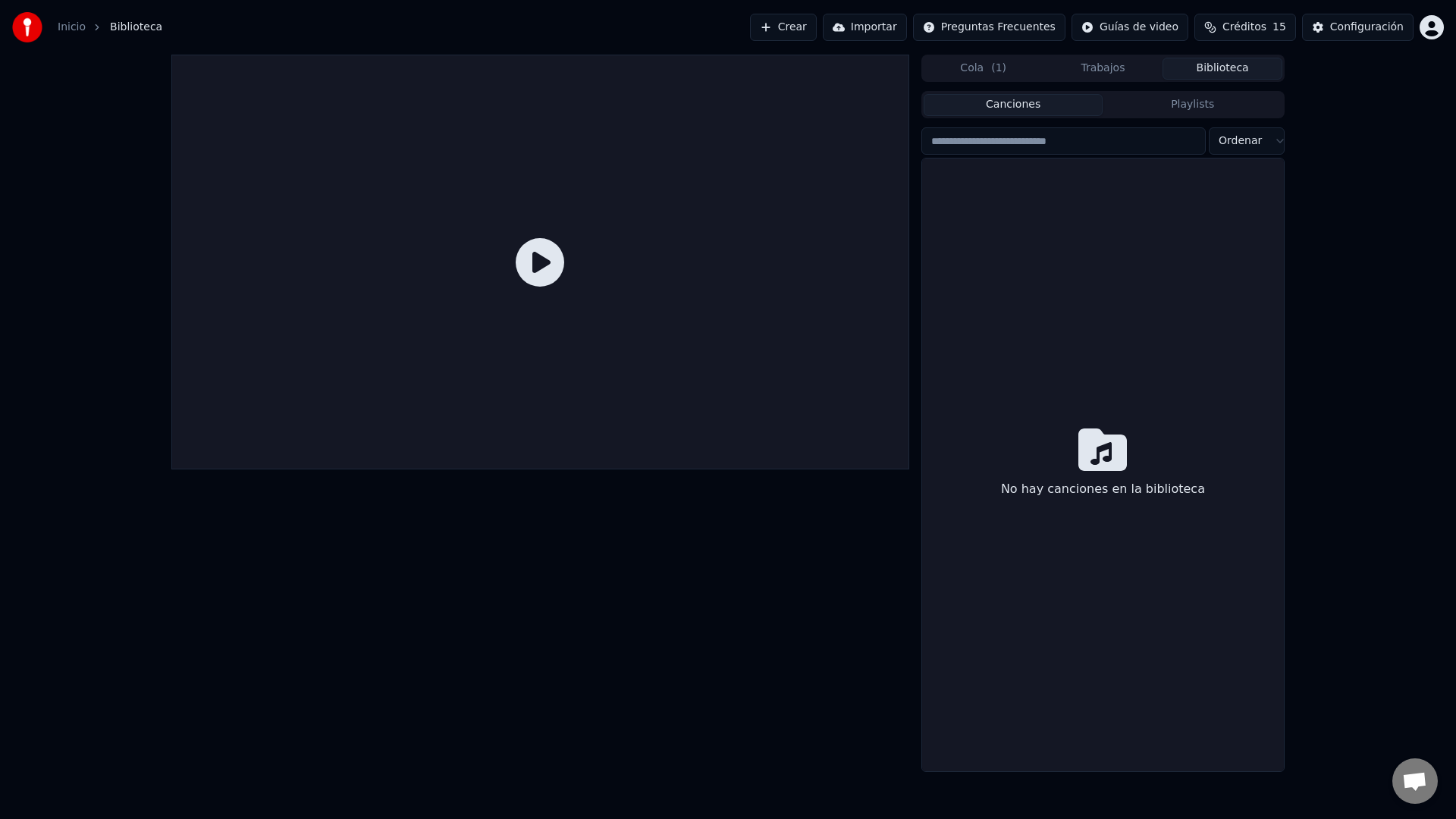
click at [543, 287] on div at bounding box center [541, 262] width 738 height 415
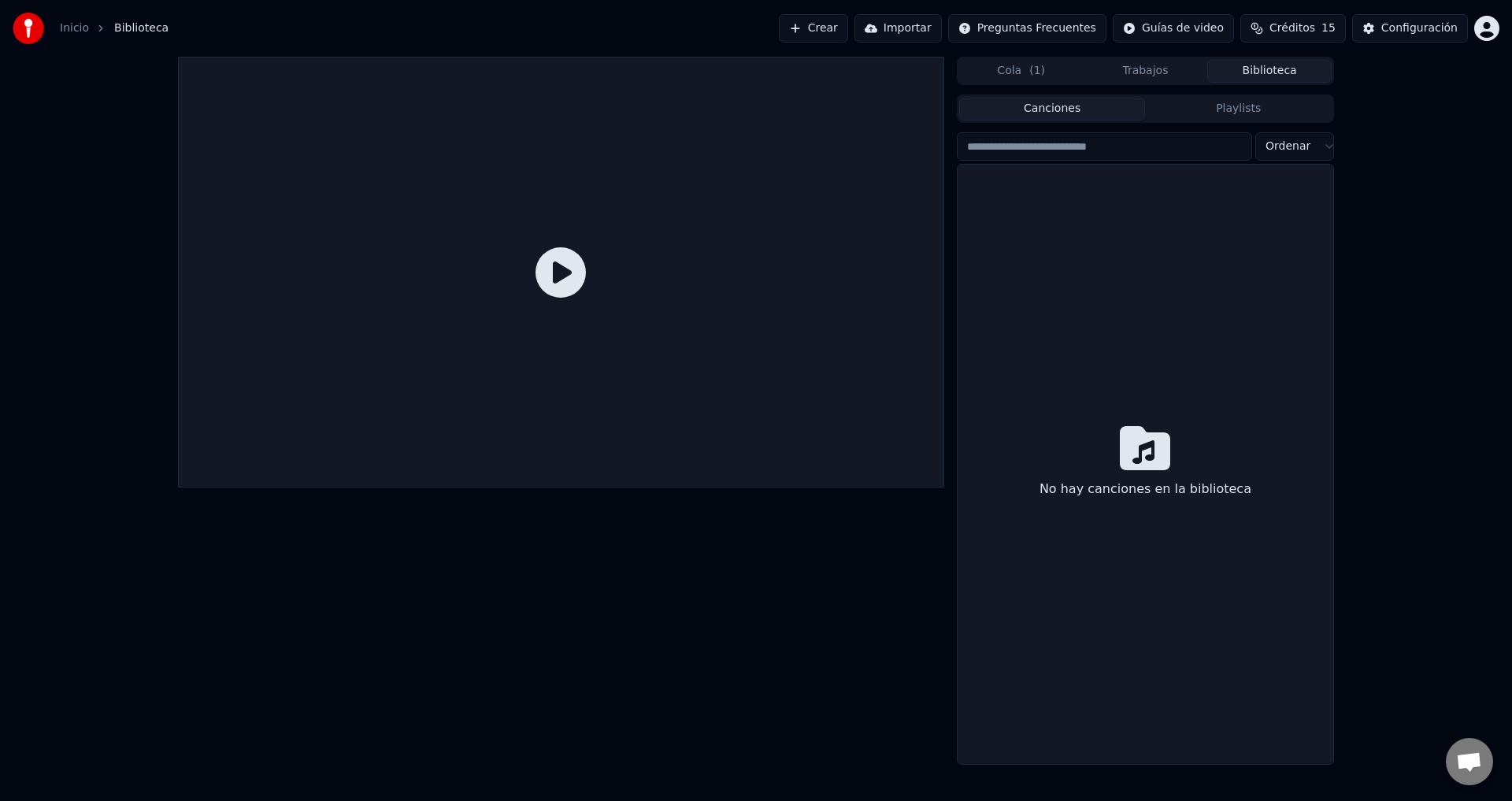
click at [848, 38] on button "Crear" at bounding box center [813, 28] width 69 height 28
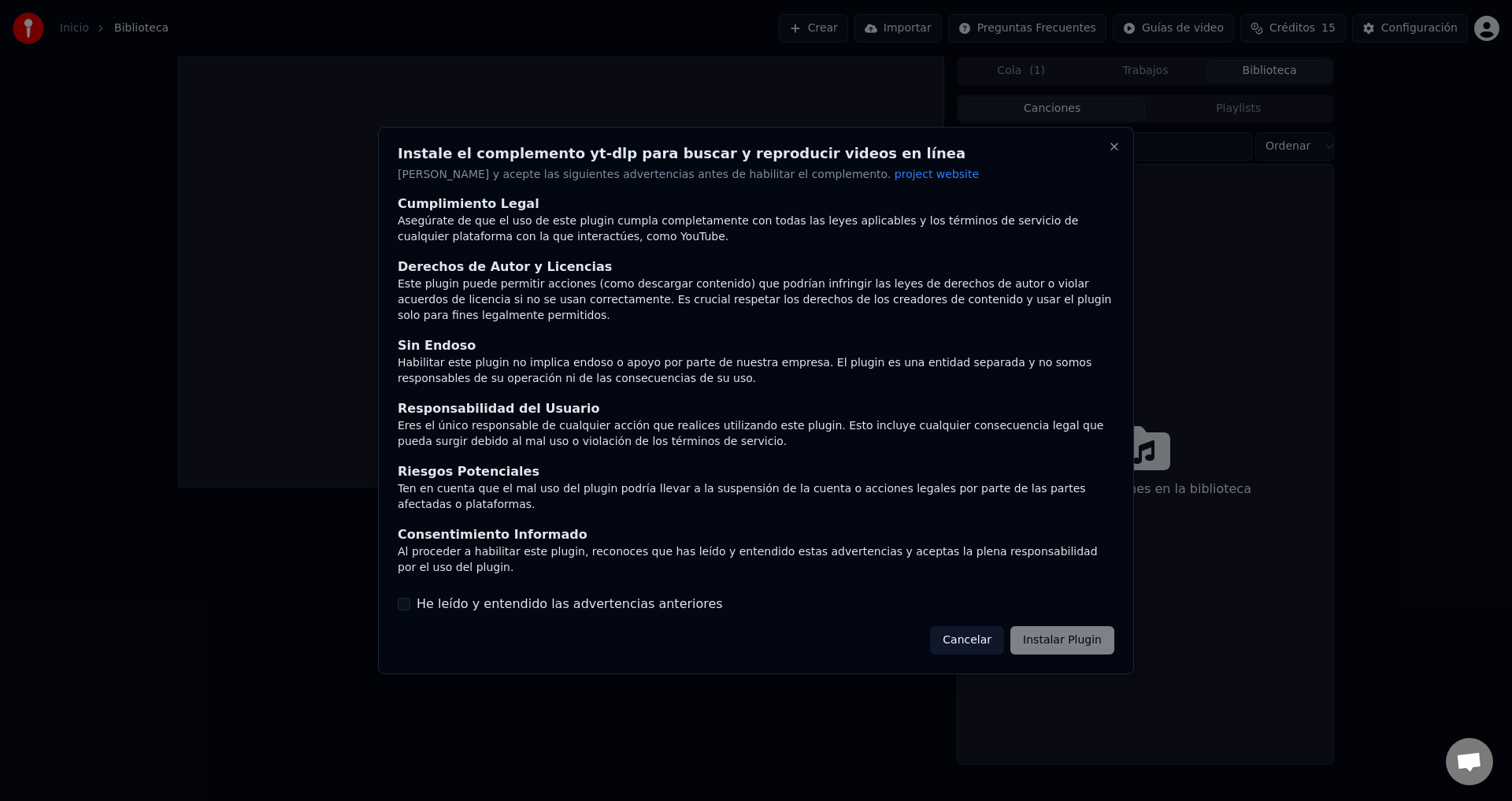
click at [971, 629] on button "Cancelar" at bounding box center [967, 640] width 74 height 28
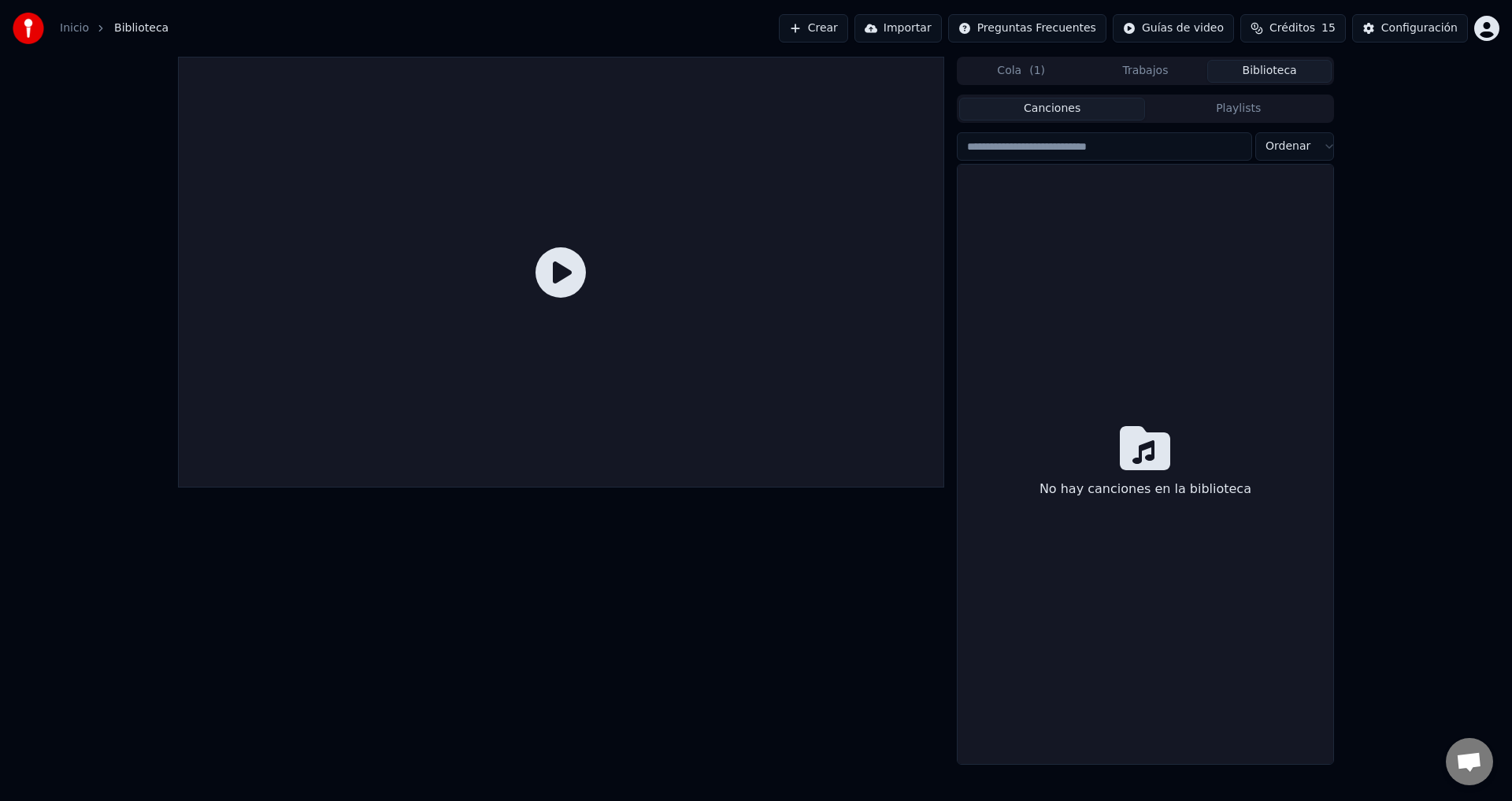
click at [940, 27] on button "Importar" at bounding box center [898, 28] width 87 height 28
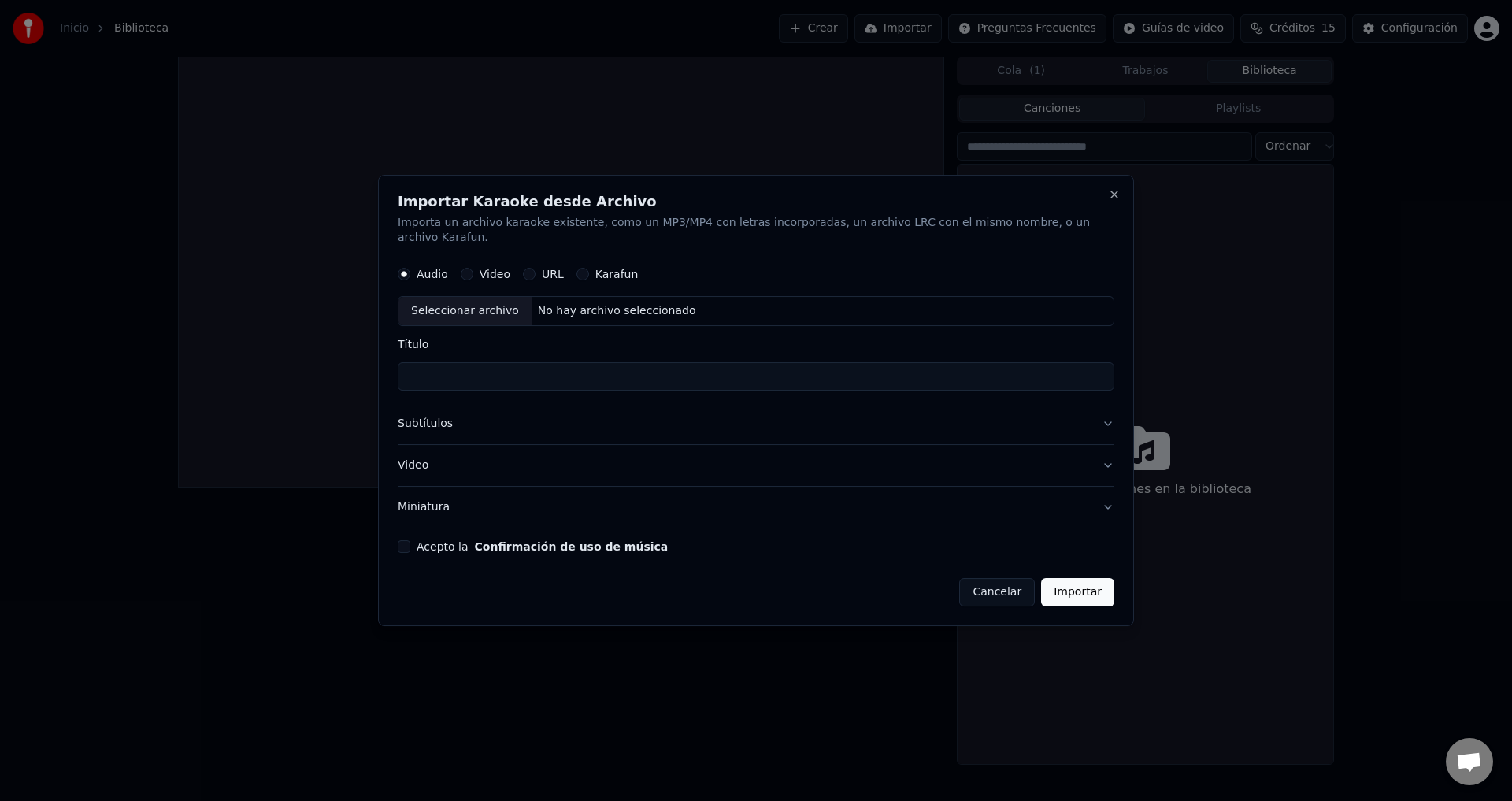
click at [508, 270] on label "Video" at bounding box center [495, 275] width 31 height 11
click at [474, 270] on button "Video" at bounding box center [467, 275] width 13 height 13
click at [564, 270] on label "URL" at bounding box center [553, 275] width 22 height 11
click at [536, 270] on button "URL" at bounding box center [529, 275] width 13 height 13
click at [564, 269] on label "URL" at bounding box center [553, 274] width 22 height 11
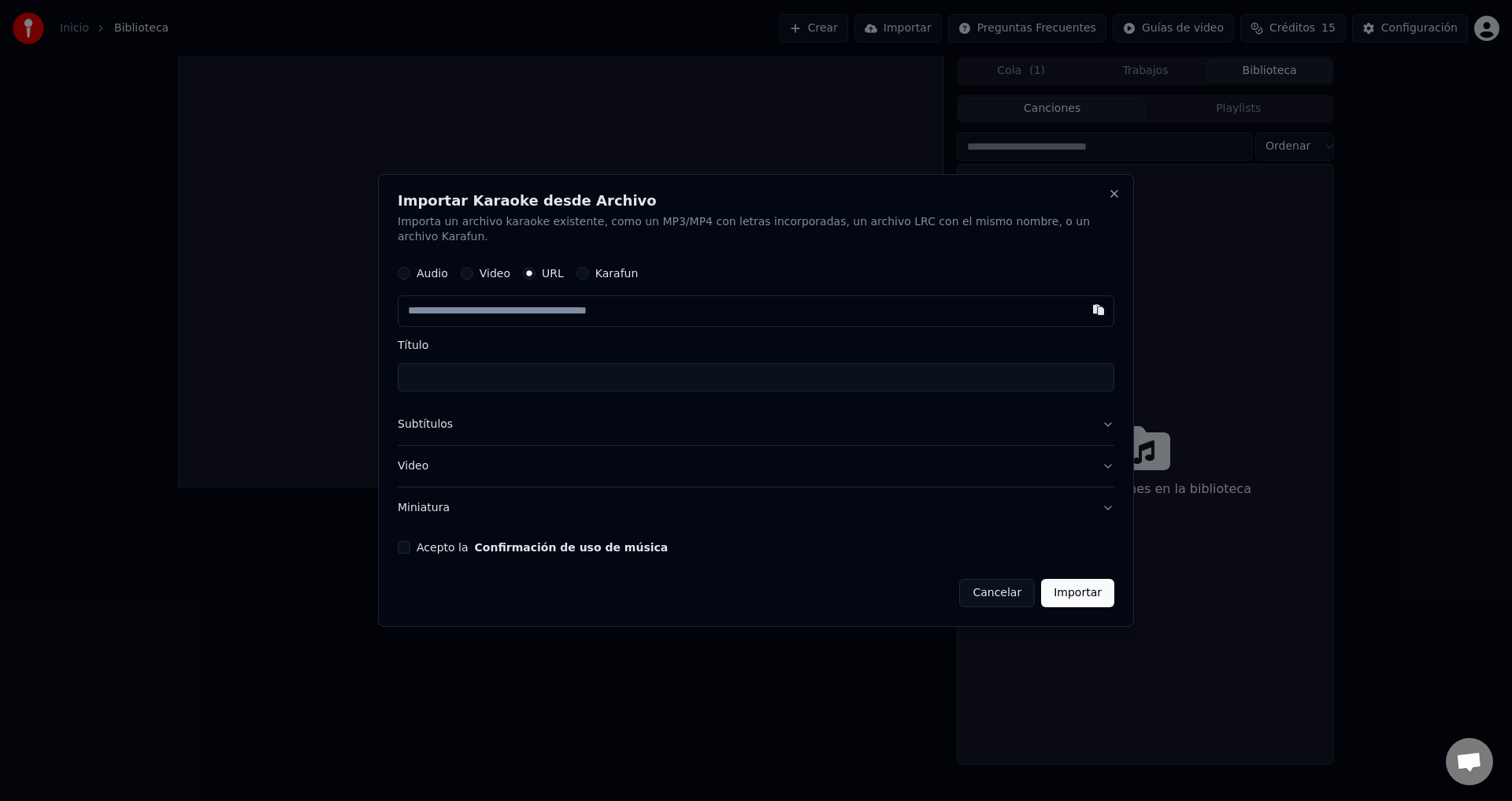
click at [536, 269] on button "URL" at bounding box center [529, 274] width 13 height 13
click at [648, 272] on div "Audio Video URL Karafun" at bounding box center [756, 275] width 717 height 32
click at [422, 376] on input "Título" at bounding box center [756, 378] width 717 height 28
click at [618, 307] on input "text" at bounding box center [756, 312] width 717 height 32
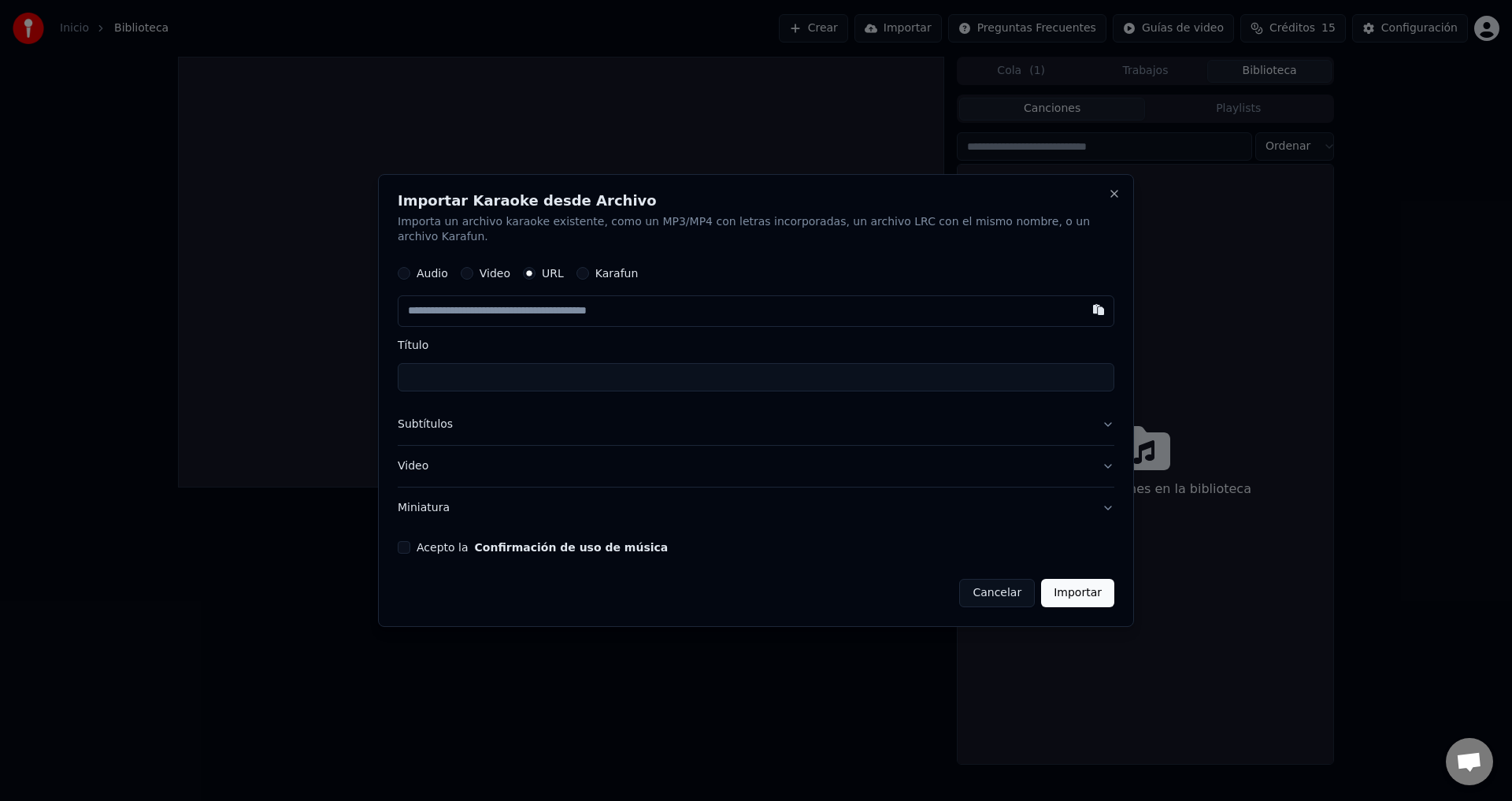
click at [564, 269] on label "URL" at bounding box center [553, 274] width 22 height 11
click at [536, 268] on button "URL" at bounding box center [529, 274] width 13 height 13
click at [564, 269] on label "URL" at bounding box center [553, 274] width 22 height 11
click at [536, 268] on button "URL" at bounding box center [529, 274] width 13 height 13
click at [507, 269] on label "Video" at bounding box center [495, 274] width 31 height 11
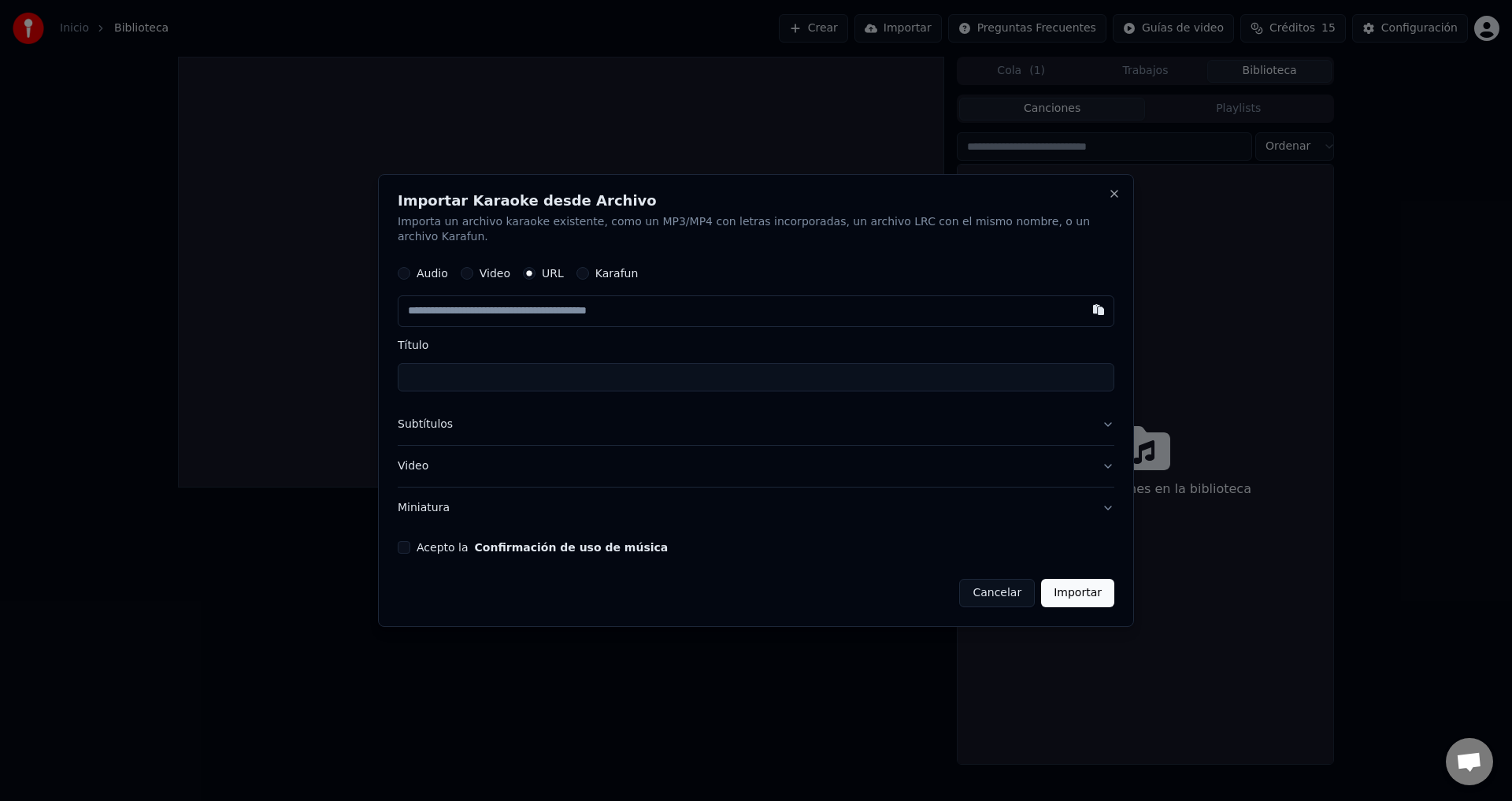
click at [474, 268] on button "Video" at bounding box center [467, 274] width 13 height 13
click at [501, 270] on label "Video" at bounding box center [495, 275] width 31 height 11
click at [474, 269] on button "Video" at bounding box center [467, 275] width 13 height 13
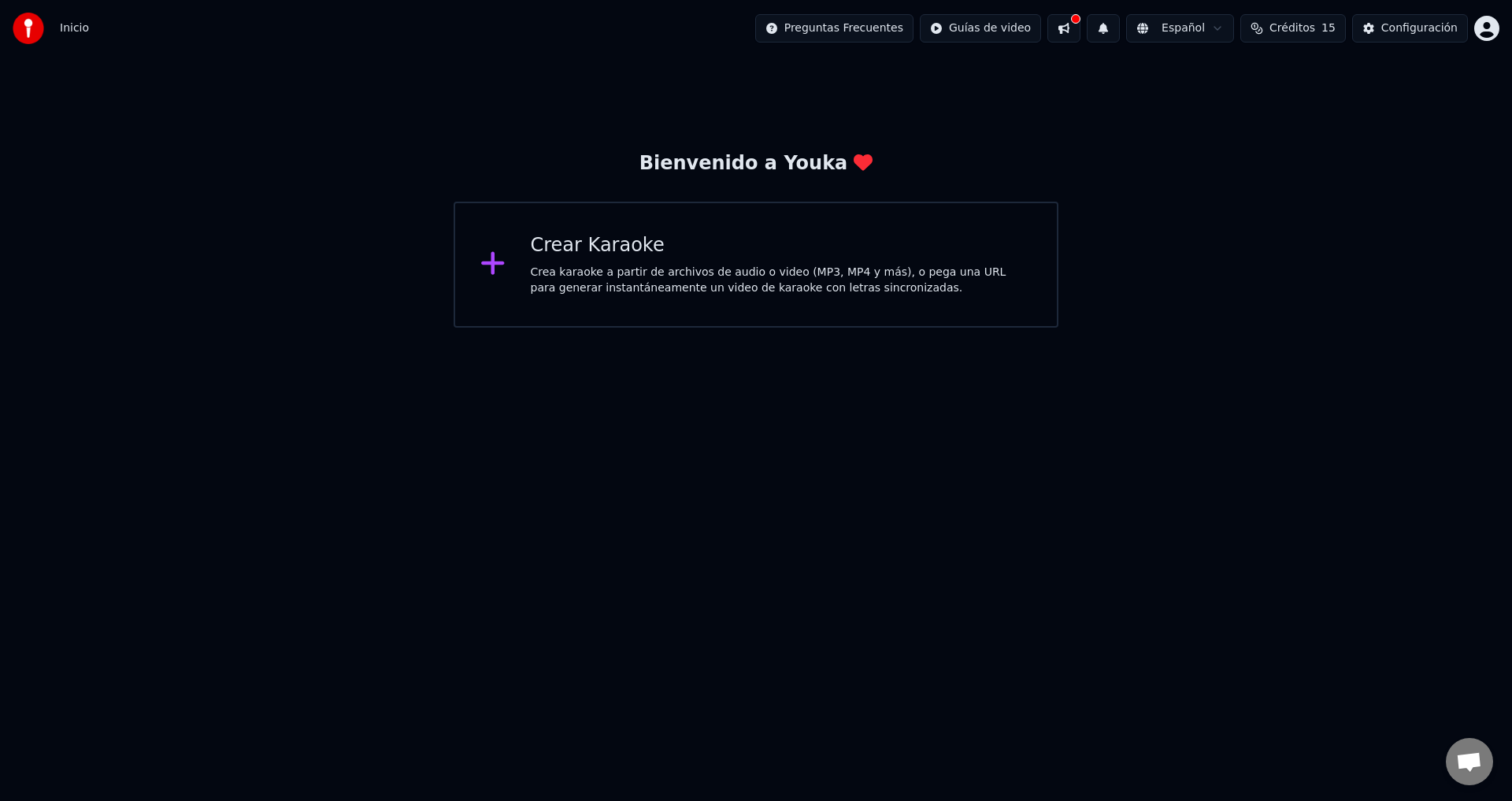
click at [639, 250] on div "Crear Karaoke" at bounding box center [782, 246] width 502 height 25
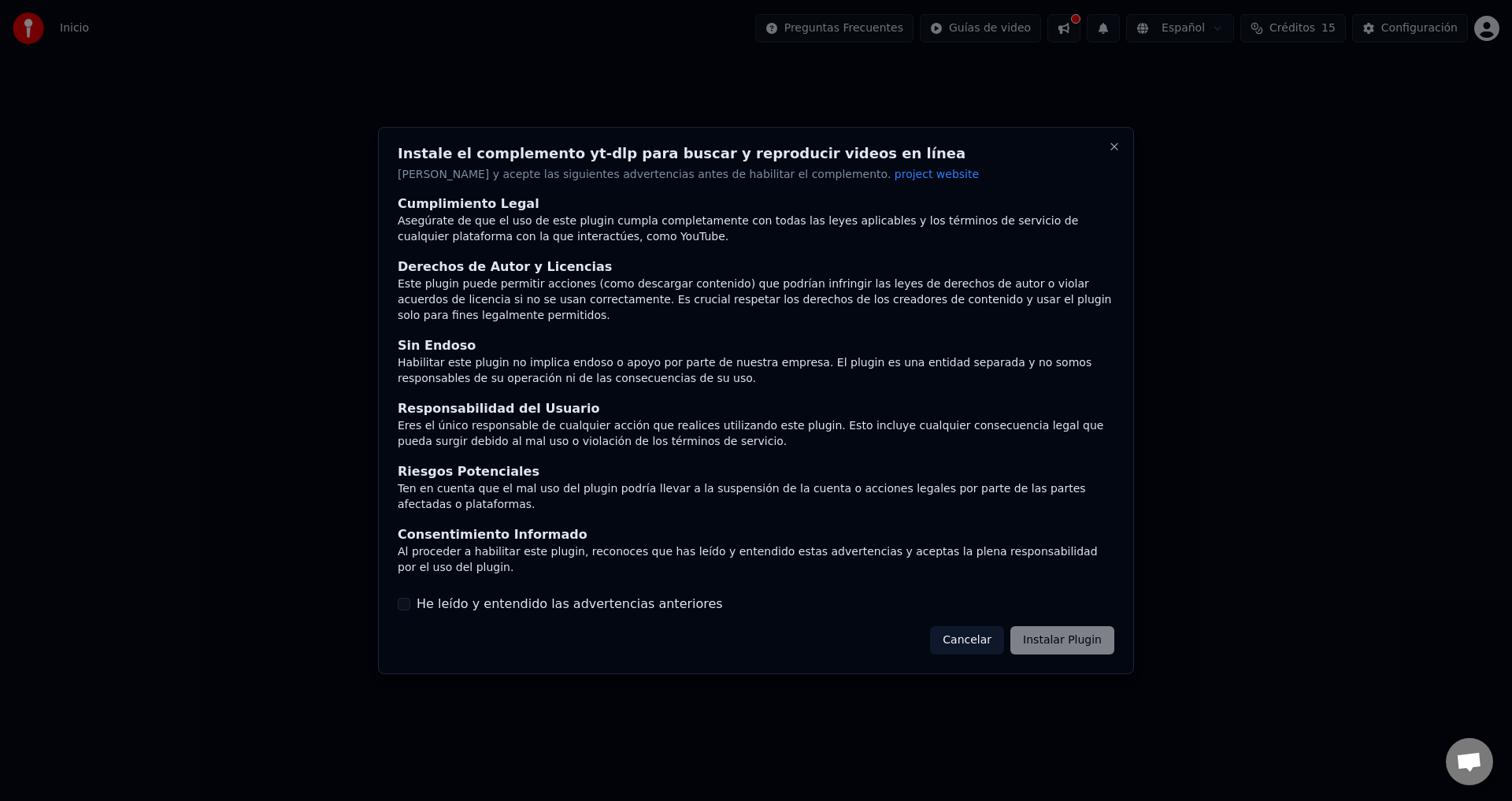
click at [977, 631] on button "Cancelar" at bounding box center [967, 640] width 74 height 28
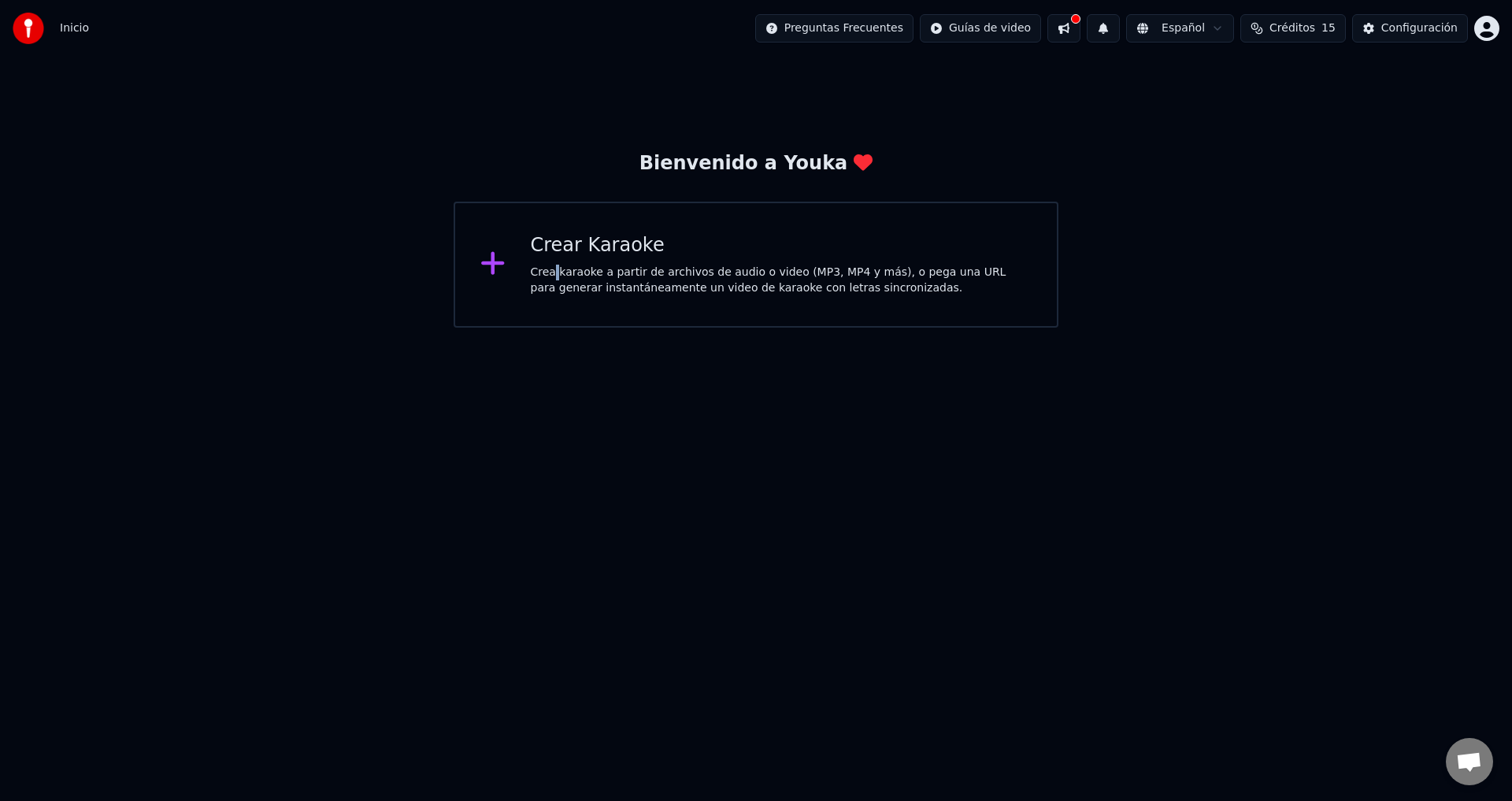
click at [555, 264] on div "Crea karaoke a partir de archivos de audio o video (MP3, MP4 y más), o pega una…" at bounding box center [782, 280] width 502 height 32
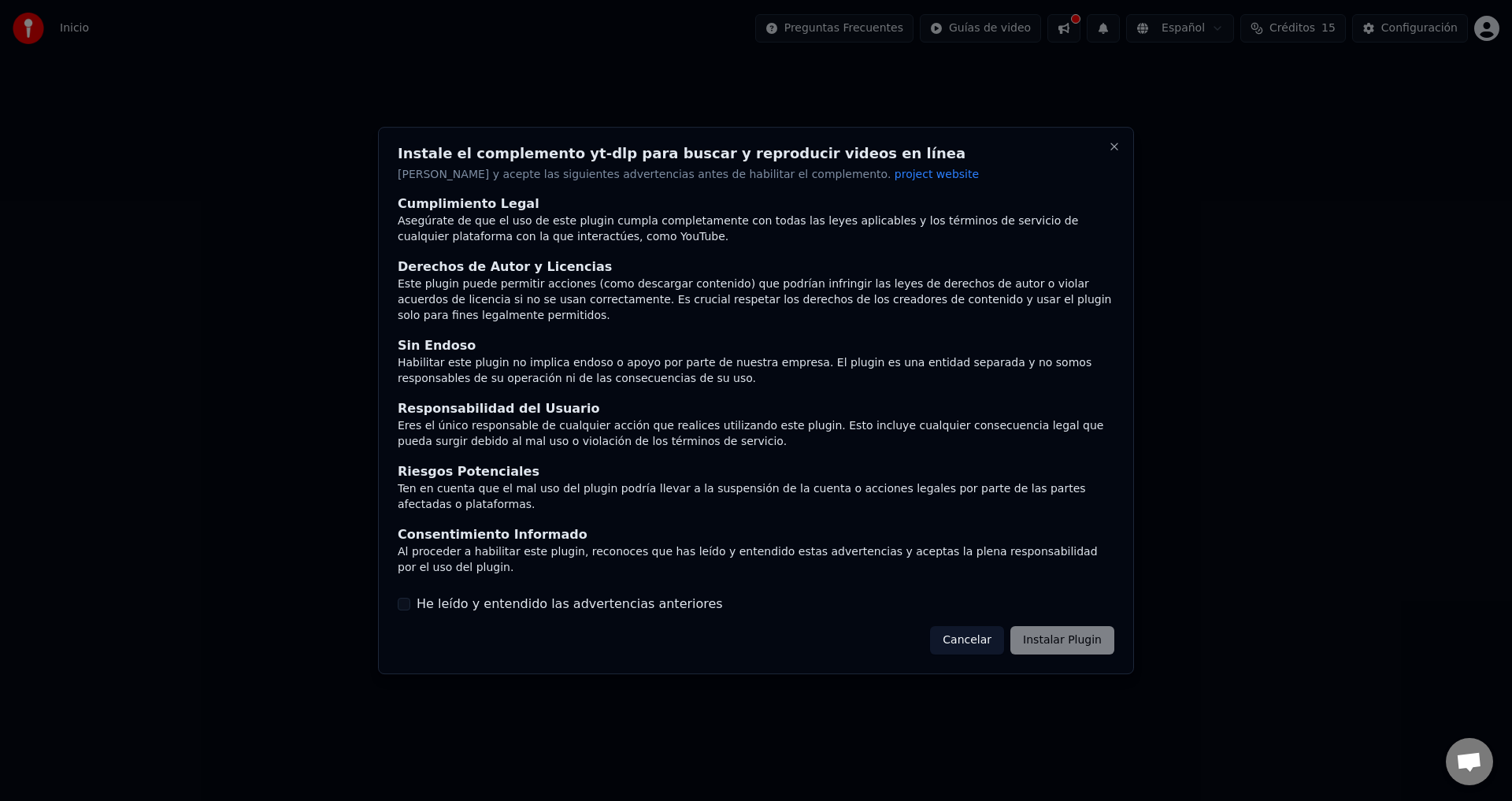
click at [405, 598] on button "He leído y entendido las advertencias anteriores" at bounding box center [403, 603] width 13 height 13
click at [1057, 626] on button "Instalar Plugin" at bounding box center [1063, 640] width 104 height 28
click at [1068, 626] on button "Instalar Plugin" at bounding box center [1063, 640] width 104 height 28
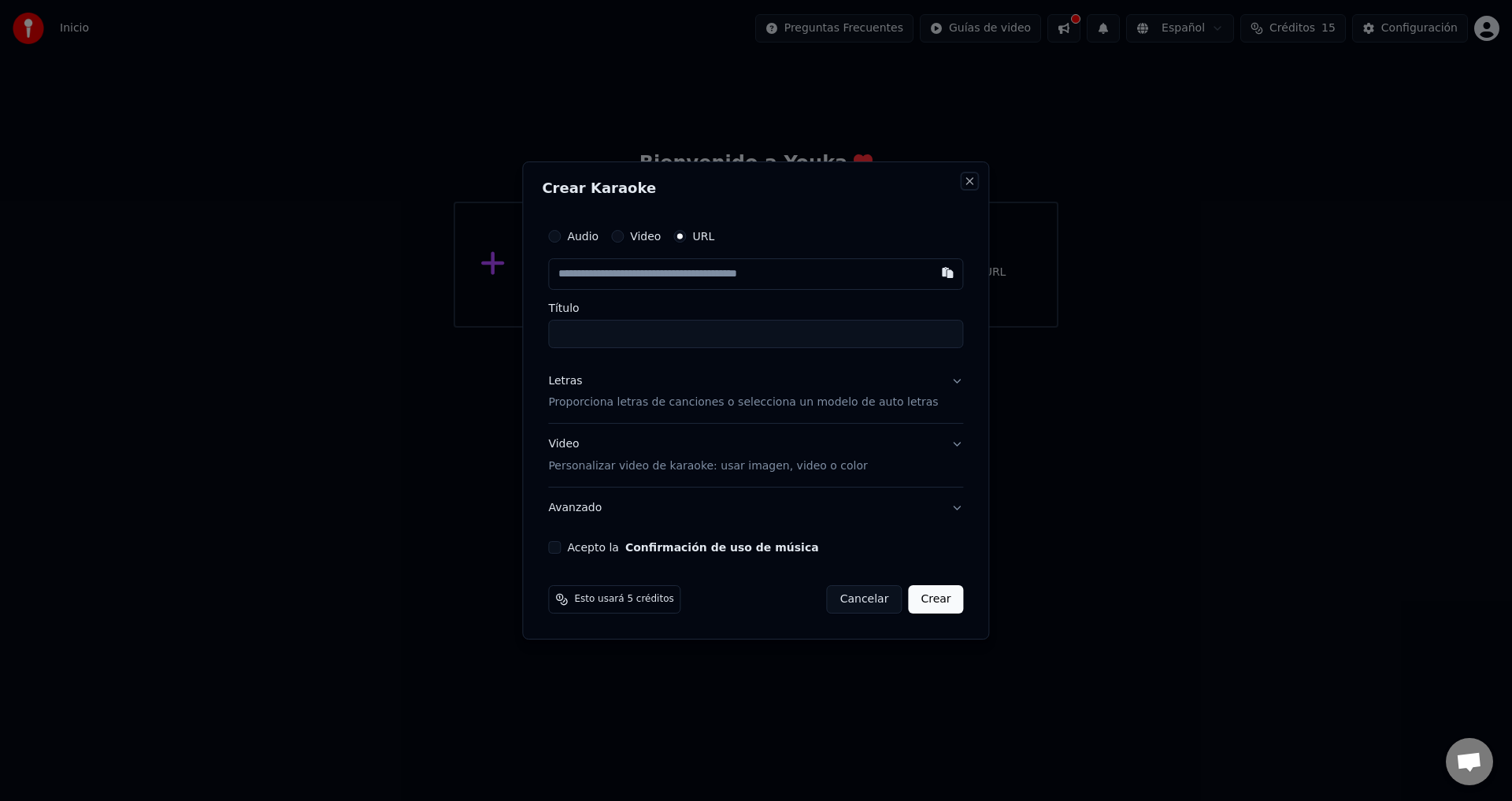
click at [964, 186] on button "Close" at bounding box center [970, 181] width 13 height 13
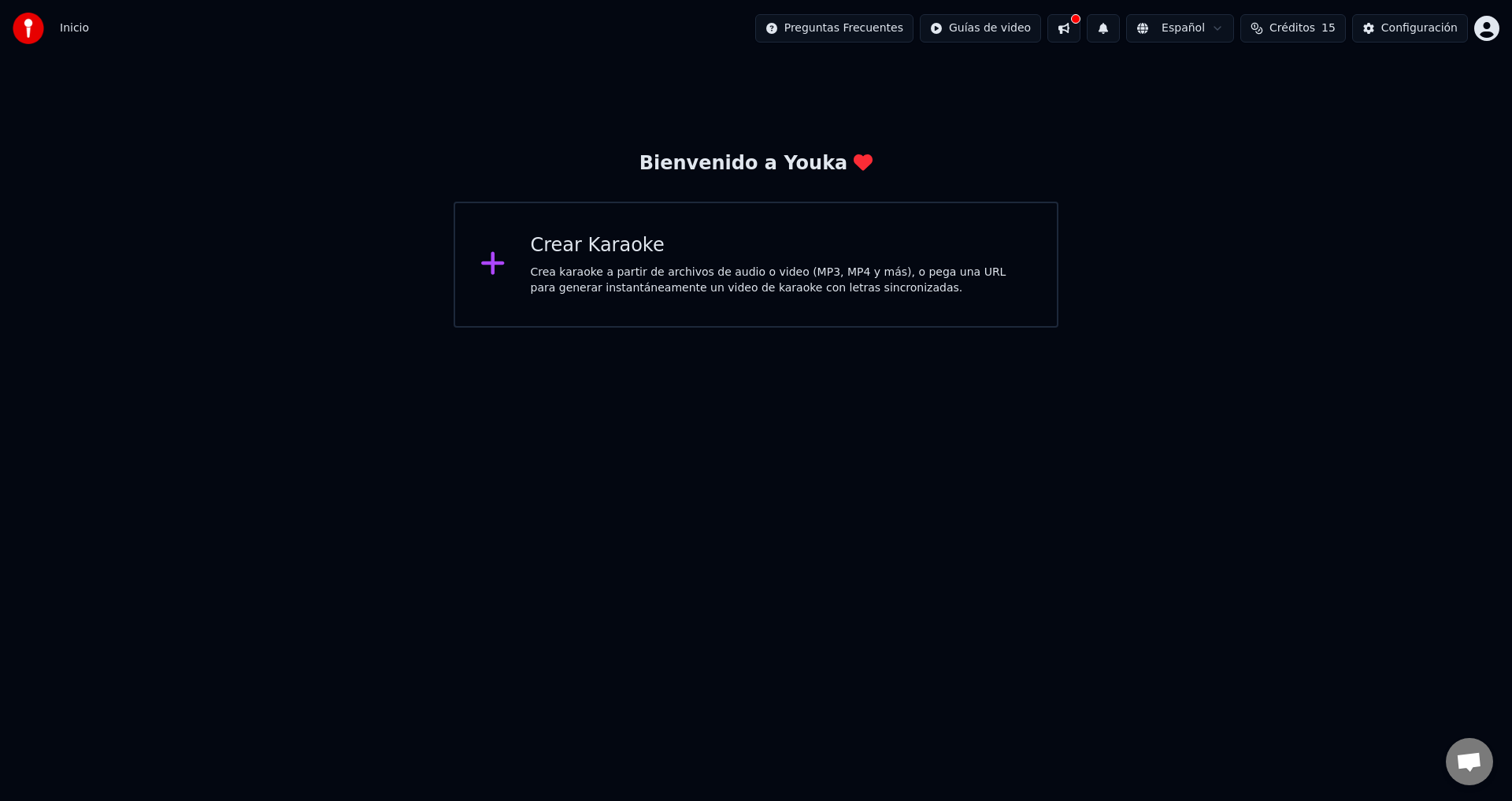
click at [1231, 328] on html "Inicio Preguntas Frecuentes Guías de video Español Créditos 15 Configuración Bi…" at bounding box center [756, 164] width 1512 height 328
click at [681, 275] on div "Crea karaoke a partir de archivos de audio o video (MP3, MP4 y más), o pega una…" at bounding box center [782, 280] width 502 height 32
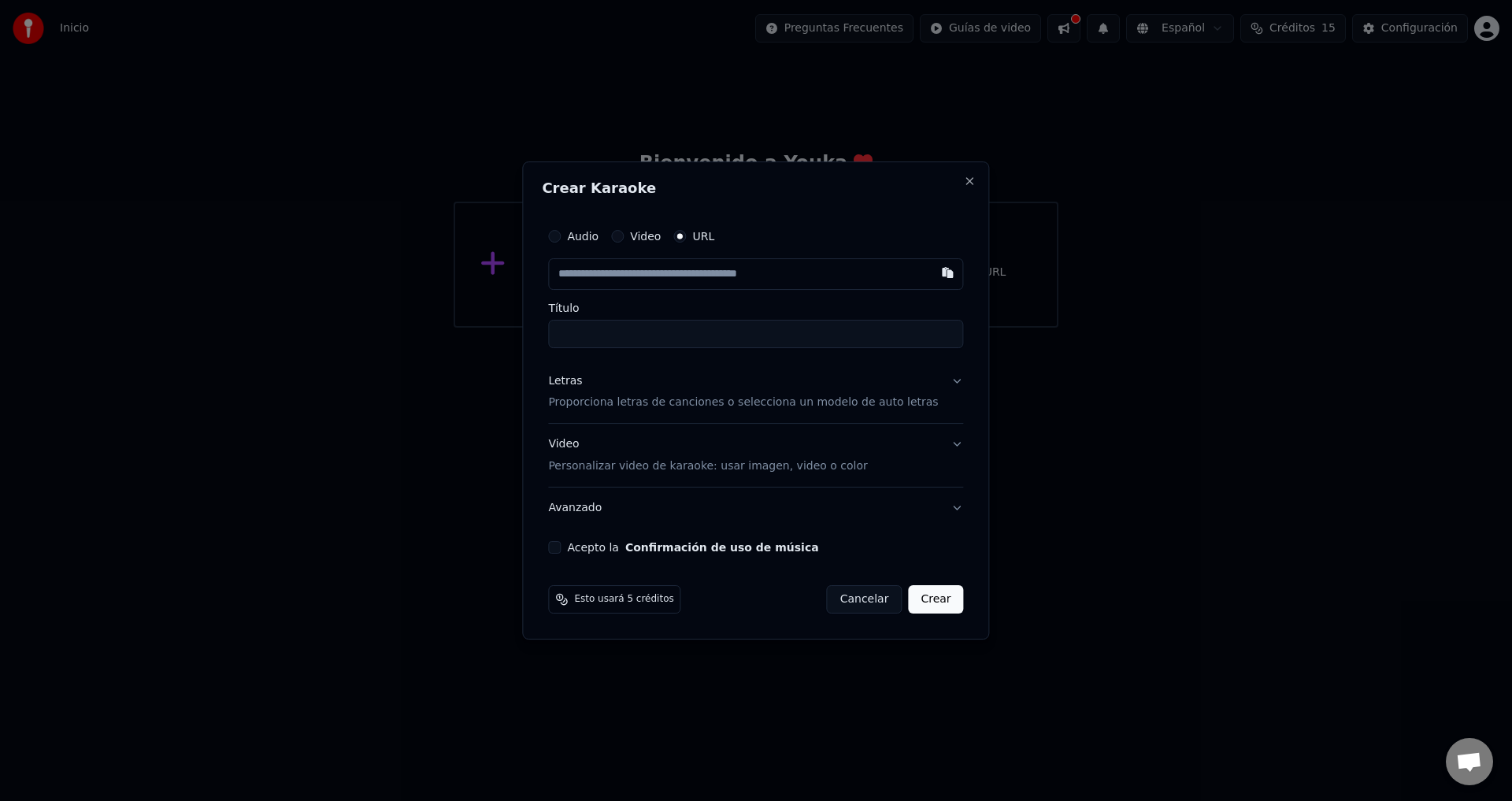
click at [592, 275] on input "text" at bounding box center [756, 275] width 415 height 32
click at [766, 234] on div "Audio Video URL" at bounding box center [756, 237] width 415 height 32
click at [735, 239] on div "Audio Video URL" at bounding box center [756, 237] width 415 height 32
click at [623, 281] on input "text" at bounding box center [756, 275] width 415 height 32
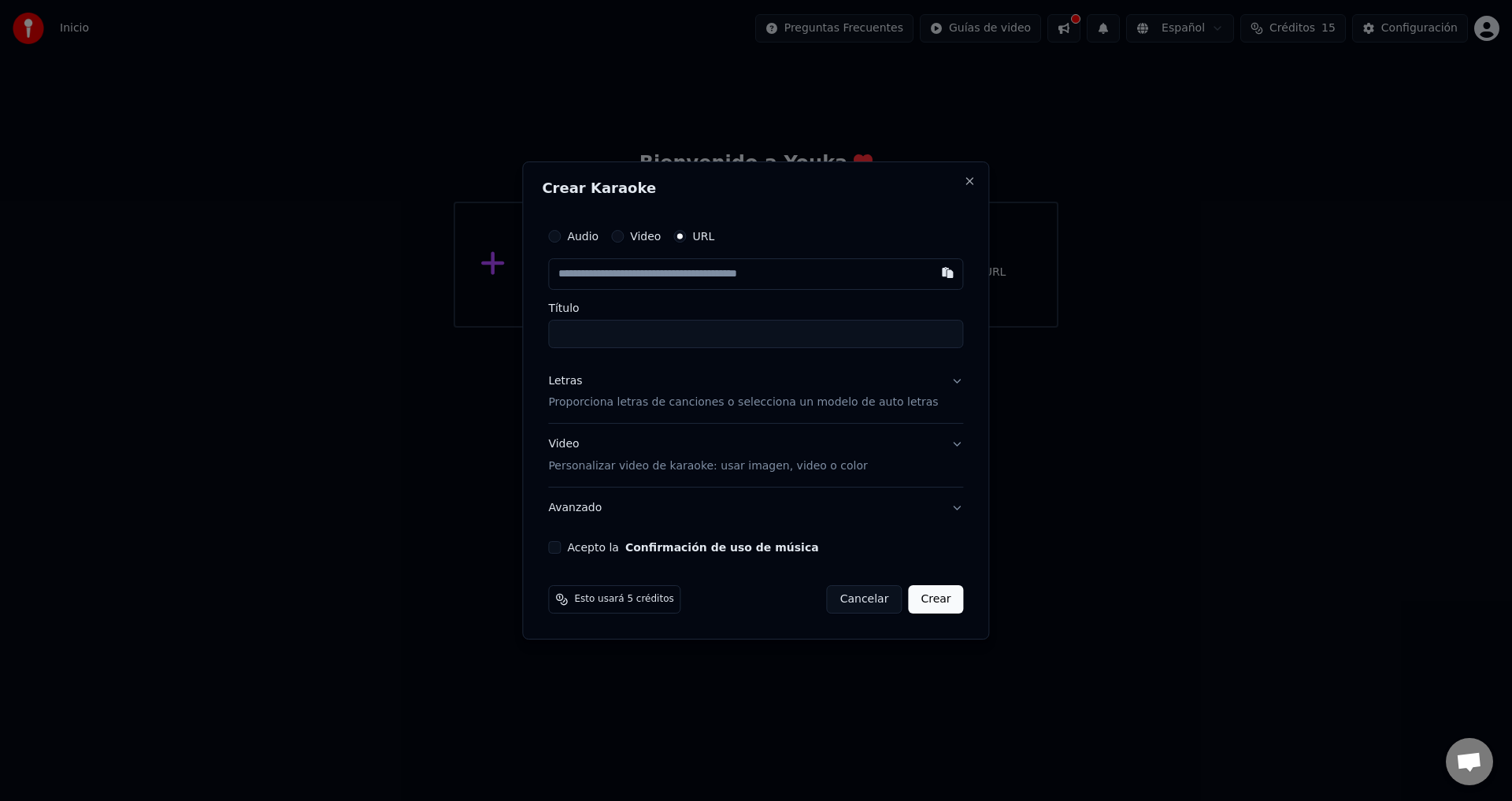
click at [626, 280] on input "text" at bounding box center [756, 275] width 415 height 32
click at [595, 342] on input "Título" at bounding box center [756, 334] width 415 height 28
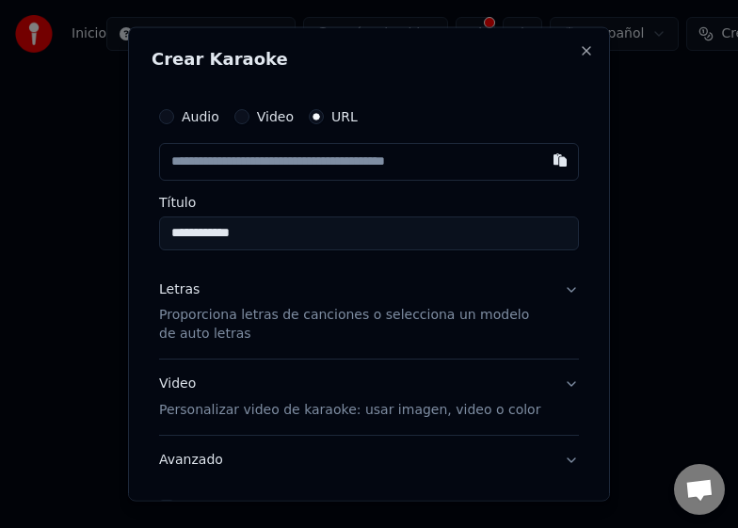
type input "**********"
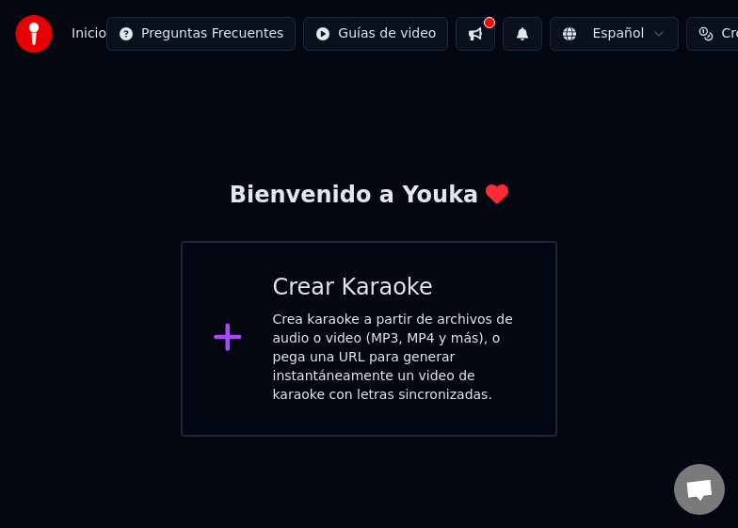
drag, startPoint x: 88, startPoint y: 234, endPoint x: 22, endPoint y: 367, distance: 148.2
click at [358, 290] on div "Crear Karaoke" at bounding box center [399, 288] width 253 height 30
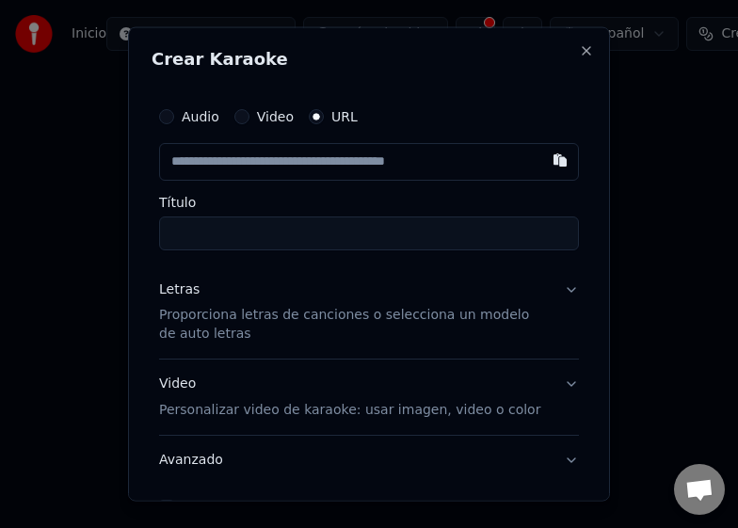
click at [384, 115] on div "Audio Video URL" at bounding box center [369, 116] width 420 height 38
click at [181, 168] on input "text" at bounding box center [369, 161] width 420 height 38
drag, startPoint x: 169, startPoint y: 159, endPoint x: 431, endPoint y: 165, distance: 261.7
click at [431, 165] on input "text" at bounding box center [369, 161] width 420 height 38
click at [184, 167] on input "text" at bounding box center [369, 161] width 420 height 38
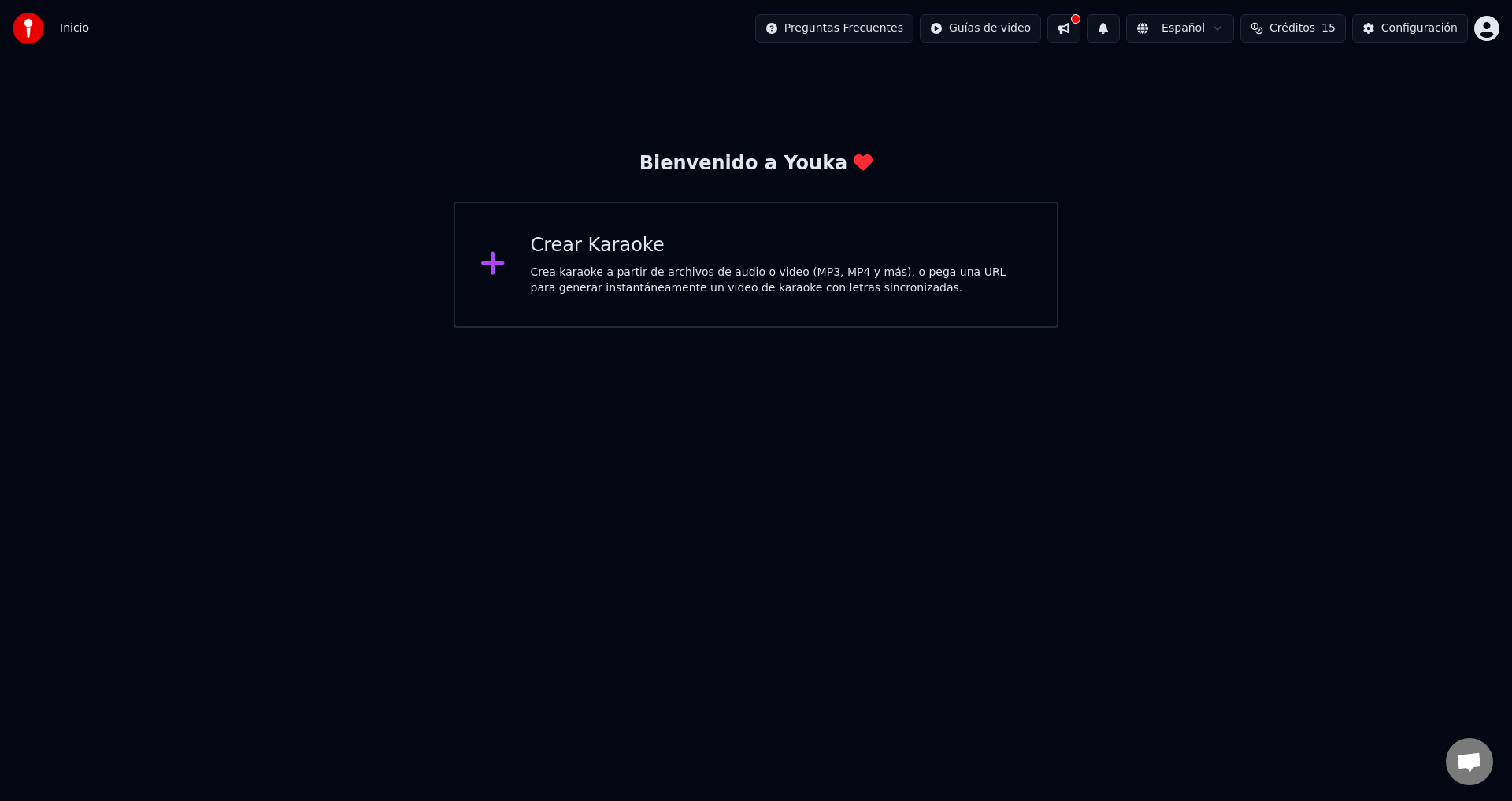
click at [623, 251] on div "Crear Karaoke" at bounding box center [782, 246] width 502 height 25
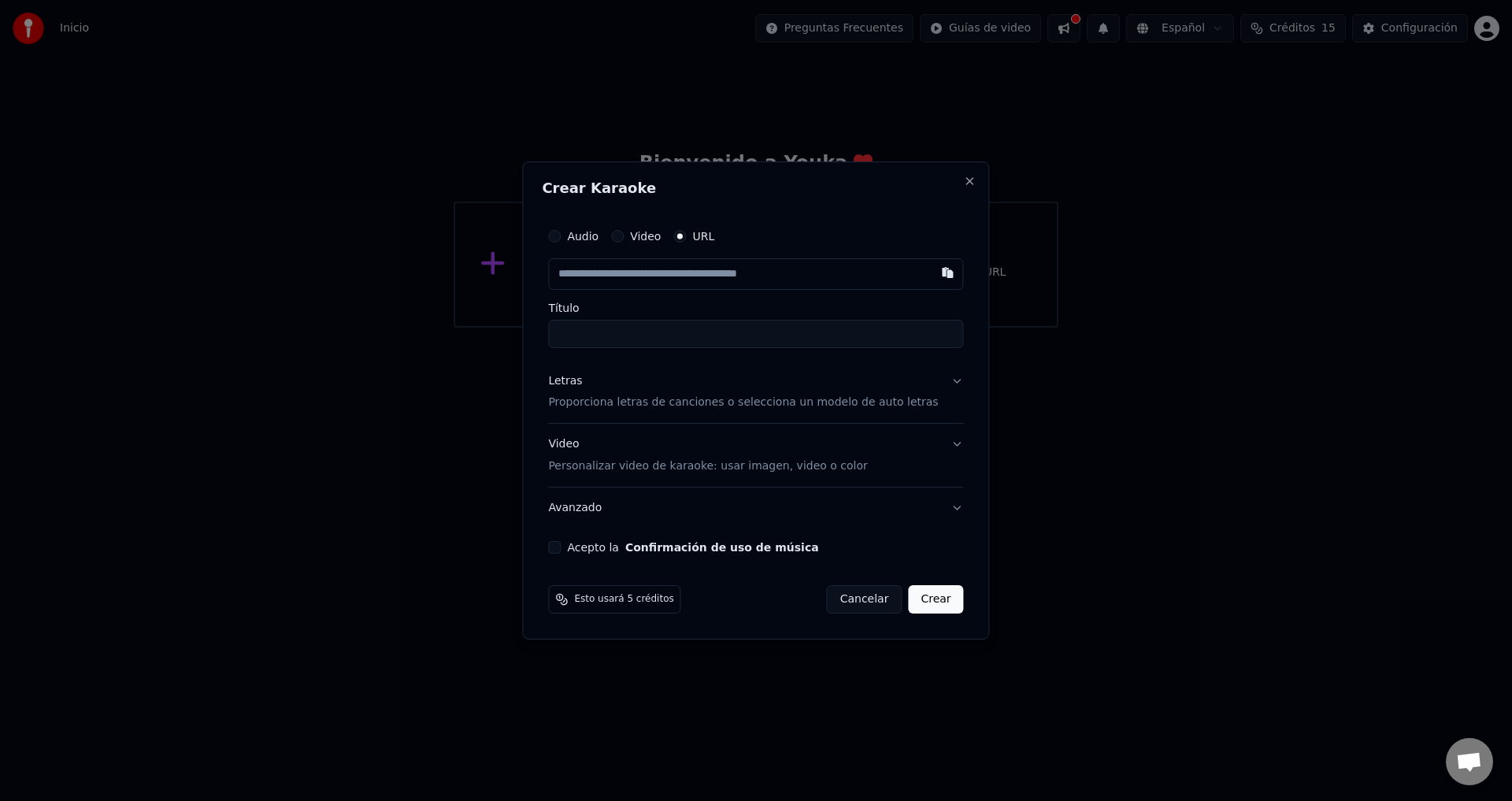
click at [655, 239] on label "Video" at bounding box center [645, 236] width 31 height 11
click at [623, 239] on button "Video" at bounding box center [617, 236] width 13 height 13
click at [586, 336] on input "Título" at bounding box center [756, 333] width 415 height 28
click at [574, 554] on div "Audio Video URL Seleccionar archivo No hay archivo seleccionado Título Letras P…" at bounding box center [756, 388] width 428 height 345
click at [561, 550] on button "Acepto la Confirmación de uso de música" at bounding box center [554, 547] width 13 height 13
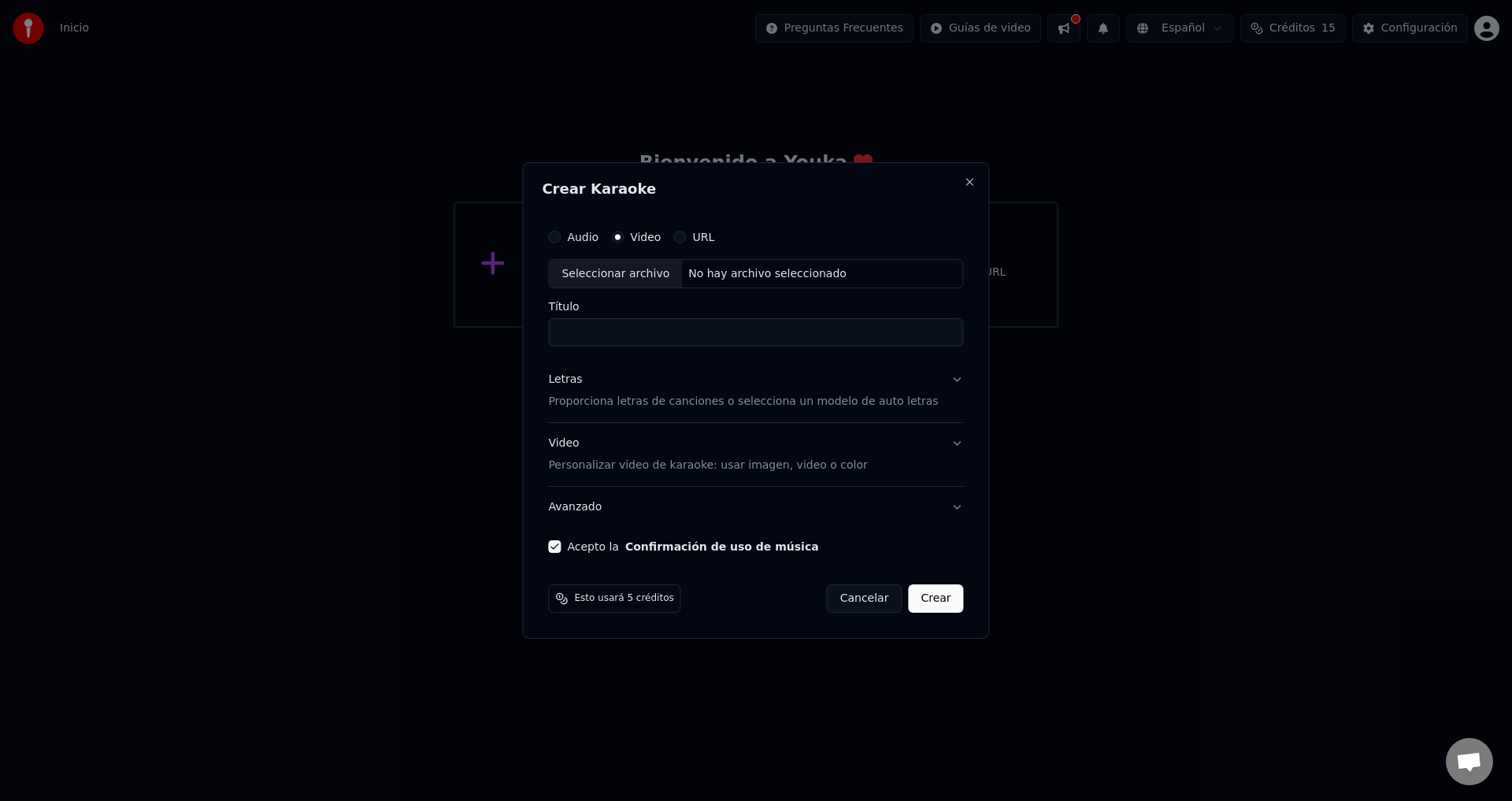
click at [659, 239] on label "Video" at bounding box center [645, 237] width 31 height 11
click at [623, 239] on button "Video" at bounding box center [617, 237] width 13 height 13
click at [964, 182] on button "Close" at bounding box center [970, 182] width 13 height 13
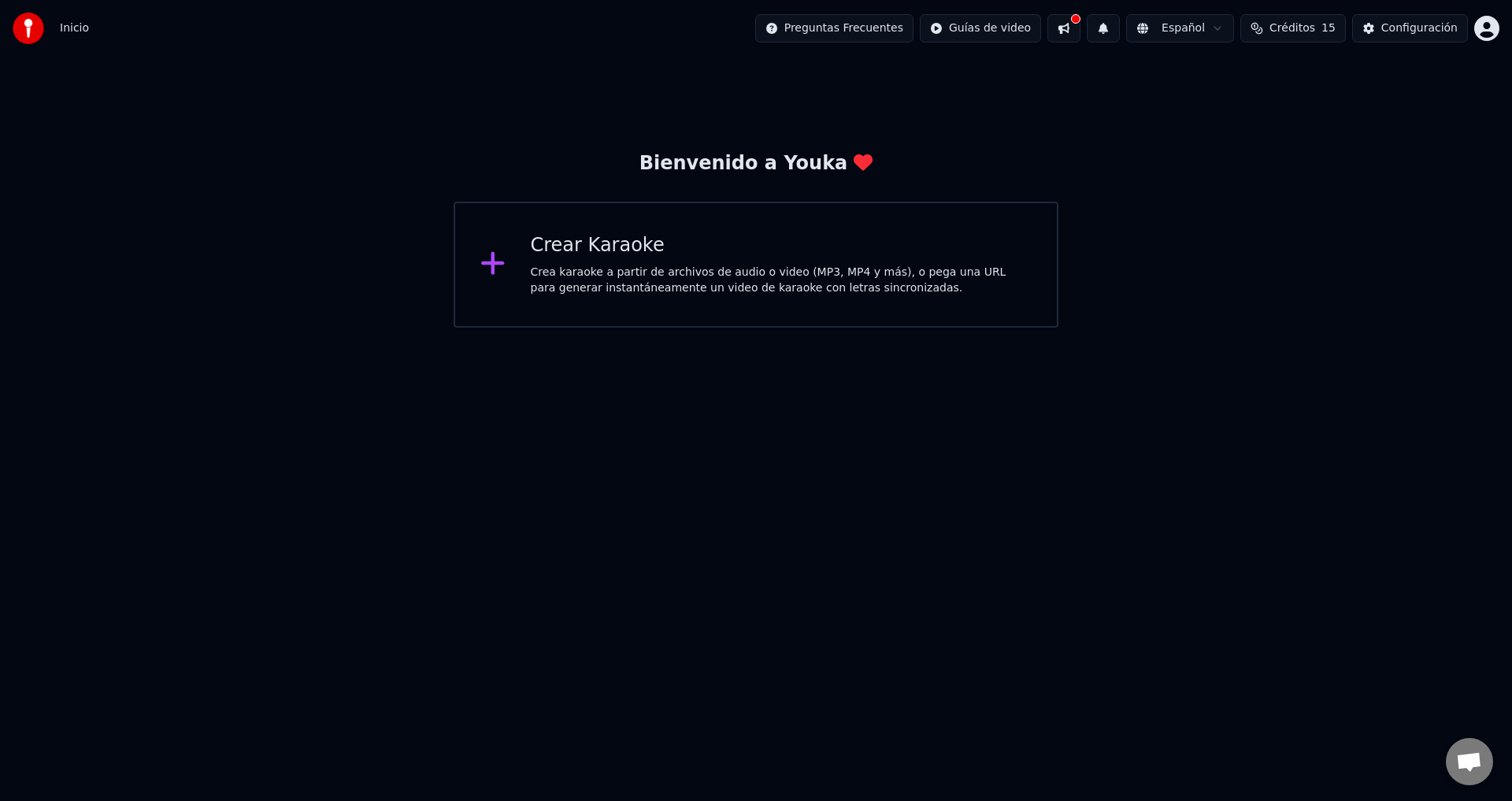
click at [1197, 23] on html "Inicio Preguntas Frecuentes Guías de video Español Créditos 15 Configuración Bi…" at bounding box center [756, 164] width 1512 height 328
click at [64, 28] on span "Inicio" at bounding box center [74, 28] width 29 height 16
click at [65, 28] on span "Inicio" at bounding box center [74, 28] width 29 height 16
click at [19, 26] on img at bounding box center [28, 28] width 32 height 32
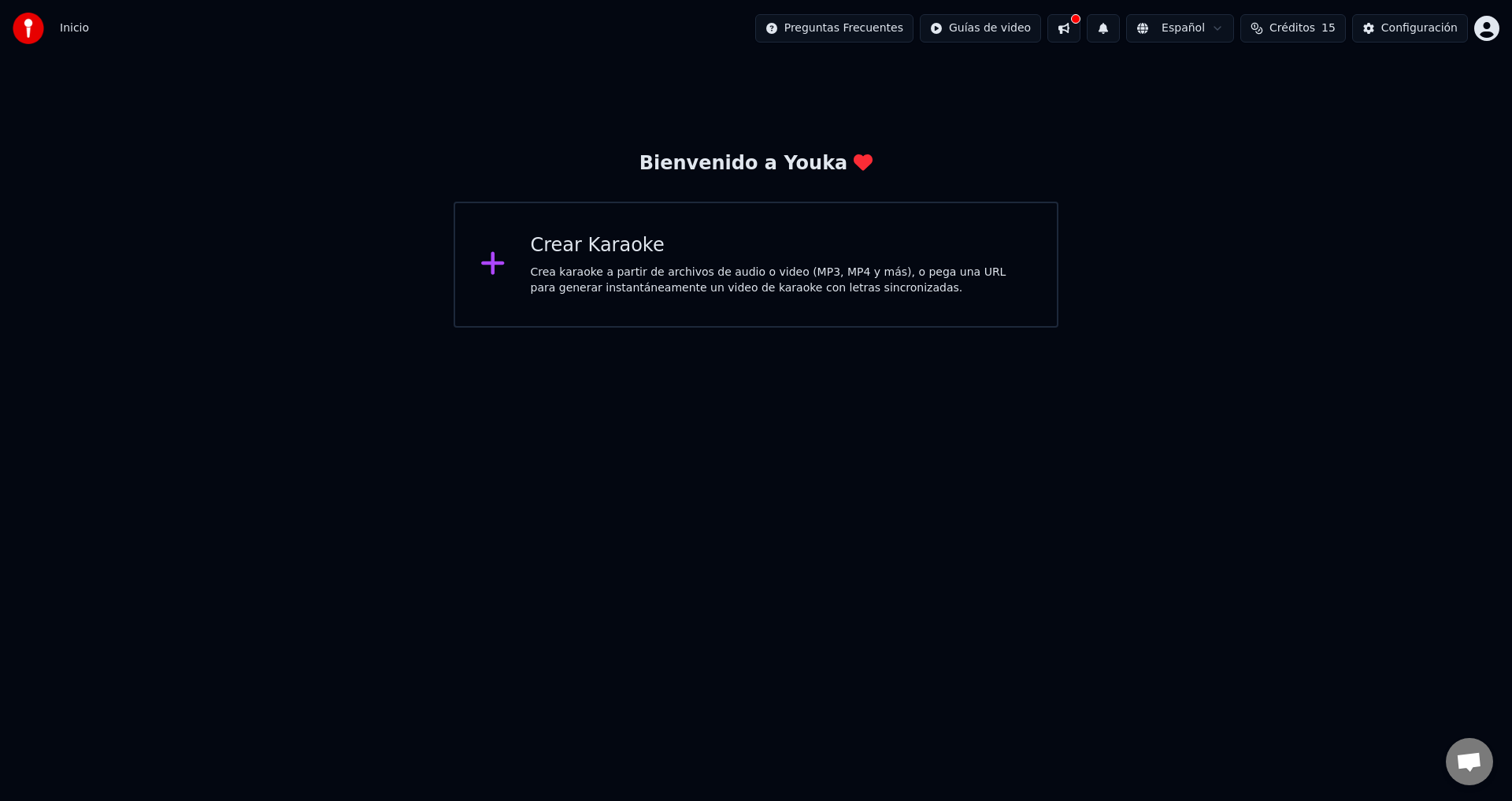
click at [20, 26] on img at bounding box center [28, 28] width 32 height 32
click at [22, 26] on img at bounding box center [28, 28] width 32 height 32
click at [597, 259] on div "Crear Karaoke Crea karaoke a partir de archivos de audio o video (MP3, MP4 y má…" at bounding box center [782, 264] width 502 height 63
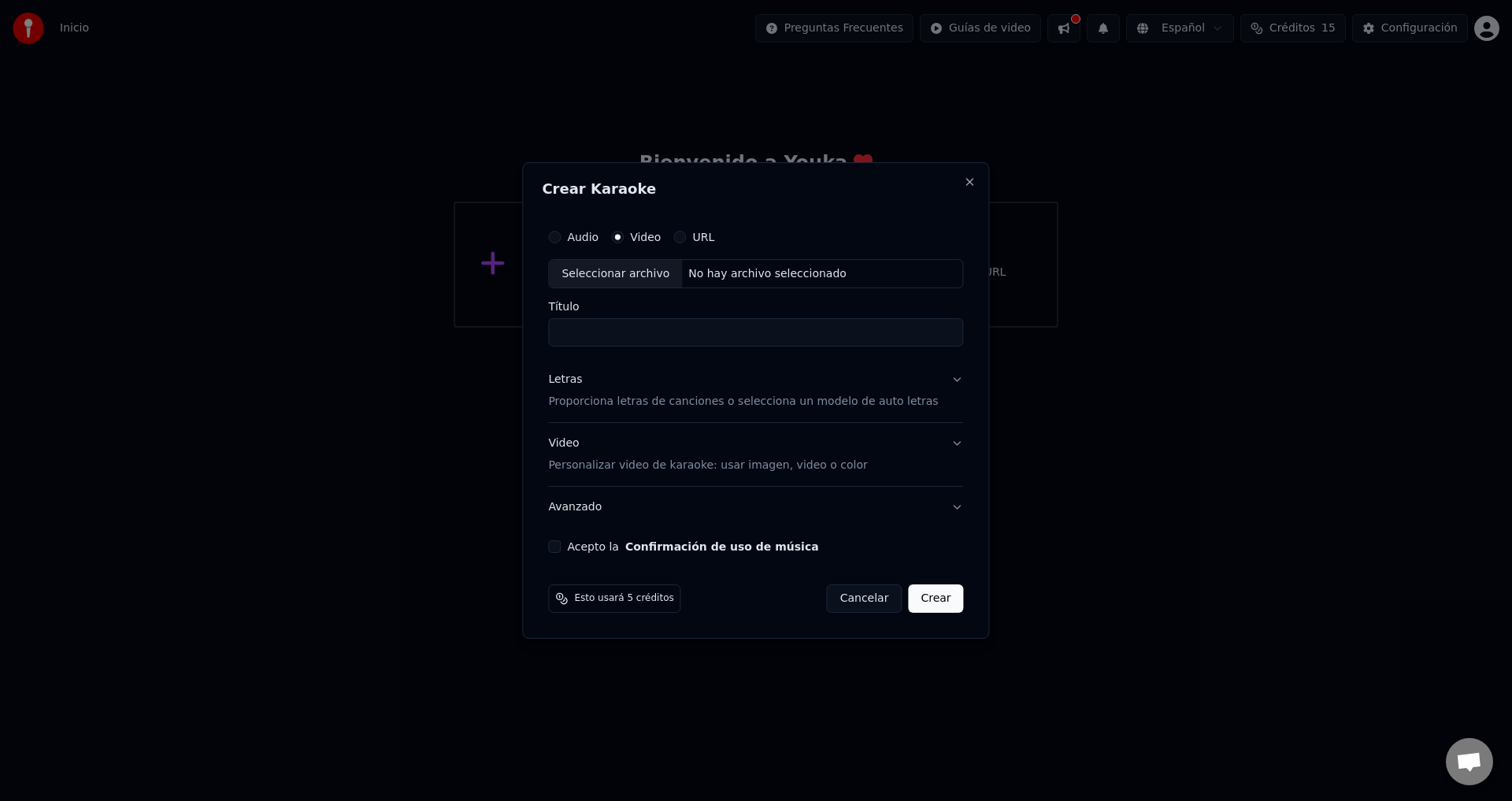
click at [588, 344] on input "Título" at bounding box center [756, 333] width 415 height 28
click at [661, 233] on label "Video" at bounding box center [645, 237] width 31 height 11
click at [623, 233] on button "Video" at bounding box center [617, 237] width 13 height 13
click at [661, 233] on label "Video" at bounding box center [645, 237] width 31 height 11
click at [623, 233] on button "Video" at bounding box center [617, 237] width 13 height 13
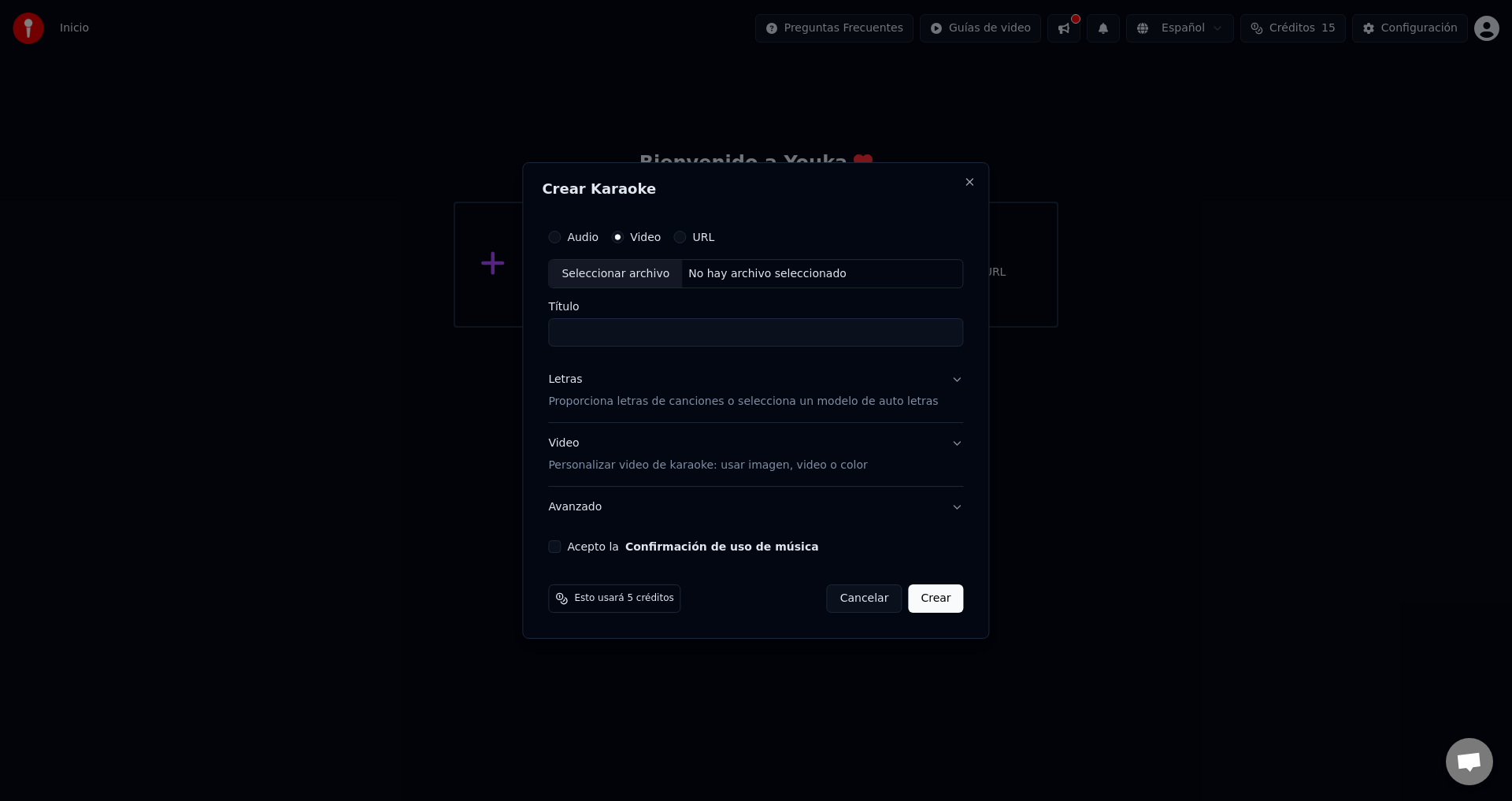
click at [744, 238] on div "Audio Video URL" at bounding box center [756, 237] width 415 height 32
drag, startPoint x: 733, startPoint y: 237, endPoint x: 678, endPoint y: 243, distance: 55.3
click at [726, 234] on div "Audio Video URL" at bounding box center [756, 237] width 415 height 32
click at [636, 271] on div "Seleccionar archivo" at bounding box center [615, 275] width 133 height 28
type input "**********"
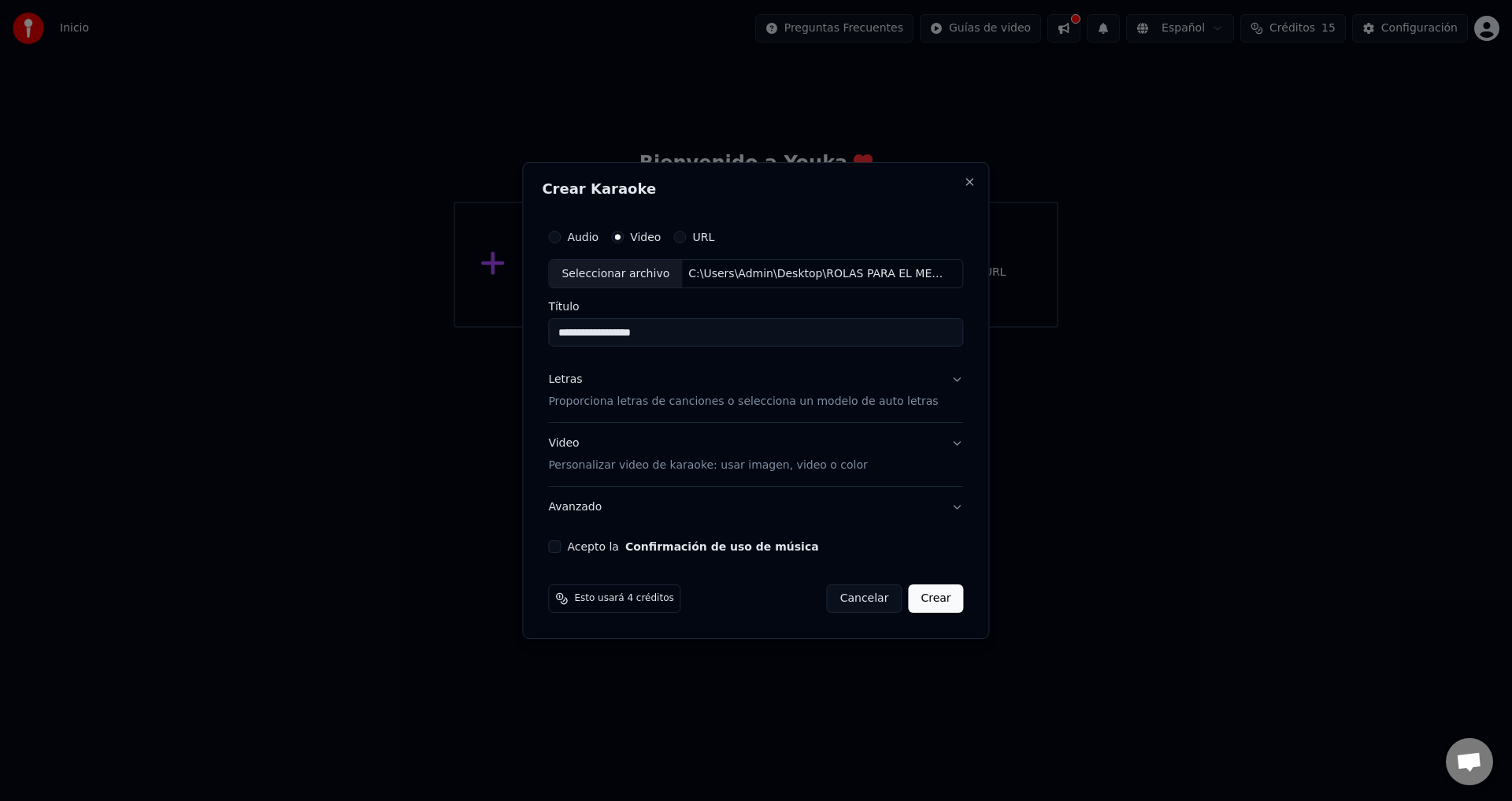
click at [561, 548] on button "Acepto la Confirmación de uso de música" at bounding box center [554, 547] width 13 height 13
click at [925, 598] on button "Crear" at bounding box center [935, 598] width 55 height 28
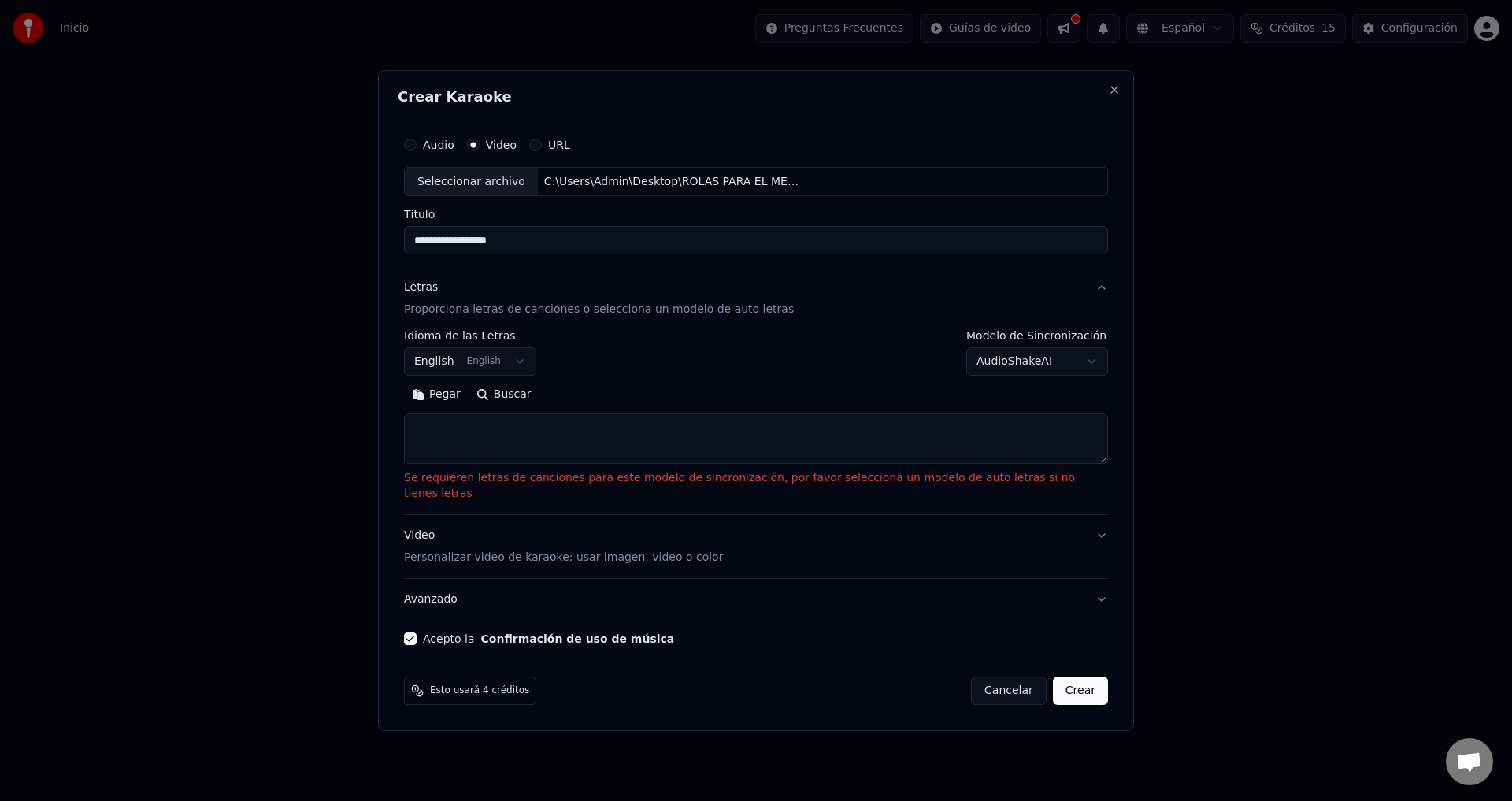
click at [536, 372] on button "English English" at bounding box center [470, 362] width 132 height 28
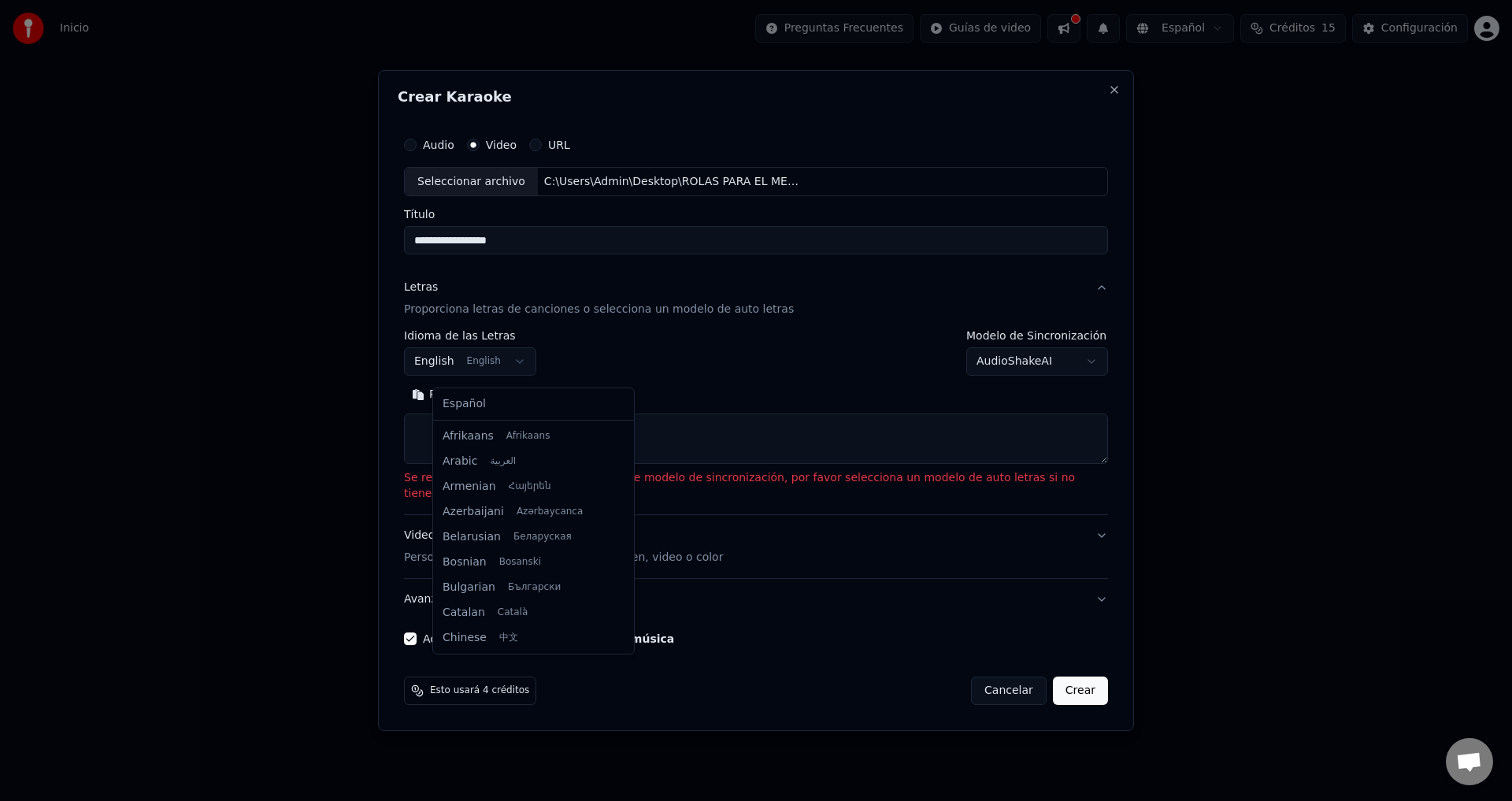
scroll to position [126, 0]
select select "**"
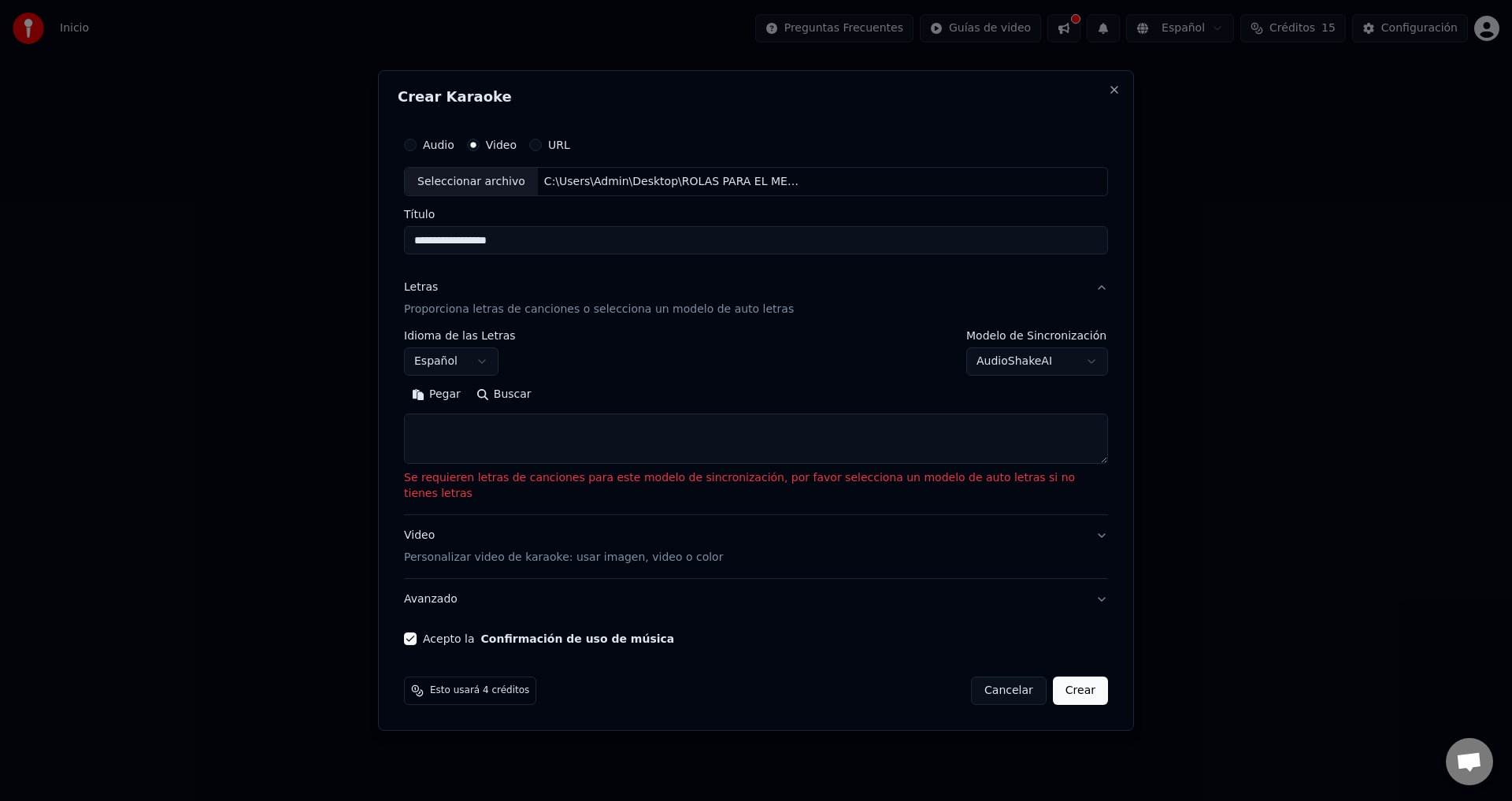
click at [604, 315] on p "Proporciona letras de canciones o selecciona un modelo de auto letras" at bounding box center [599, 310] width 390 height 16
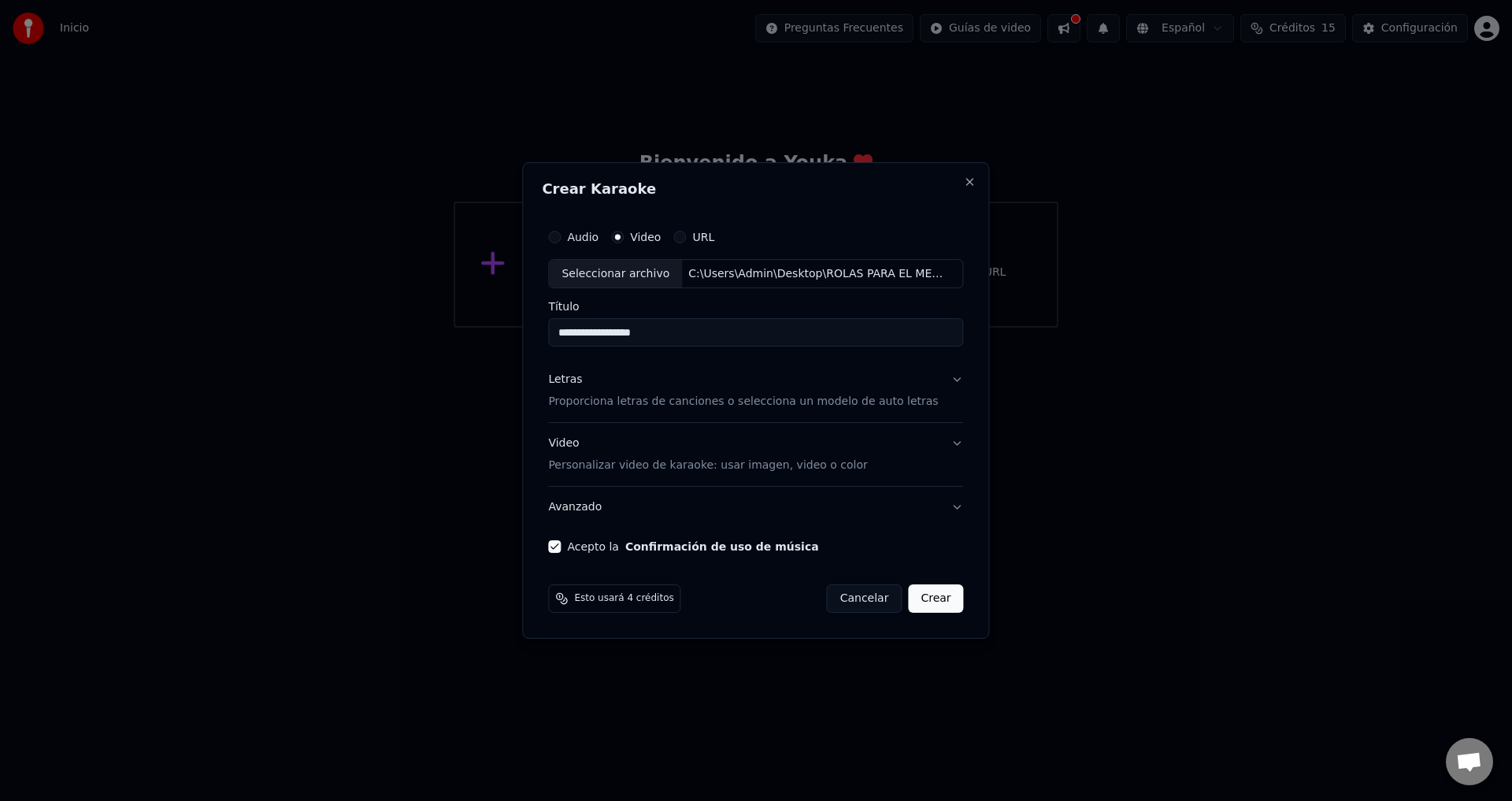
click at [604, 315] on div "**********" at bounding box center [756, 324] width 415 height 46
click at [618, 383] on div "Letras Proporciona letras de canciones o selecciona un modelo de auto letras" at bounding box center [743, 391] width 390 height 38
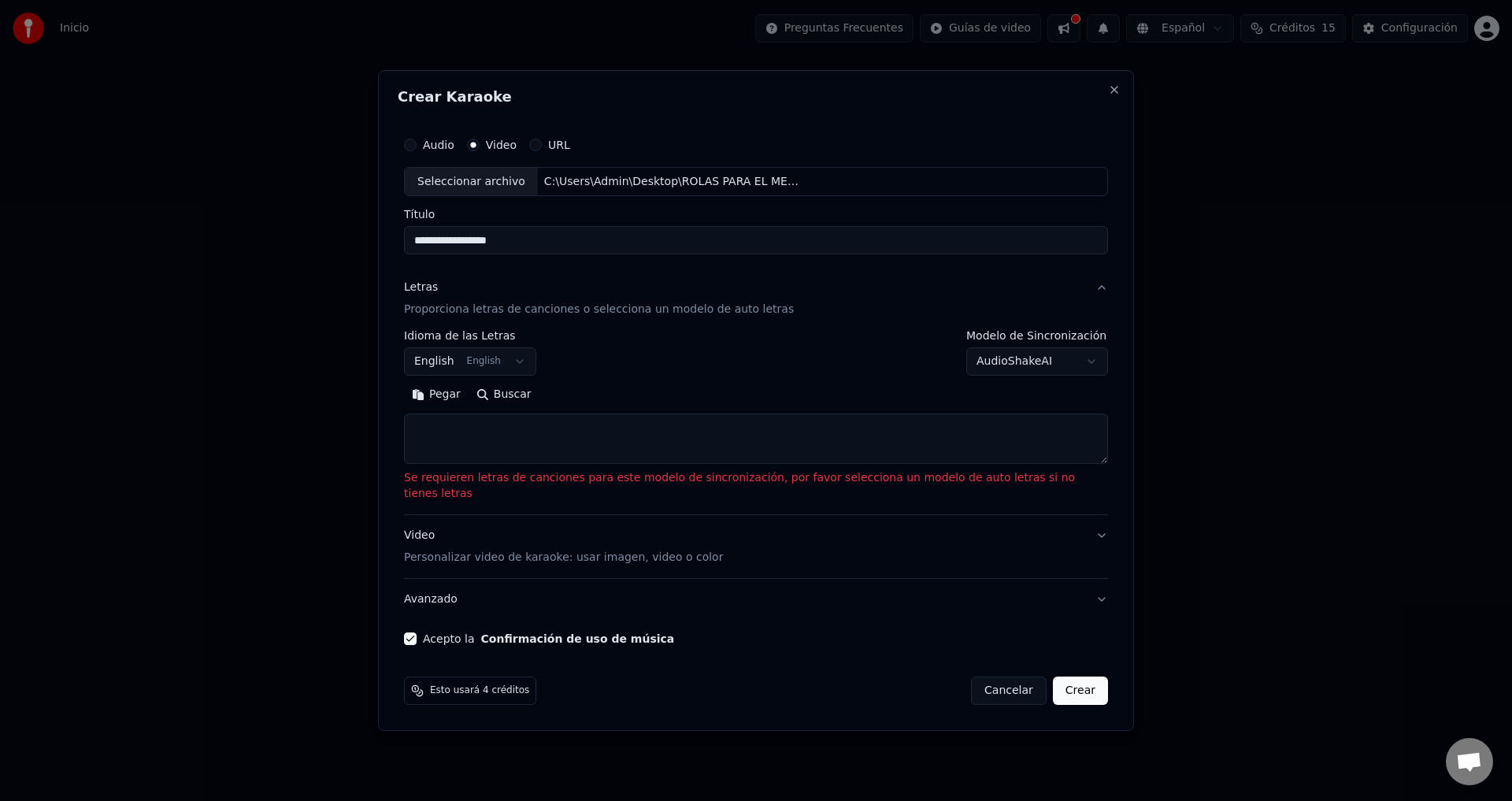
click at [1061, 688] on button "Crear" at bounding box center [1080, 691] width 55 height 28
click at [507, 456] on textarea at bounding box center [756, 439] width 704 height 50
click at [460, 446] on textarea at bounding box center [756, 439] width 704 height 50
click at [466, 403] on button "Pegar" at bounding box center [436, 395] width 64 height 25
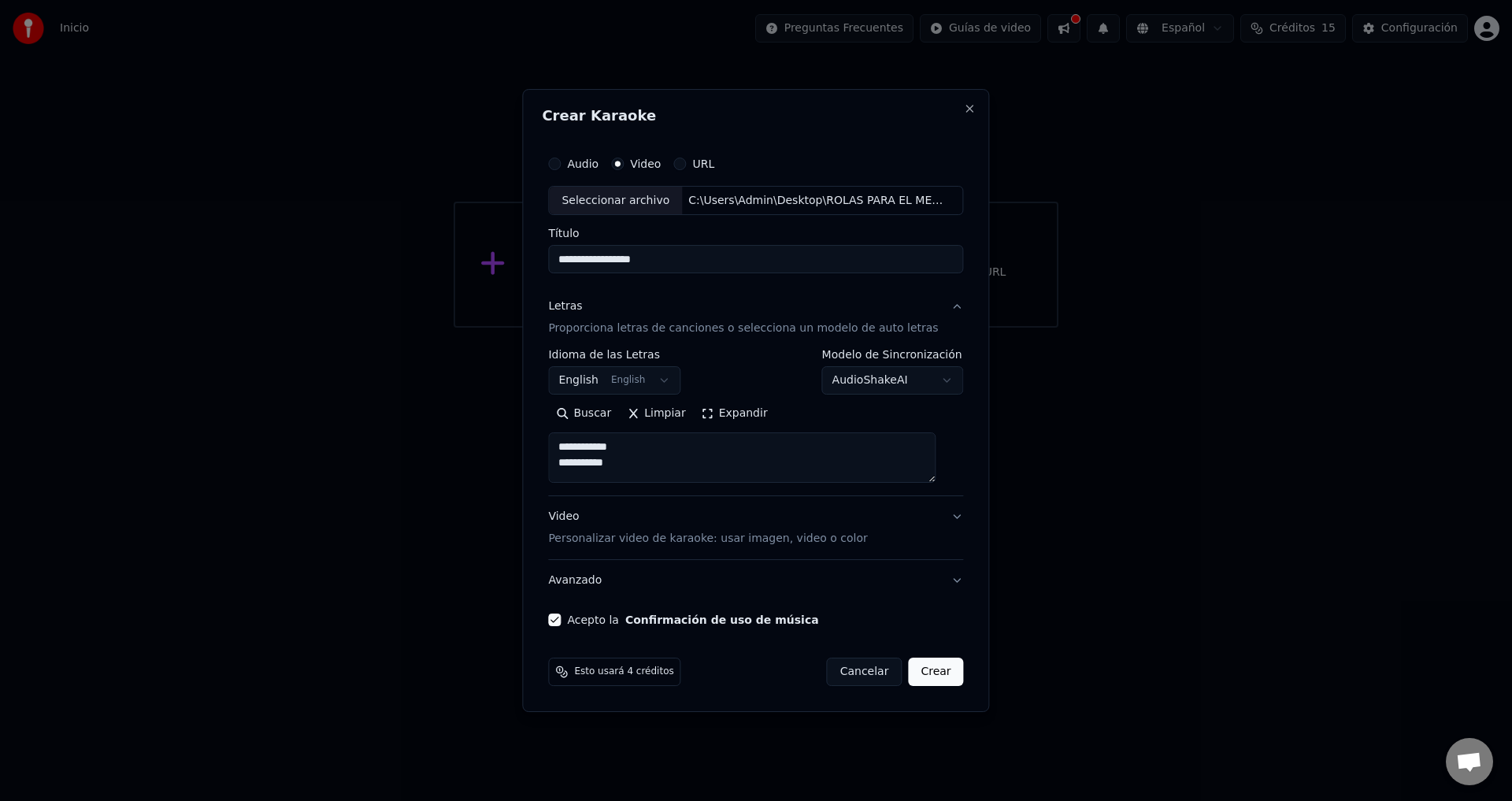
type textarea "**********"
click at [924, 675] on button "Crear" at bounding box center [935, 672] width 55 height 28
select select "**"
type textarea "**********"
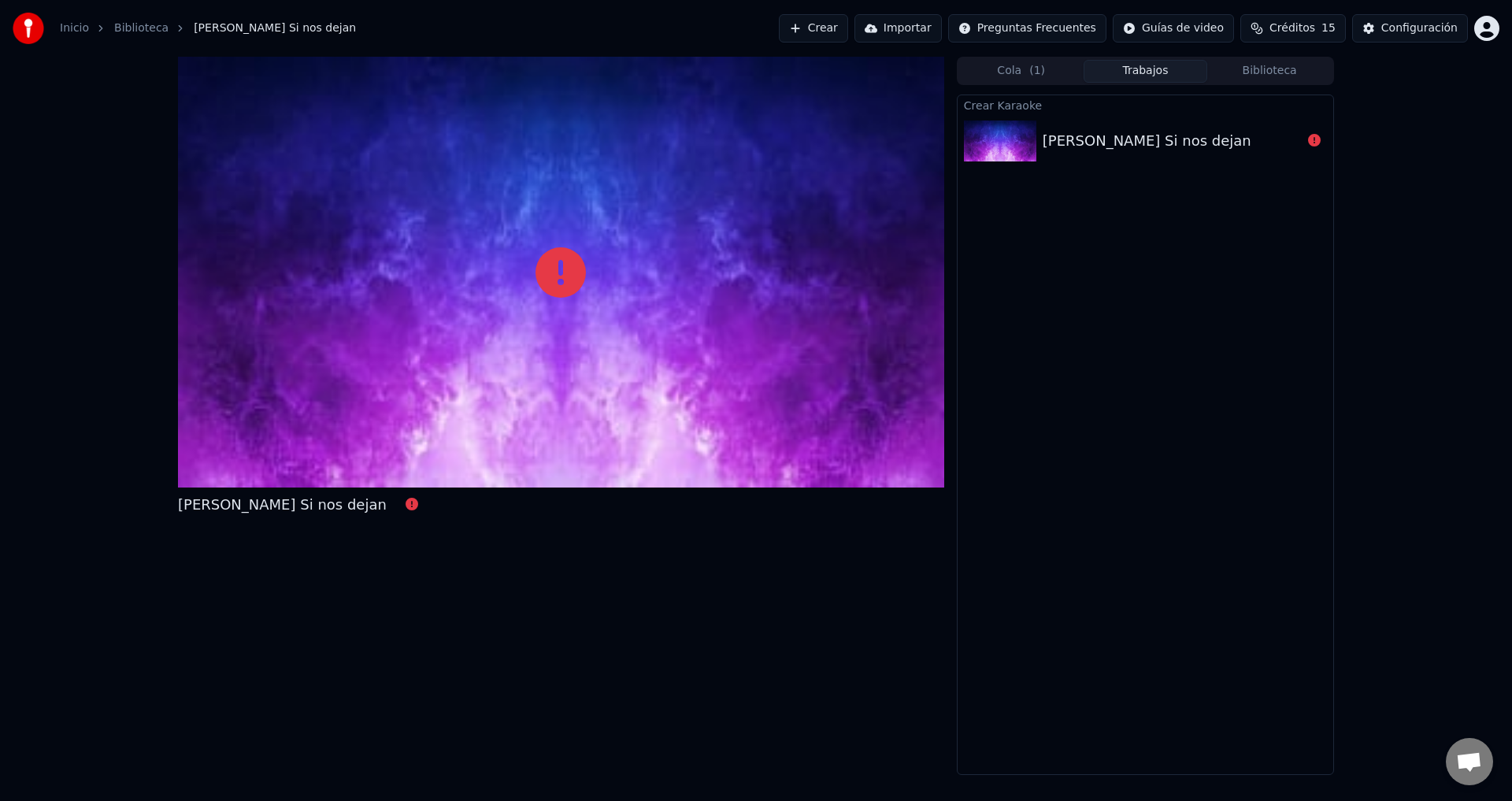
click at [1002, 142] on img at bounding box center [1000, 141] width 73 height 41
click at [1109, 139] on div "VILMA Si nos dejan" at bounding box center [1146, 141] width 208 height 22
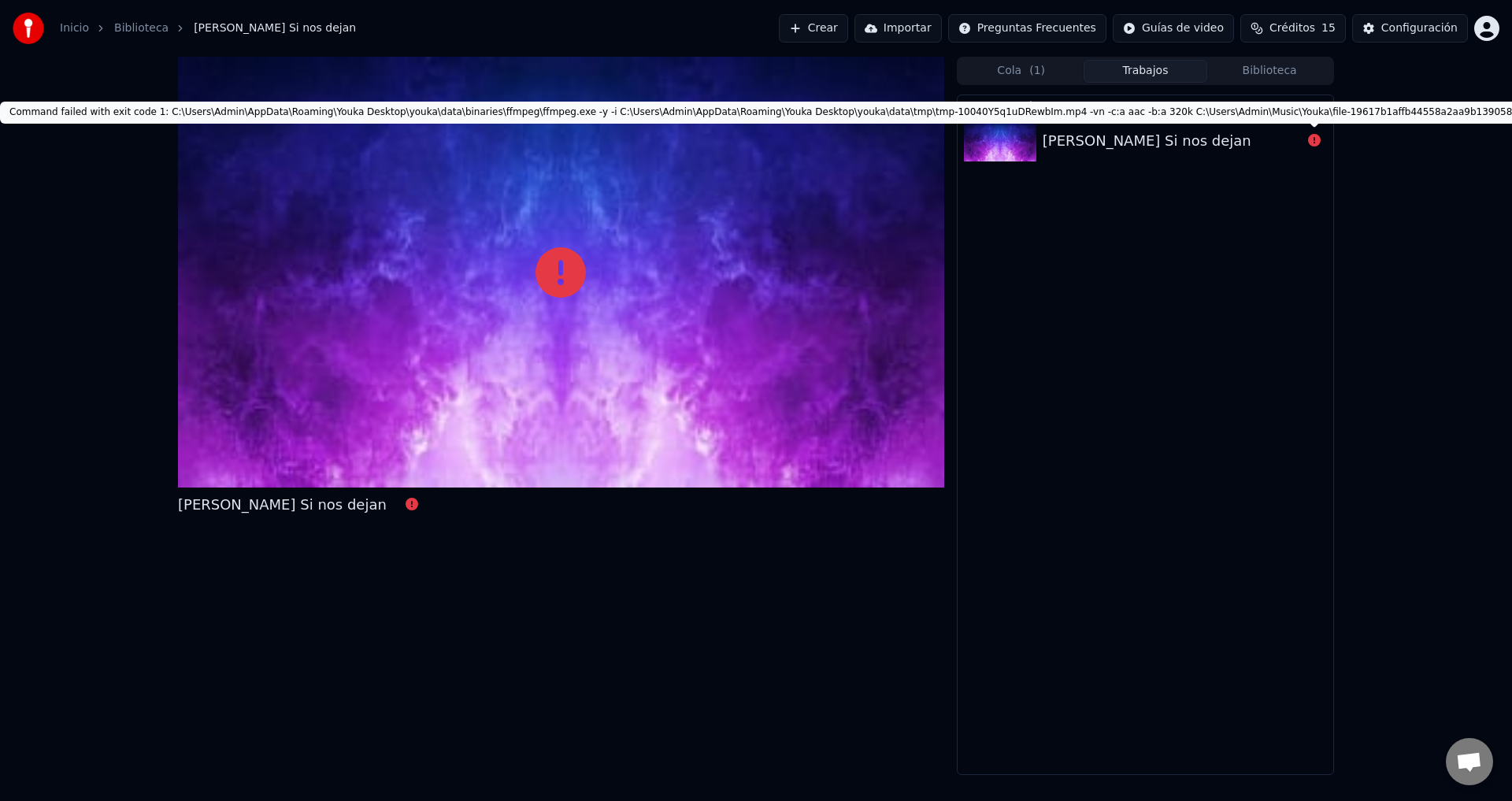
click at [1313, 141] on icon at bounding box center [1314, 140] width 13 height 13
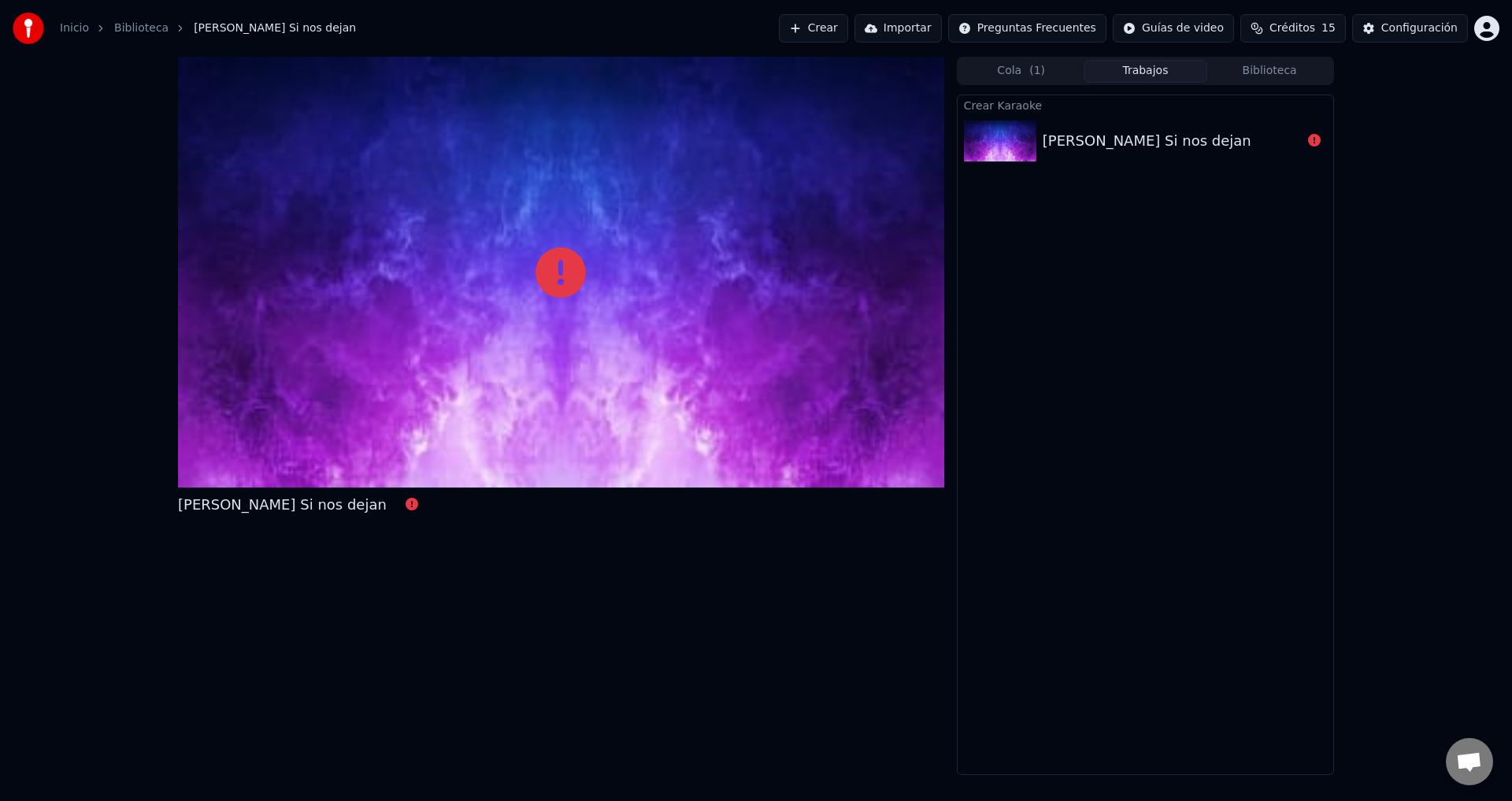
click at [1145, 74] on button "Trabajos" at bounding box center [1146, 71] width 125 height 23
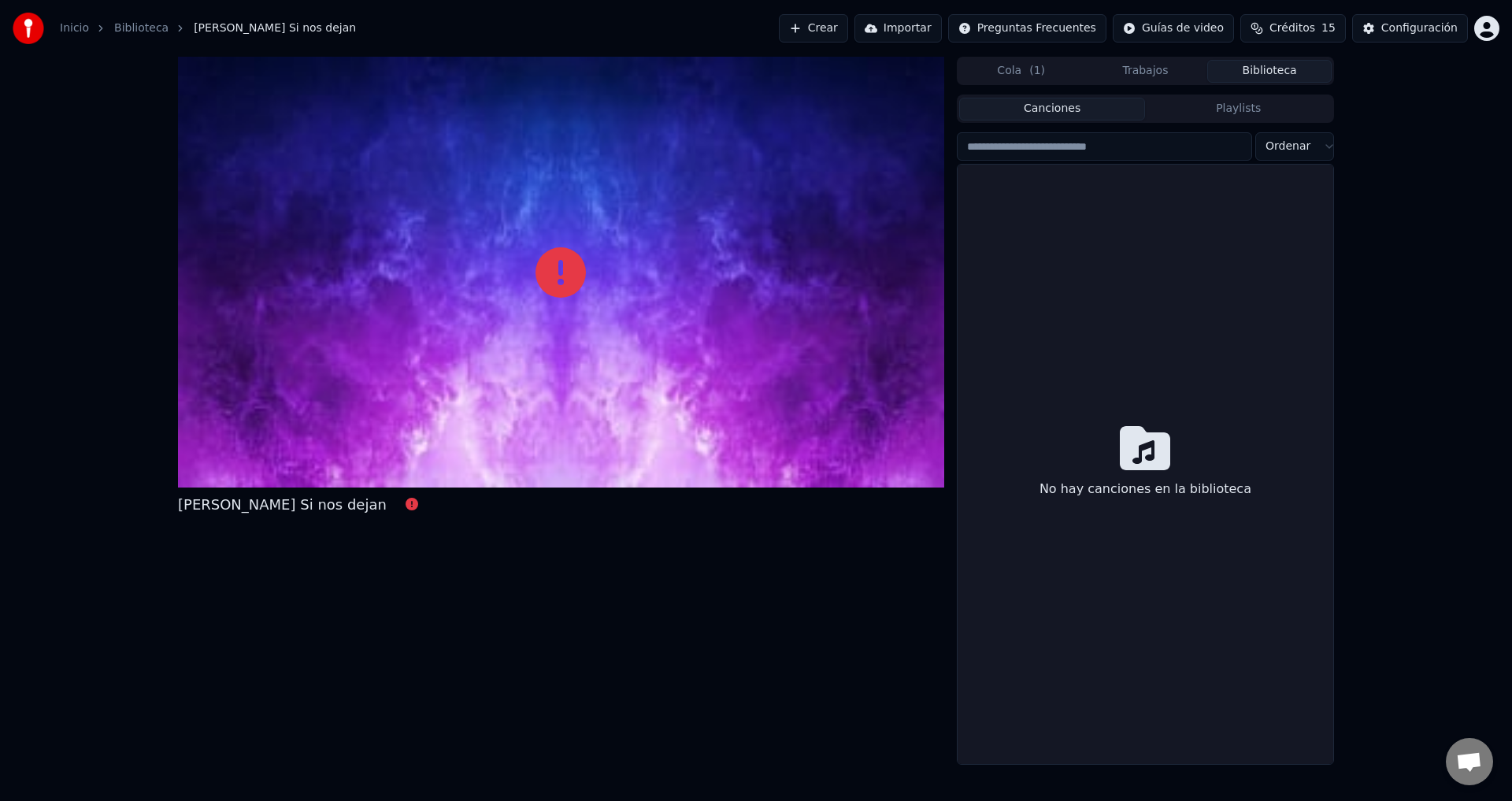
click at [1273, 74] on button "Biblioteca" at bounding box center [1269, 71] width 125 height 23
click at [1198, 353] on div "No hay canciones en la biblioteca" at bounding box center [1146, 465] width 376 height 599
click at [1144, 455] on icon at bounding box center [1145, 448] width 50 height 44
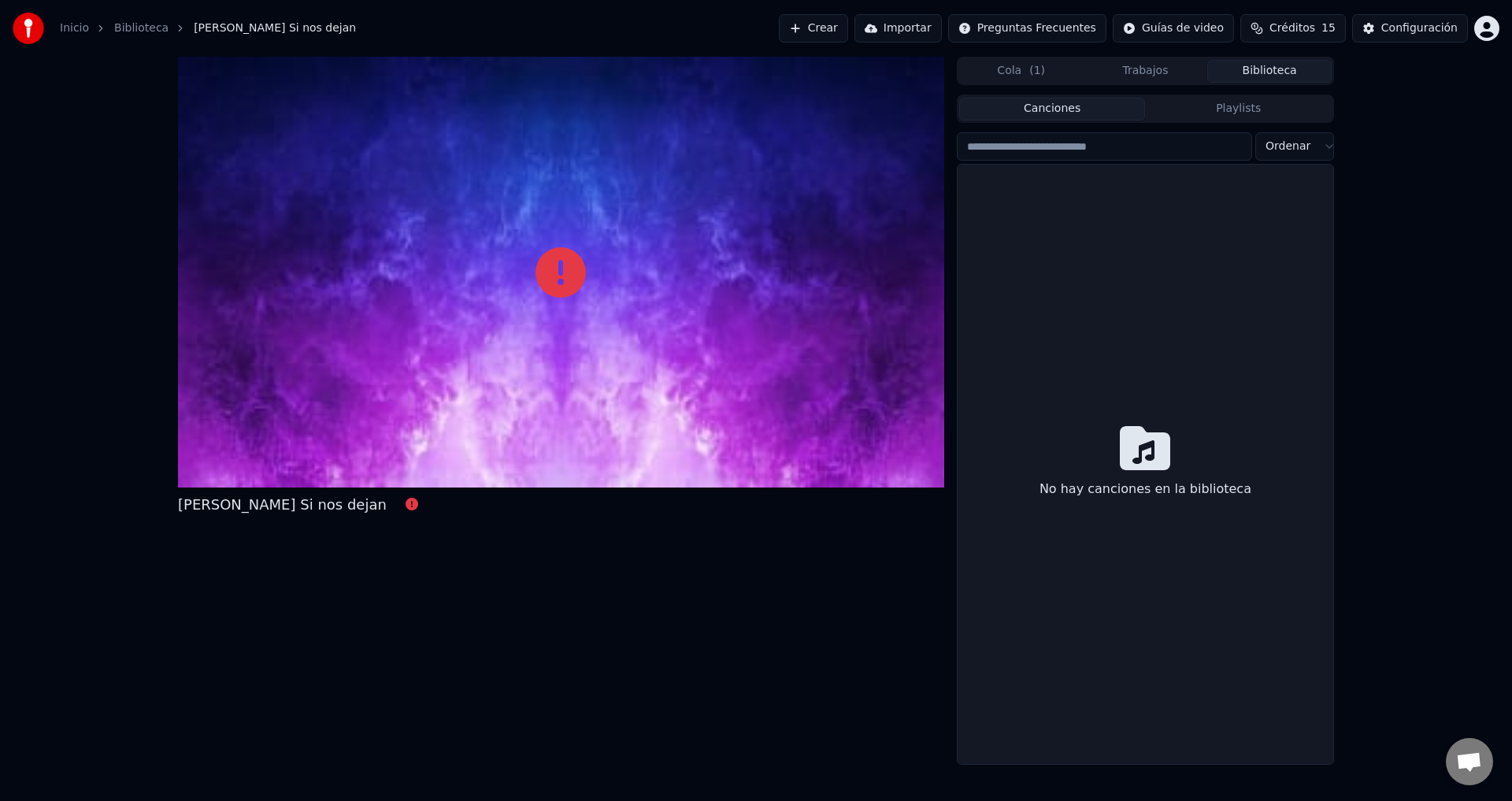
click at [484, 424] on div at bounding box center [561, 272] width 766 height 431
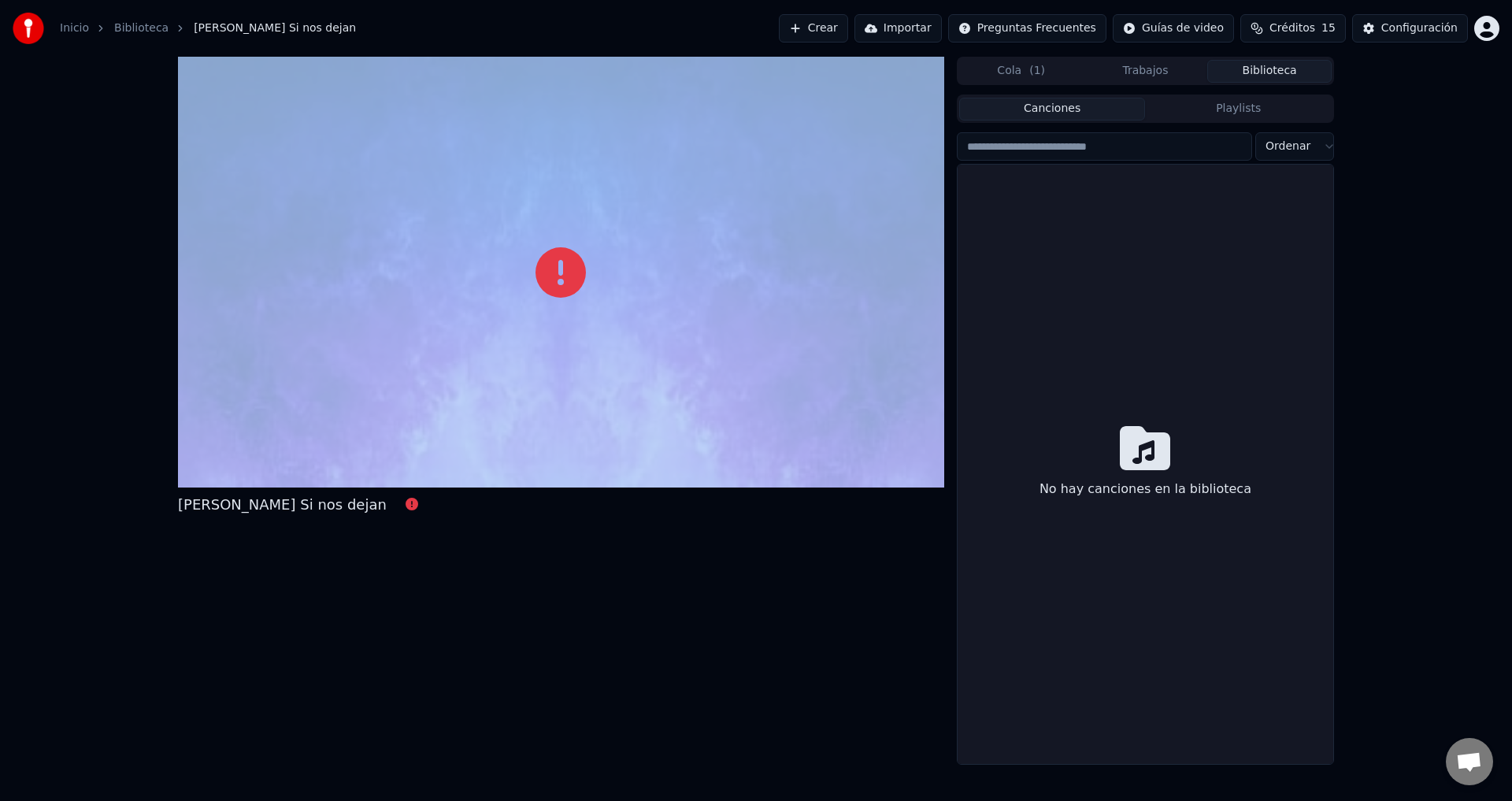
click at [484, 424] on div at bounding box center [561, 272] width 766 height 431
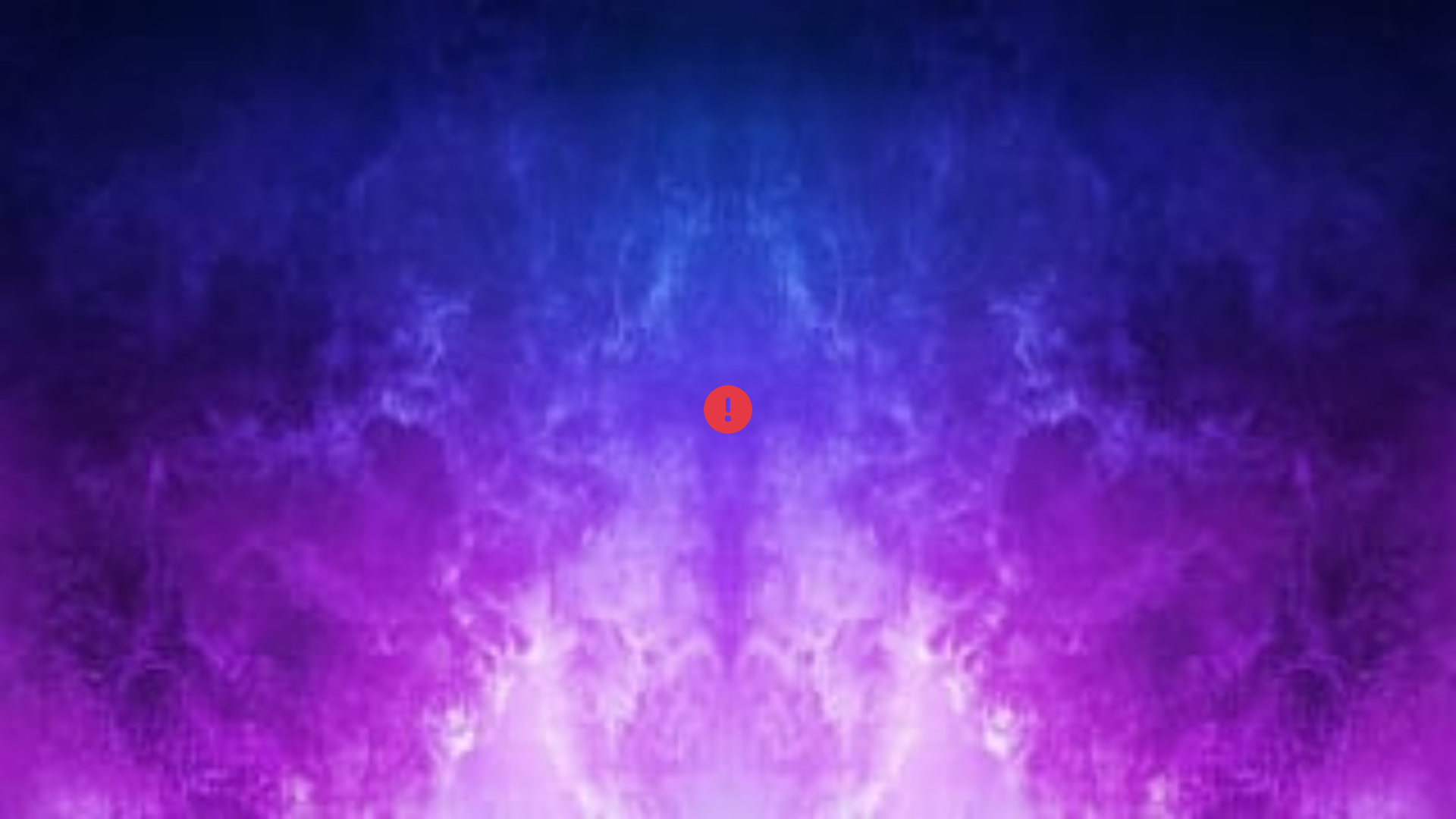
click at [467, 422] on div at bounding box center [728, 409] width 1456 height 819
click at [1375, 164] on div at bounding box center [728, 409] width 1456 height 819
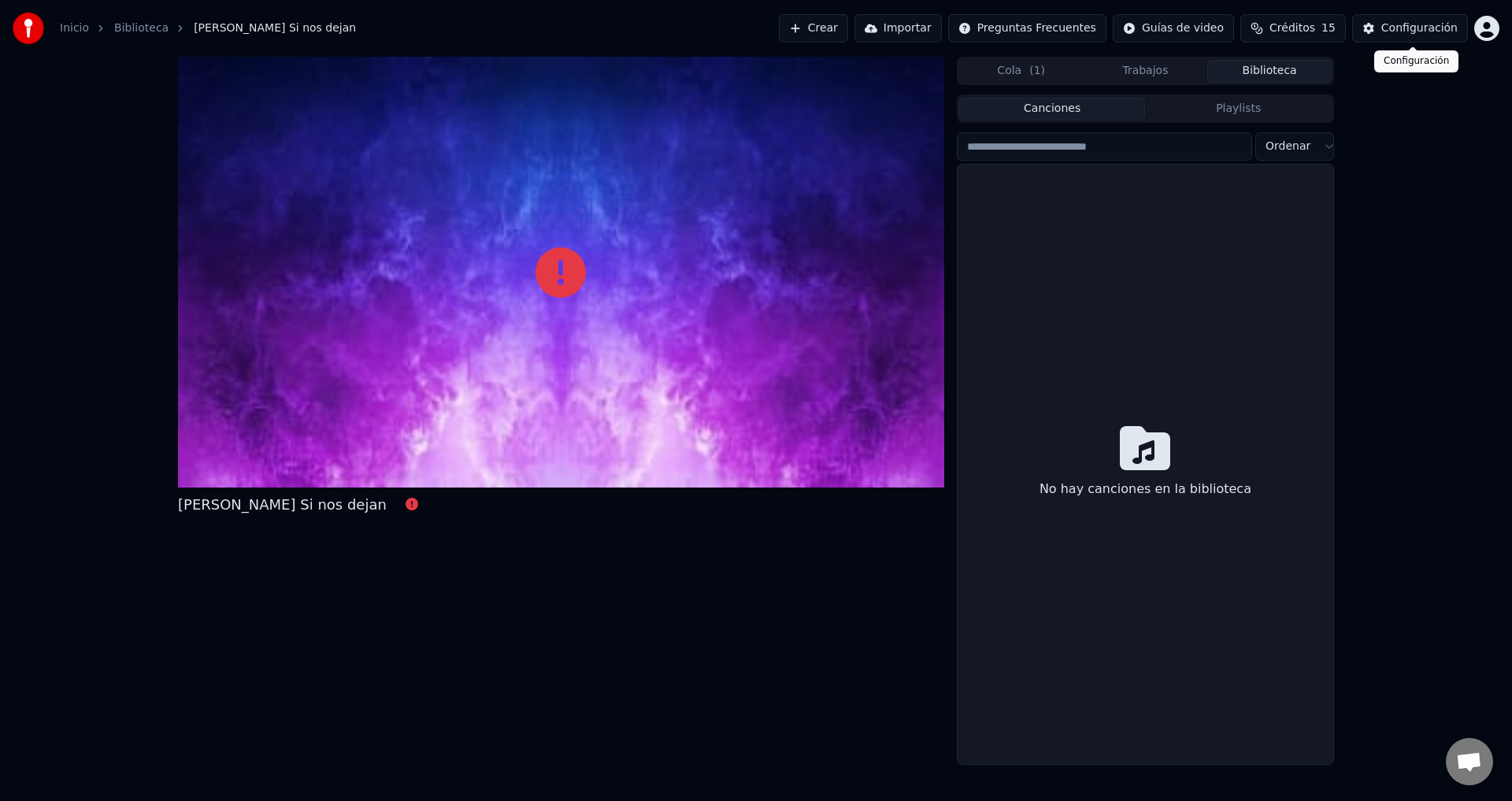
click at [1435, 27] on div "Configuración" at bounding box center [1419, 28] width 76 height 16
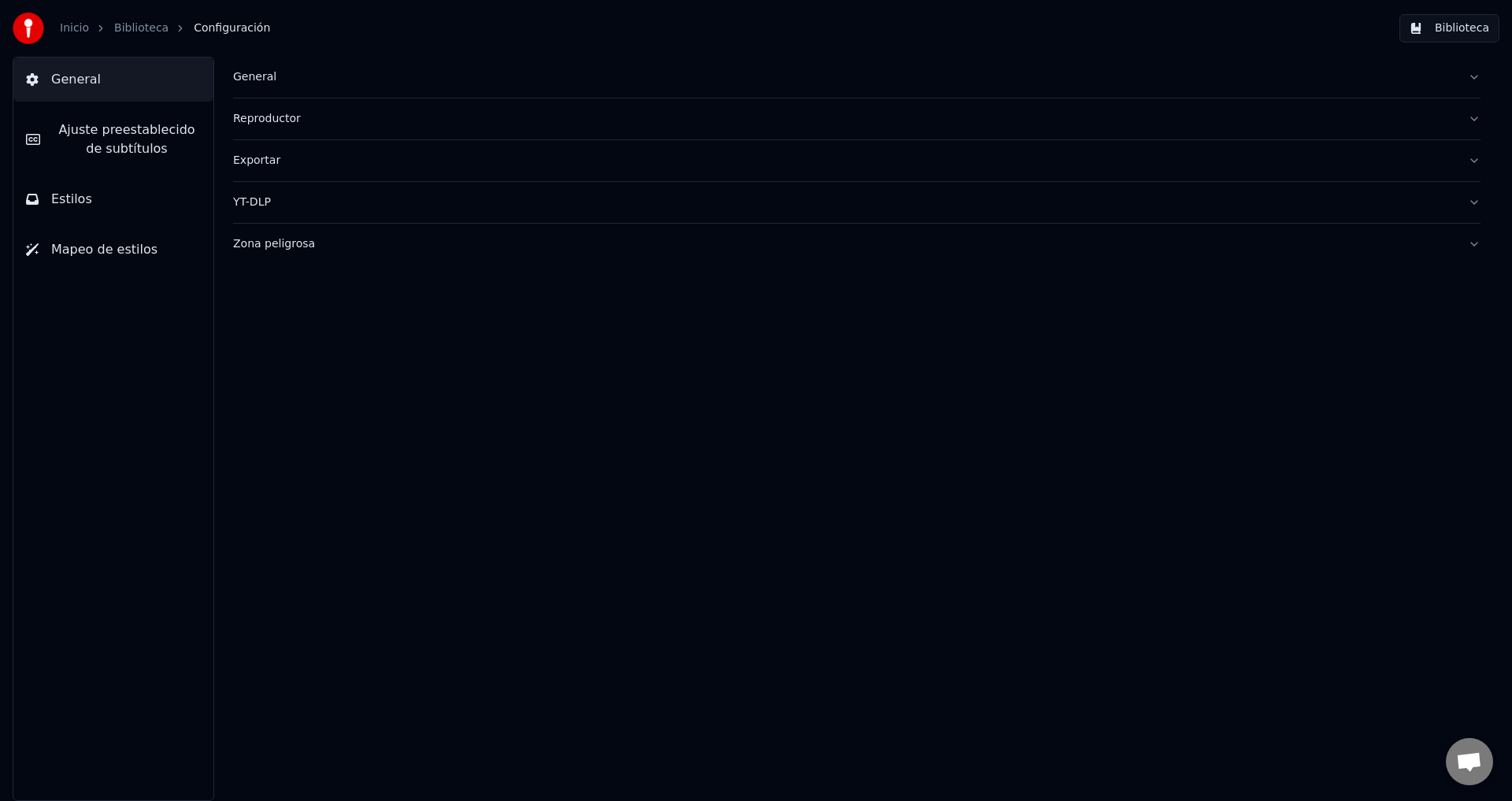
click at [77, 78] on span "General" at bounding box center [75, 80] width 49 height 19
click at [32, 81] on icon at bounding box center [32, 80] width 13 height 13
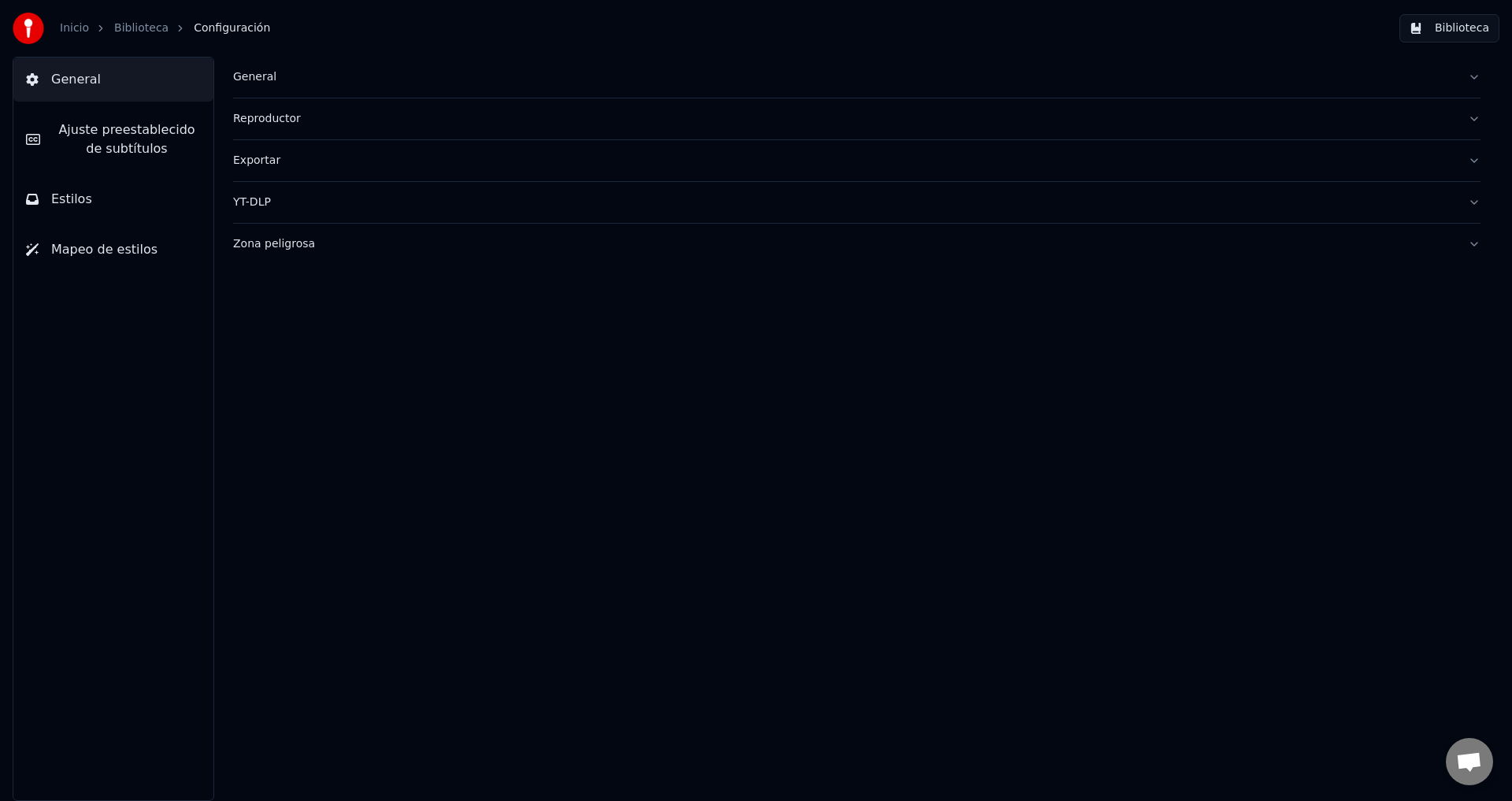
click at [31, 80] on icon at bounding box center [32, 80] width 13 height 13
click at [33, 28] on img at bounding box center [28, 28] width 32 height 32
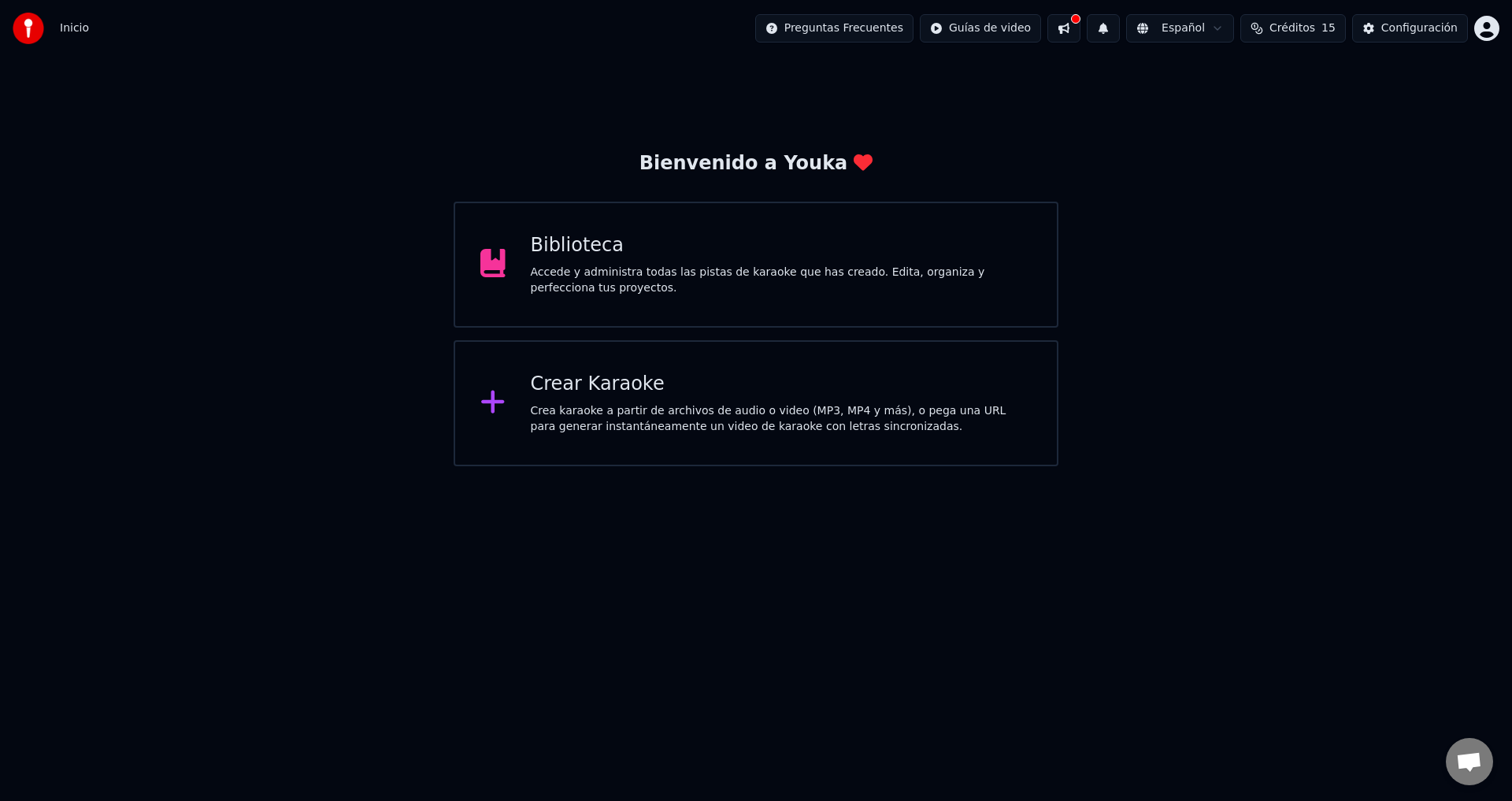
click at [609, 394] on div "Crear Karaoke" at bounding box center [782, 384] width 502 height 25
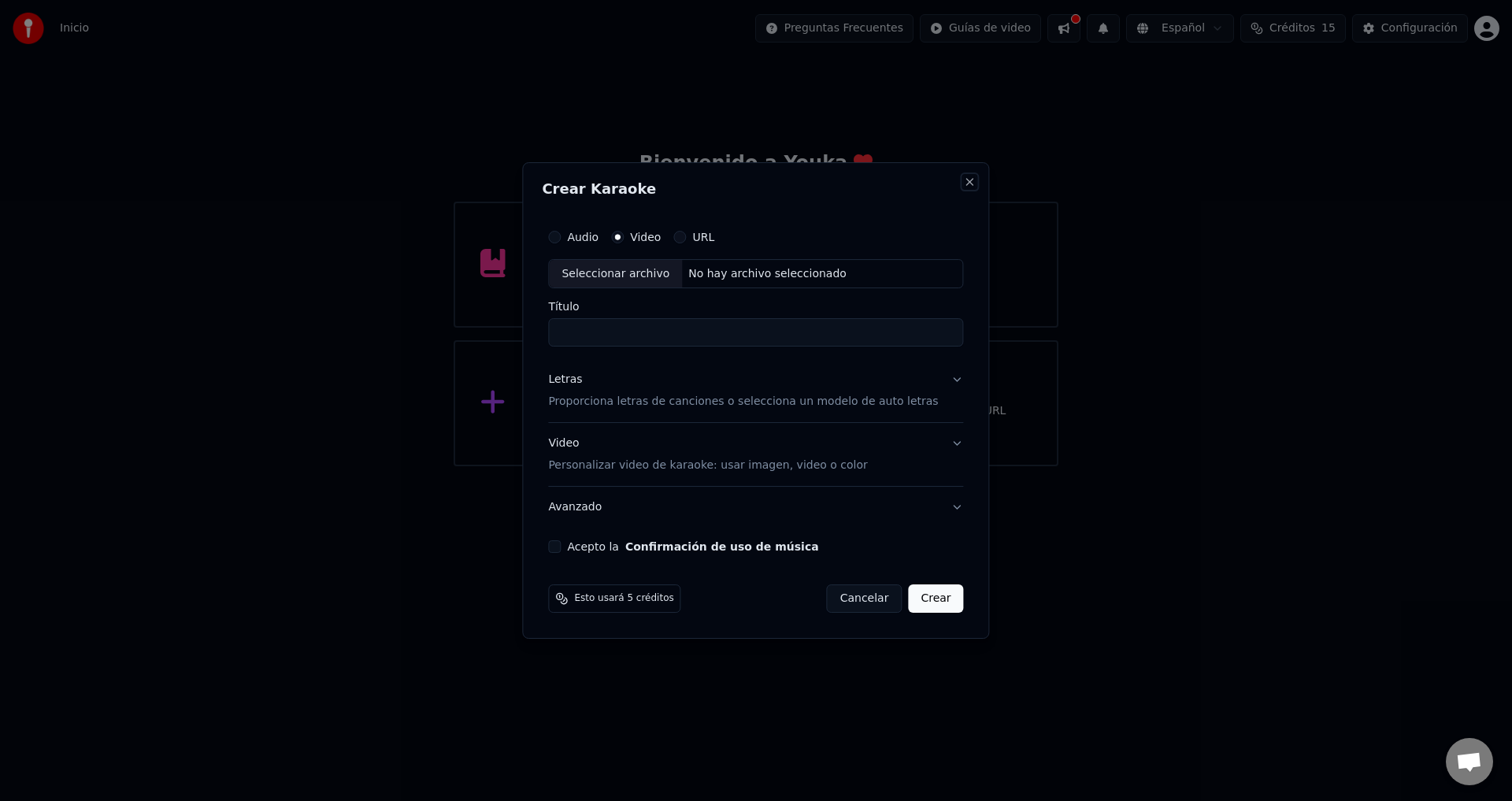
click at [964, 182] on button "Close" at bounding box center [970, 182] width 13 height 13
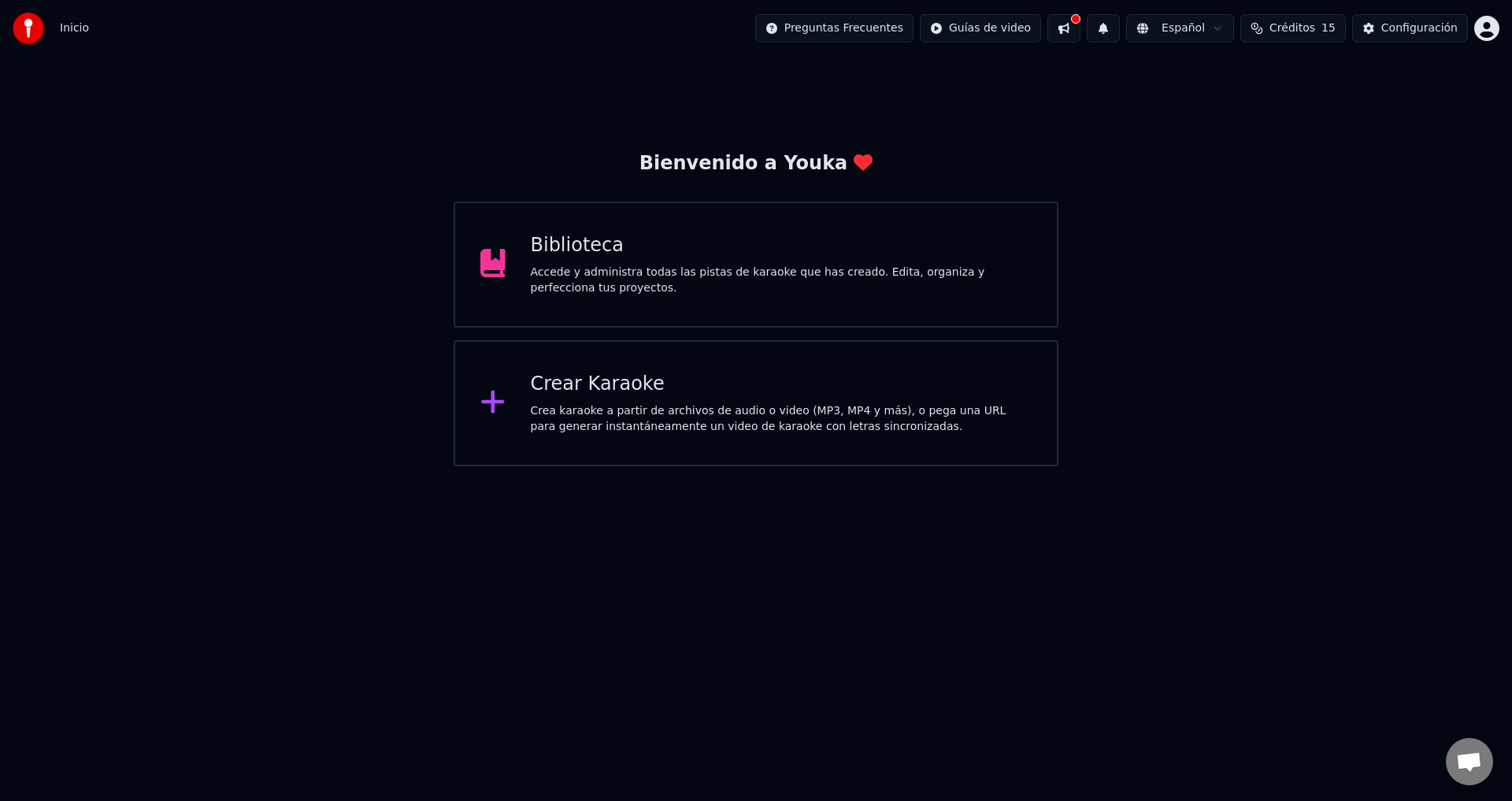
click at [587, 265] on div "Accede y administra todas las pistas de karaoke que has creado. Edita, organiza…" at bounding box center [782, 280] width 502 height 32
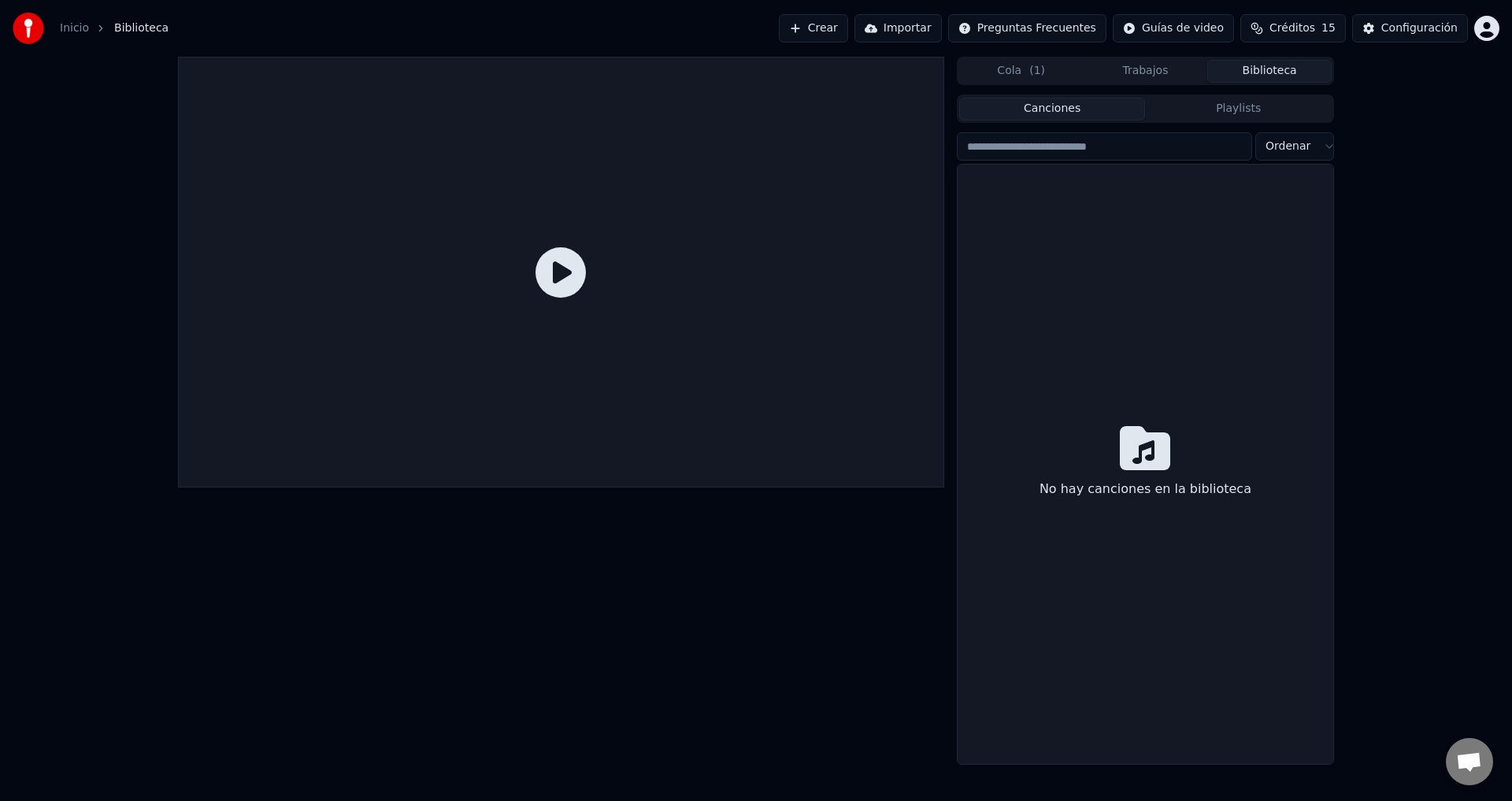
click at [566, 278] on icon at bounding box center [561, 273] width 50 height 50
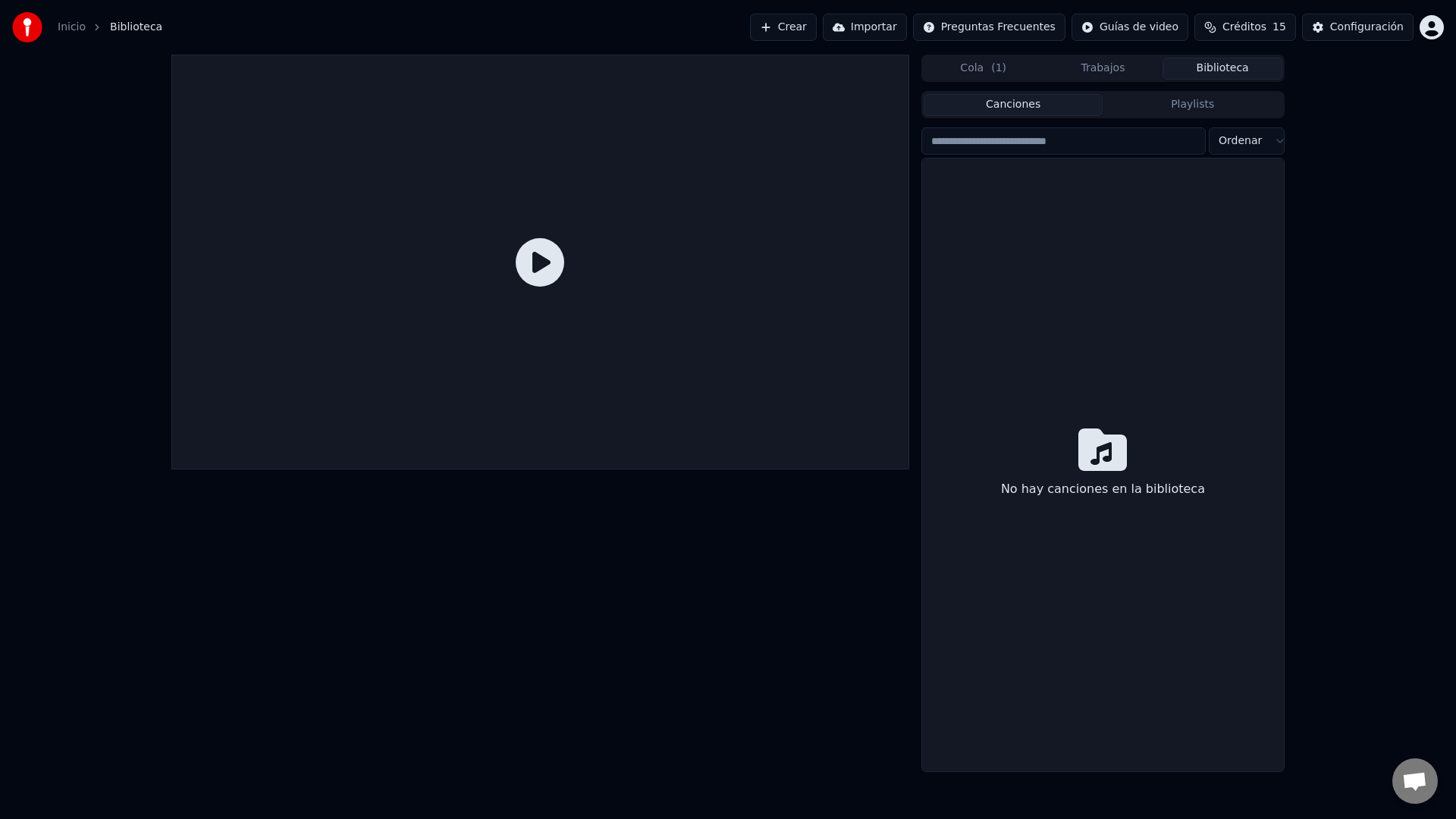
click at [564, 287] on icon at bounding box center [540, 263] width 48 height 48
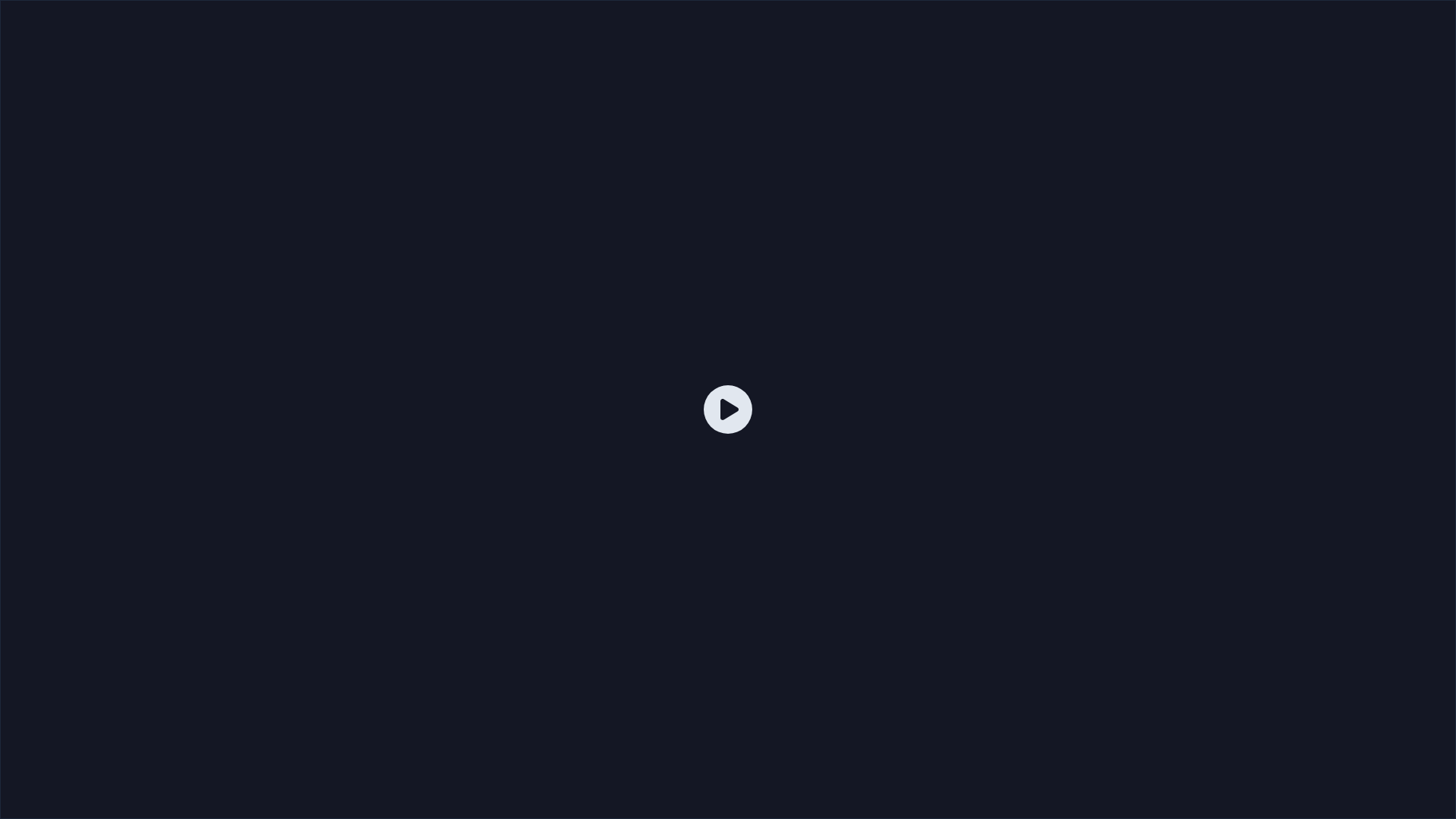
click at [729, 412] on icon at bounding box center [728, 409] width 48 height 48
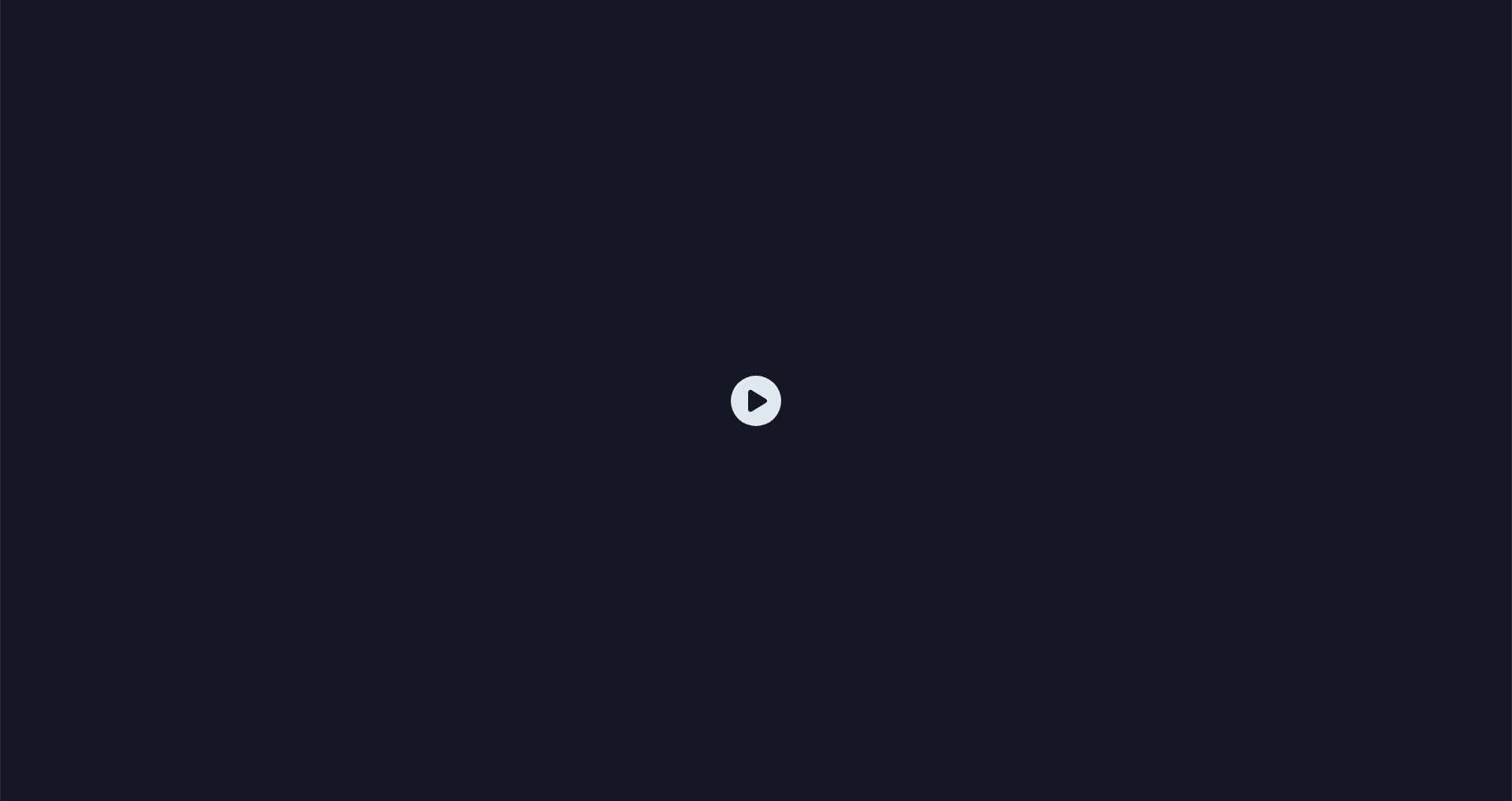
click at [722, 299] on div at bounding box center [756, 401] width 1512 height 851
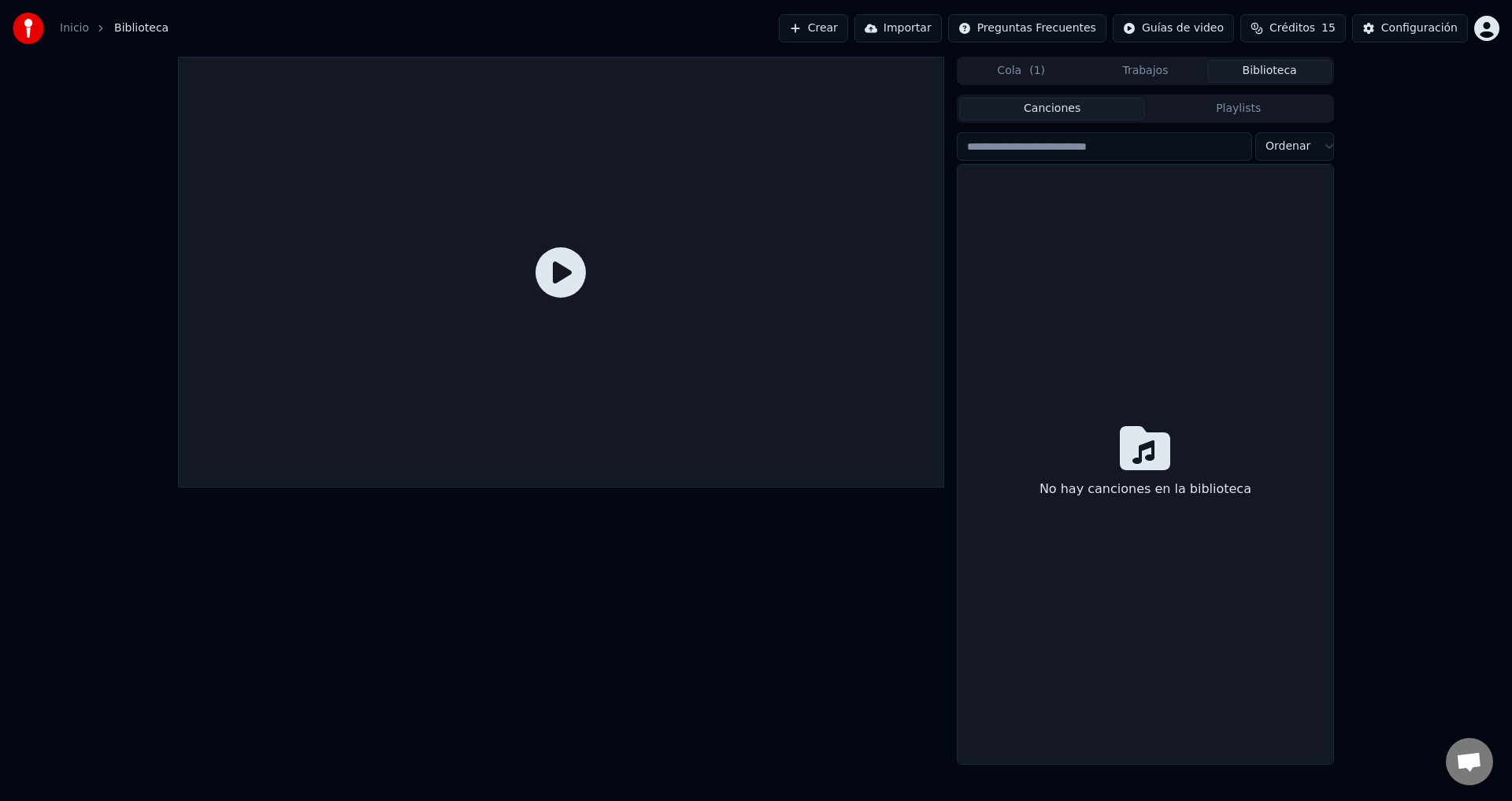
drag, startPoint x: 1482, startPoint y: 119, endPoint x: 1476, endPoint y: 91, distance: 28.6
click at [1483, 114] on div "Cola ( 1 ) Trabajos Biblioteca Canciones Playlists Ordenar No hay canciones en …" at bounding box center [756, 411] width 1512 height 708
